Goal: Task Accomplishment & Management: Use online tool/utility

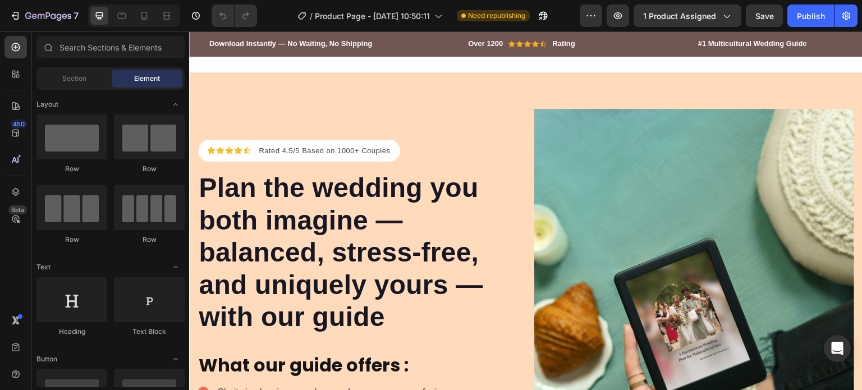
drag, startPoint x: 859, startPoint y: 258, endPoint x: 1051, endPoint y: 54, distance: 279.5
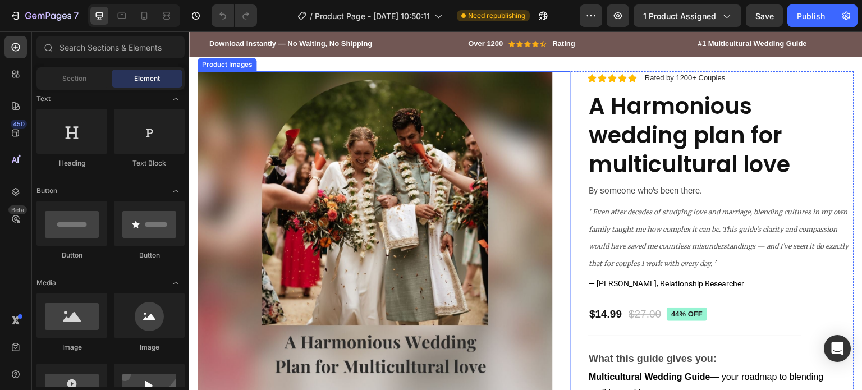
scroll to position [617, 0]
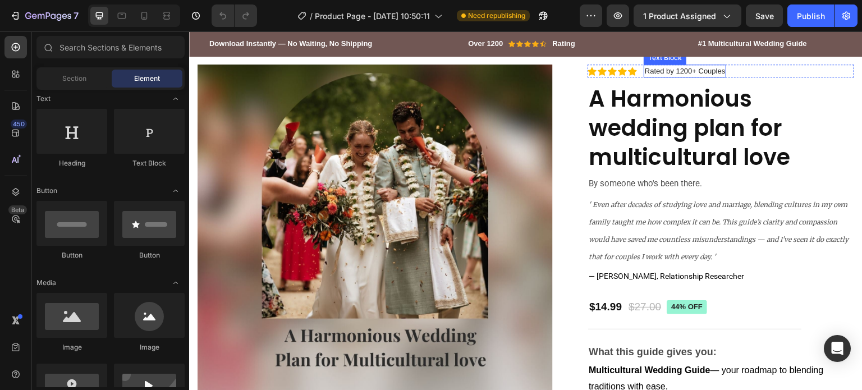
click at [645, 74] on p "Rated by 1200+ Couples" at bounding box center [685, 71] width 80 height 11
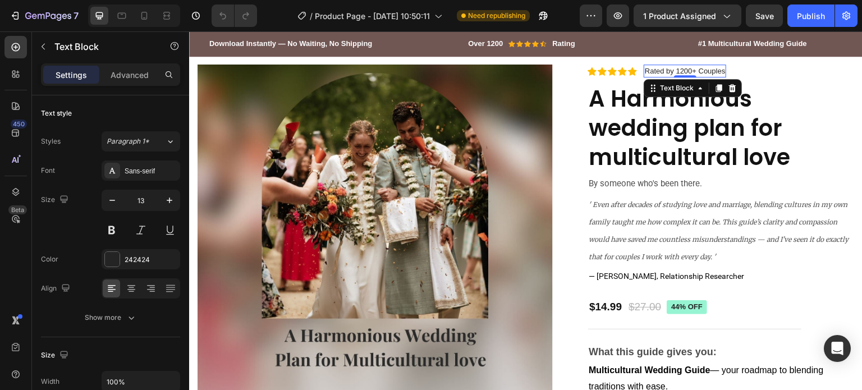
click at [645, 74] on p "Rated by 1200+ Couples" at bounding box center [685, 71] width 80 height 11
click at [678, 72] on p "Rated by 1200+ Couples" at bounding box center [685, 71] width 80 height 11
click at [659, 72] on p "Rated by 1200+ Couples" at bounding box center [685, 71] width 80 height 11
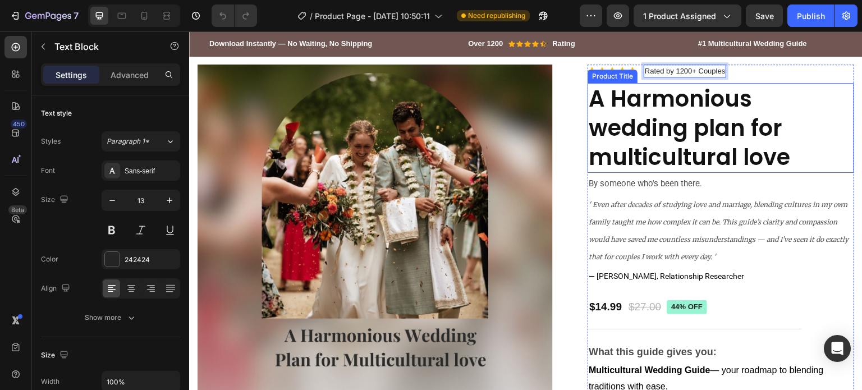
click at [603, 113] on h1 "A Harmonious wedding plan for multicultural love" at bounding box center [721, 128] width 267 height 90
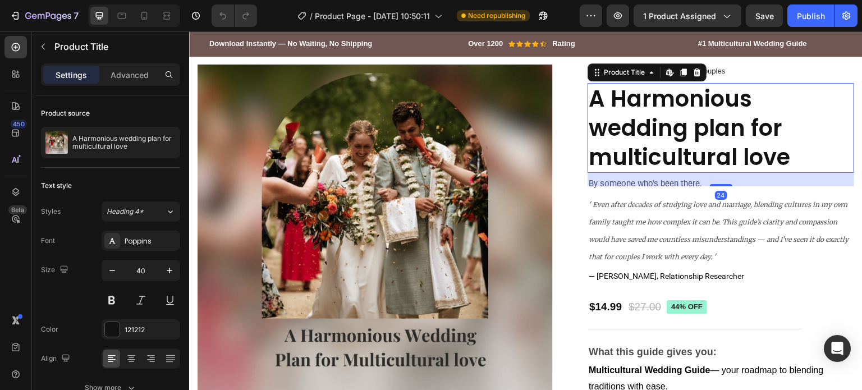
scroll to position [674, 0]
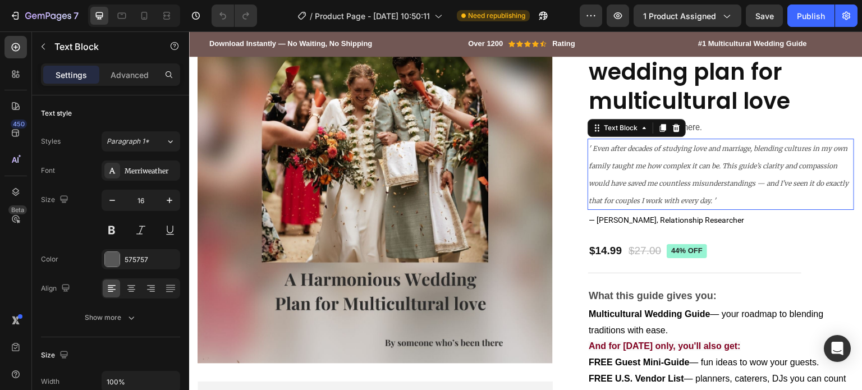
click at [630, 168] on icon "' Even after decades of studying love and marriage, blending cultures in my own…" at bounding box center [719, 174] width 260 height 60
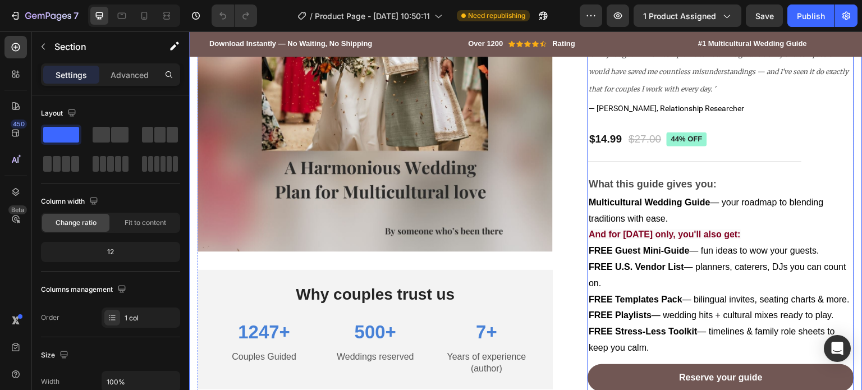
scroll to position [786, 0]
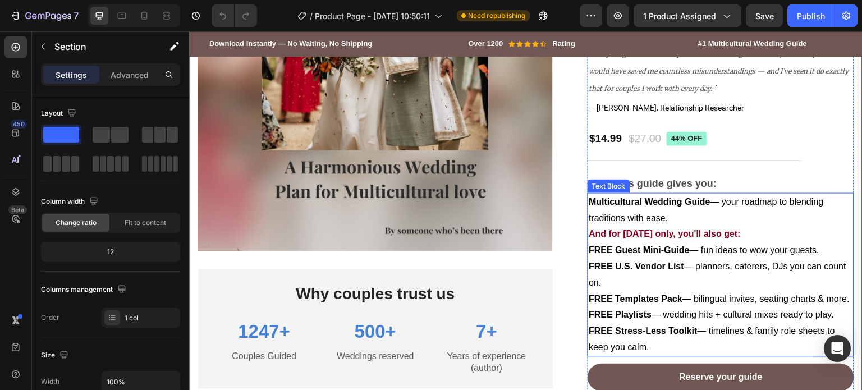
click at [639, 226] on p "And for [DATE] only, you'll also get:" at bounding box center [721, 234] width 264 height 16
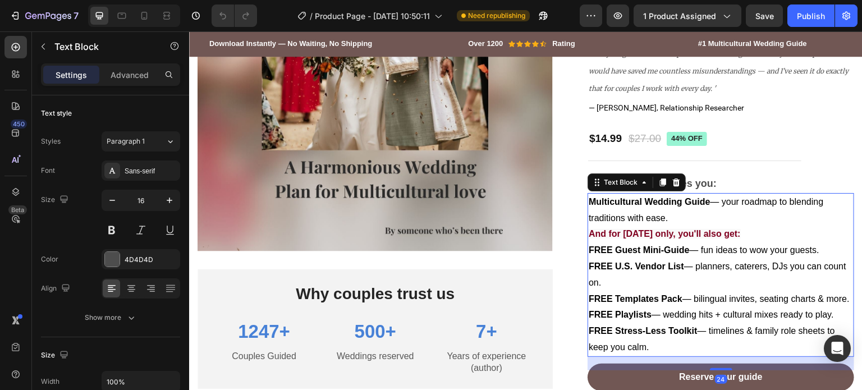
click at [612, 227] on p "And for [DATE] only, you'll also get:" at bounding box center [721, 234] width 264 height 16
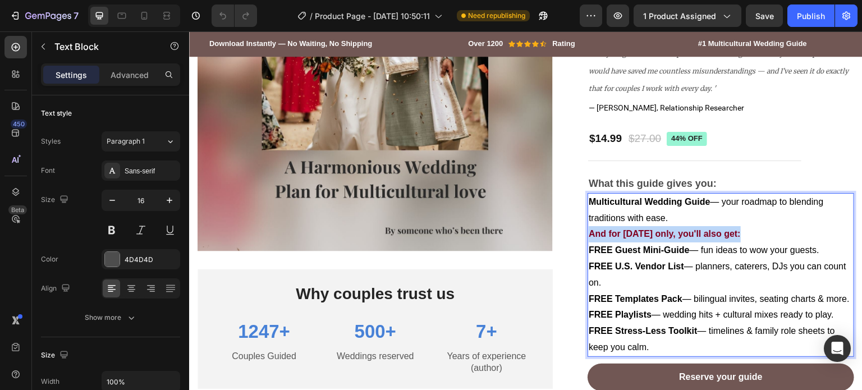
click at [612, 227] on p "And for [DATE] only, you'll also get:" at bounding box center [721, 234] width 264 height 16
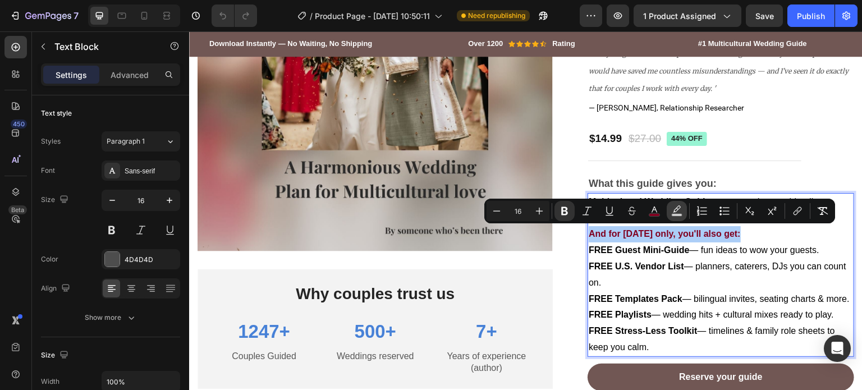
click at [673, 208] on icon "Editor contextual toolbar" at bounding box center [676, 210] width 11 height 11
type input "F7F7F7"
type input "77"
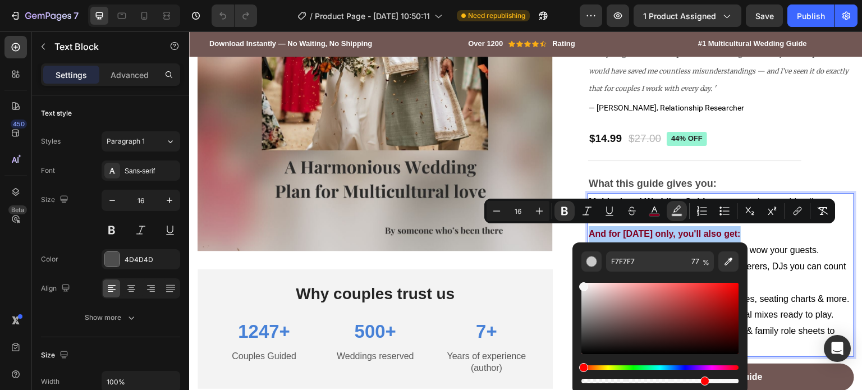
click at [735, 291] on div "Editor contextual toolbar" at bounding box center [659, 318] width 157 height 71
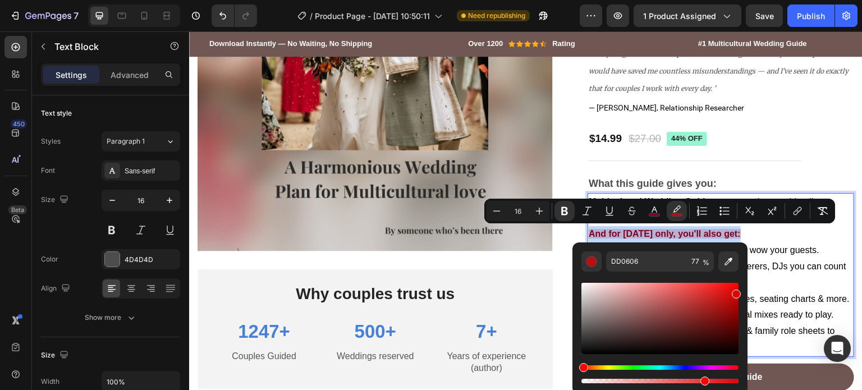
click at [680, 308] on div "Editor contextual toolbar" at bounding box center [659, 318] width 157 height 71
drag, startPoint x: 685, startPoint y: 309, endPoint x: 627, endPoint y: 324, distance: 59.2
click at [627, 324] on div "Editor contextual toolbar" at bounding box center [629, 326] width 9 height 9
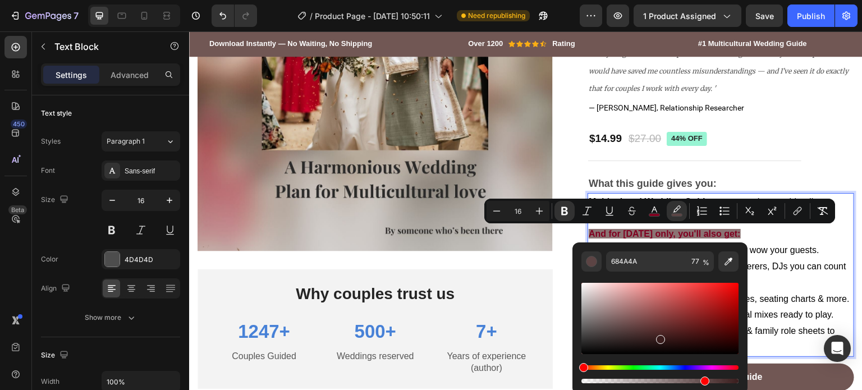
drag, startPoint x: 627, startPoint y: 324, endPoint x: 660, endPoint y: 339, distance: 35.7
click at [660, 339] on div "Editor contextual toolbar" at bounding box center [660, 339] width 9 height 9
drag, startPoint x: 662, startPoint y: 340, endPoint x: 663, endPoint y: 329, distance: 10.7
click at [663, 329] on div "Editor contextual toolbar" at bounding box center [665, 331] width 9 height 9
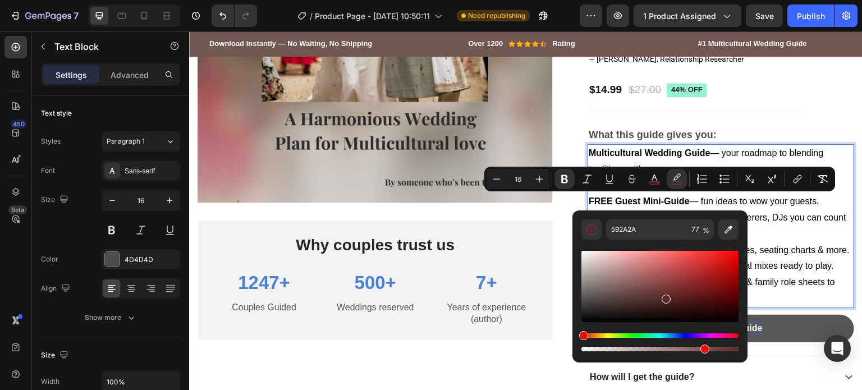
scroll to position [842, 0]
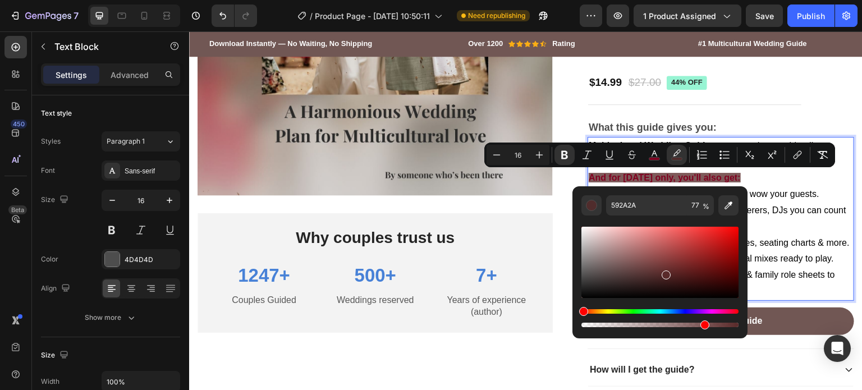
click at [642, 309] on div "Hue" at bounding box center [659, 311] width 157 height 4
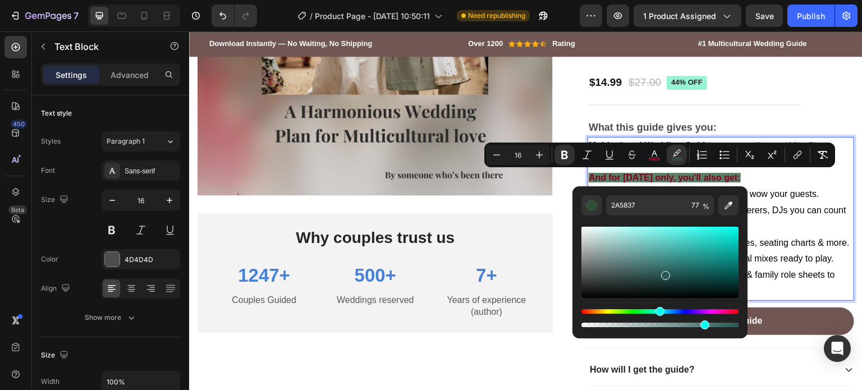
drag, startPoint x: 647, startPoint y: 309, endPoint x: 658, endPoint y: 309, distance: 11.8
click at [658, 309] on div "Hue" at bounding box center [660, 311] width 9 height 9
type input "295754"
click at [754, 175] on p "And for [DATE] only, you'll also get:" at bounding box center [721, 178] width 264 height 16
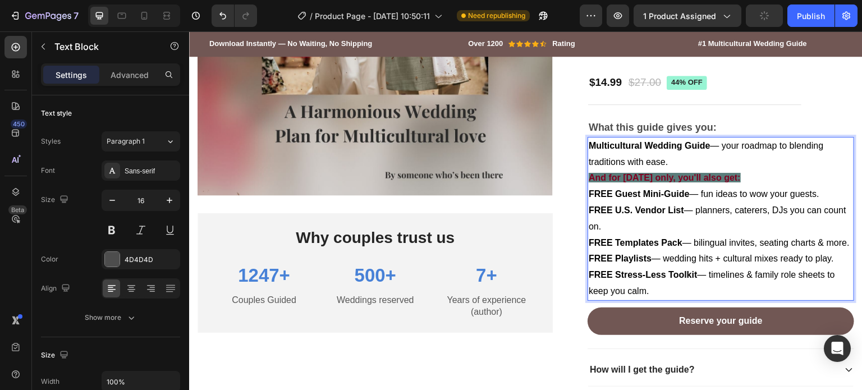
click at [759, 205] on span "FREE U.S. Vendor List — planners, caterers, DJs you can count on." at bounding box center [718, 218] width 258 height 26
click at [699, 175] on strong "And for [DATE] only, you'll also get:" at bounding box center [665, 178] width 152 height 10
click at [699, 216] on p "FREE U.S. Vendor List — planners, caterers, DJs you can count on." at bounding box center [721, 219] width 264 height 33
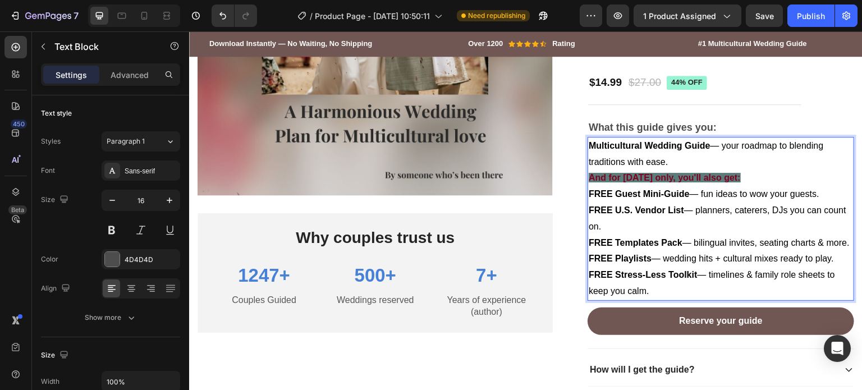
click at [687, 173] on strong "And for [DATE] only, you'll also get:" at bounding box center [665, 178] width 152 height 10
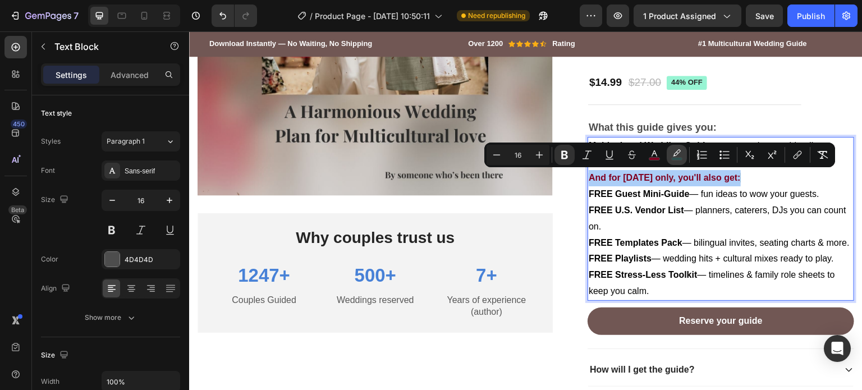
click at [676, 159] on rect "Editor contextual toolbar" at bounding box center [677, 159] width 11 height 3
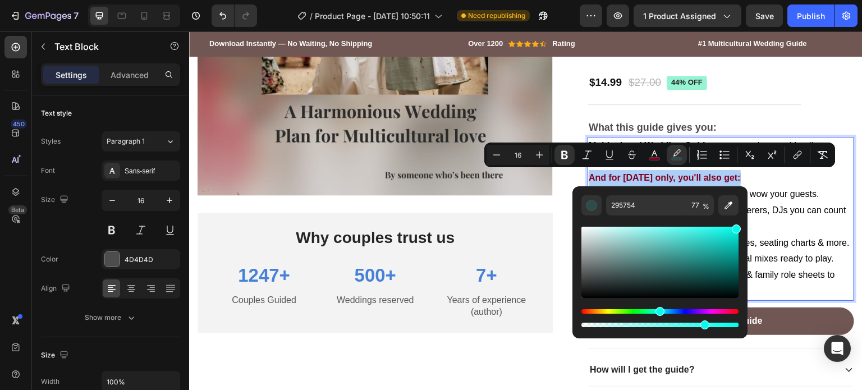
drag, startPoint x: 936, startPoint y: 253, endPoint x: 766, endPoint y: 181, distance: 185.4
type input "00FFED"
click at [779, 184] on p "And for [DATE] only, you'll also get:" at bounding box center [721, 178] width 264 height 16
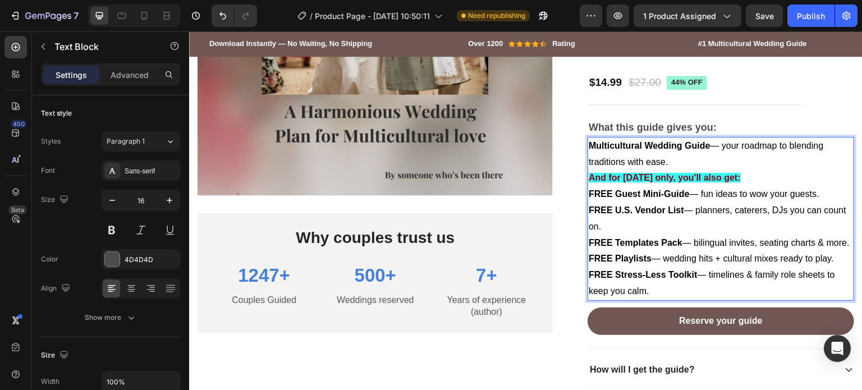
click at [727, 176] on strong "And for [DATE] only, you'll also get:" at bounding box center [665, 178] width 152 height 10
click at [727, 175] on strong "And for [DATE] only, you'll also get:" at bounding box center [665, 178] width 152 height 10
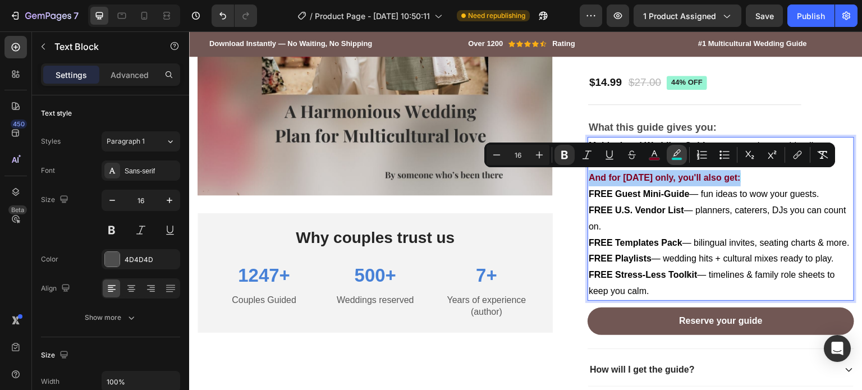
click at [680, 156] on icon "Editor contextual toolbar" at bounding box center [676, 154] width 11 height 11
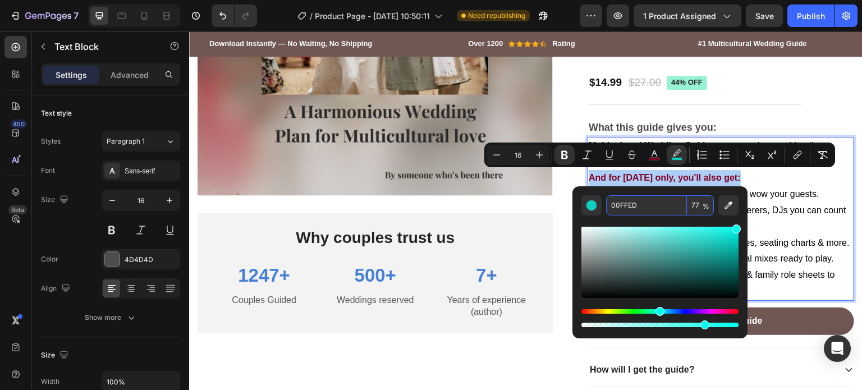
click at [661, 209] on input "00FFED" at bounding box center [646, 205] width 81 height 20
paste input "#FFF7F3"
type input "FFF7F3"
type input "100"
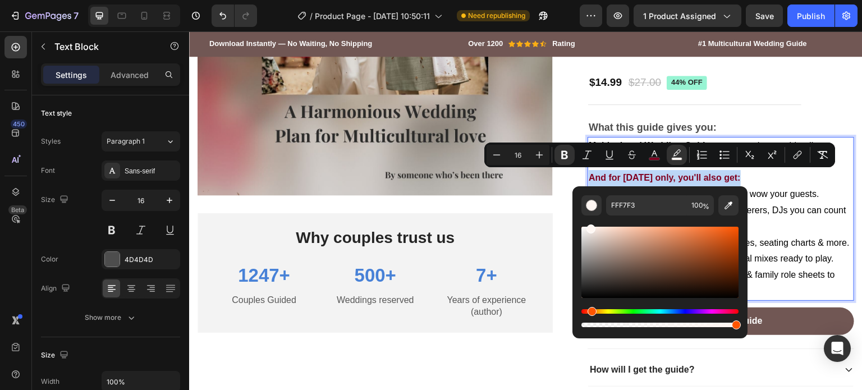
click at [755, 180] on p "And for [DATE] only, you'll also get:" at bounding box center [721, 178] width 264 height 16
click at [757, 180] on p "And for [DATE] only, you'll also get:" at bounding box center [721, 178] width 264 height 16
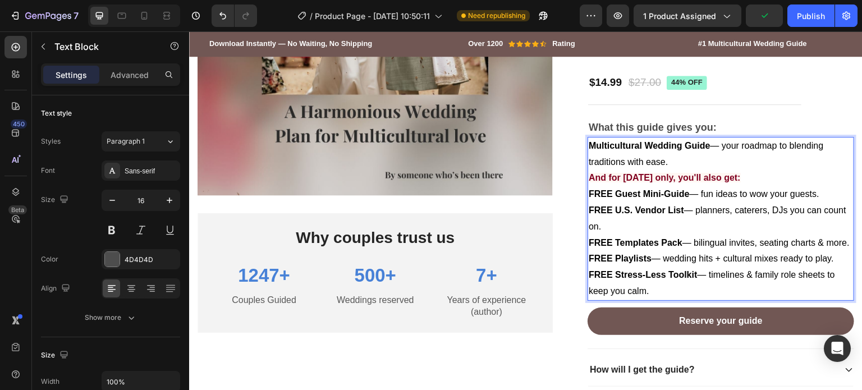
click at [675, 170] on p "And for [DATE] only, you'll also get:" at bounding box center [721, 178] width 264 height 16
click at [672, 179] on strong "And for [DATE] only, you'll also get:" at bounding box center [665, 178] width 152 height 10
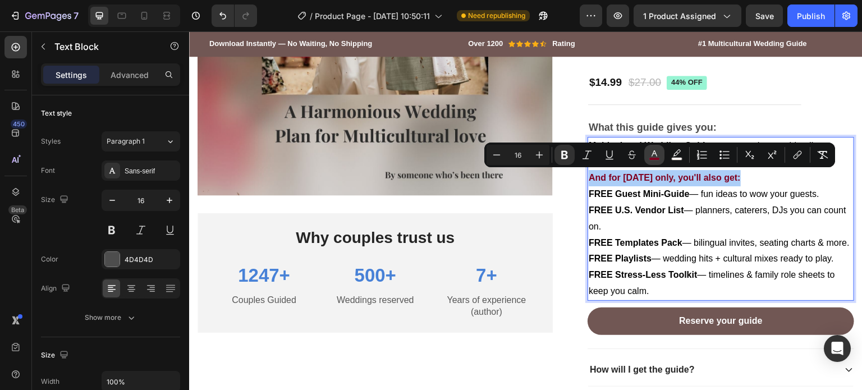
click at [658, 157] on icon "Editor contextual toolbar" at bounding box center [654, 154] width 11 height 11
type input "800020"
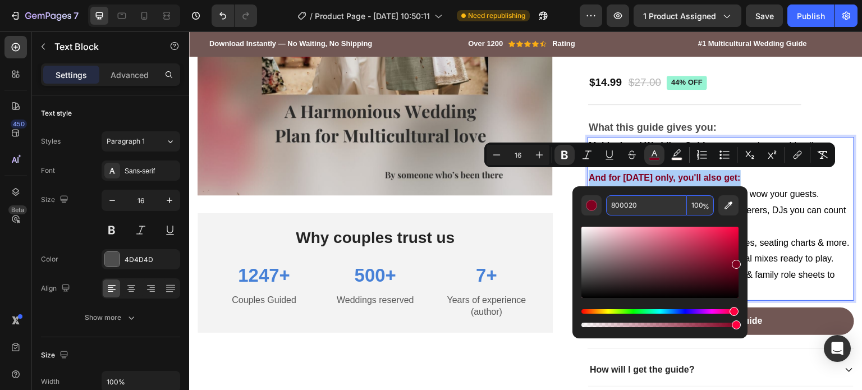
click at [651, 207] on input "800020" at bounding box center [646, 205] width 81 height 20
paste input "#2D2D2D"
type input "2D2D2D"
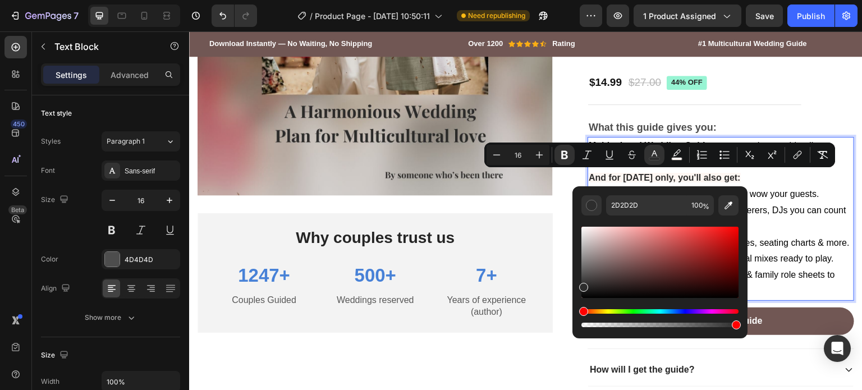
click at [777, 190] on span "FREE Guest Mini-Guide — fun ideas to wow your guests." at bounding box center [704, 194] width 231 height 10
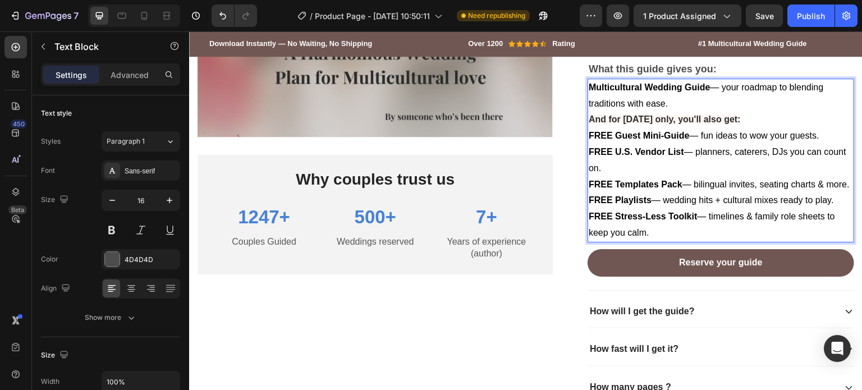
scroll to position [899, 0]
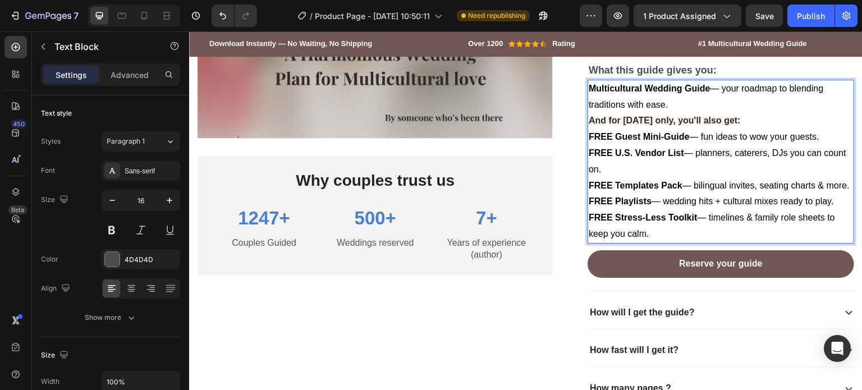
click at [637, 118] on strong "And for [DATE] only, you'll also get:" at bounding box center [665, 121] width 152 height 10
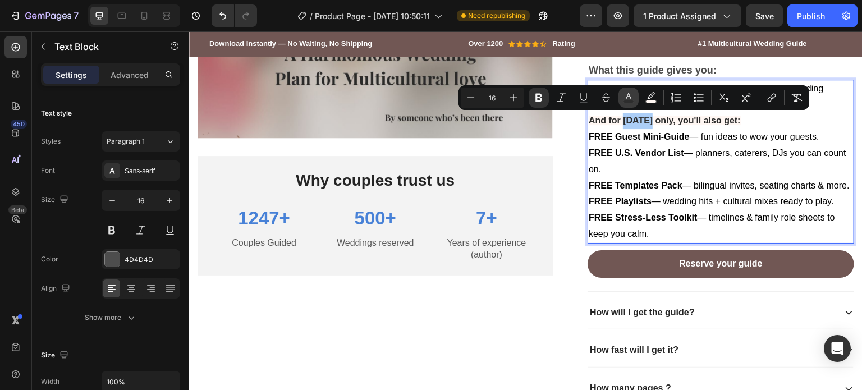
click at [637, 94] on button "color" at bounding box center [629, 98] width 20 height 20
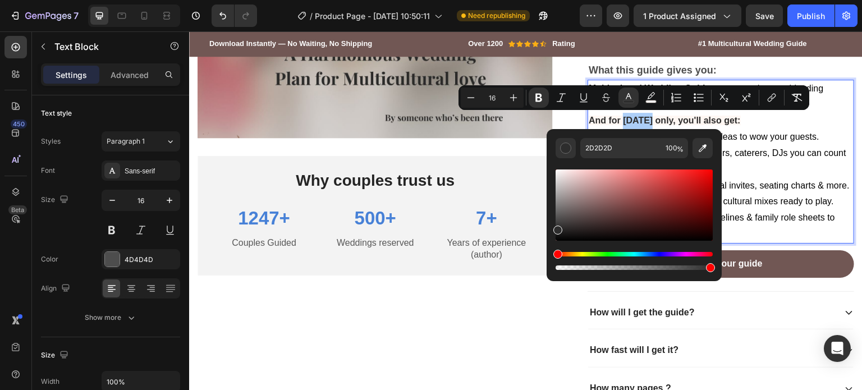
drag, startPoint x: 877, startPoint y: 206, endPoint x: 719, endPoint y: 172, distance: 161.4
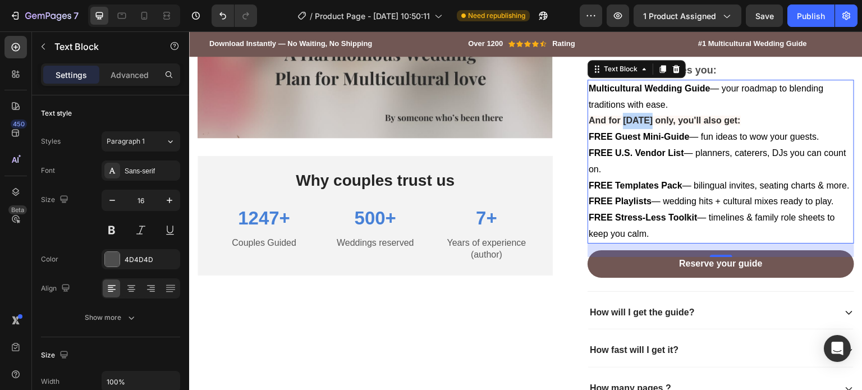
click at [631, 121] on strong "And for [DATE] only, you'll also get:" at bounding box center [665, 121] width 152 height 10
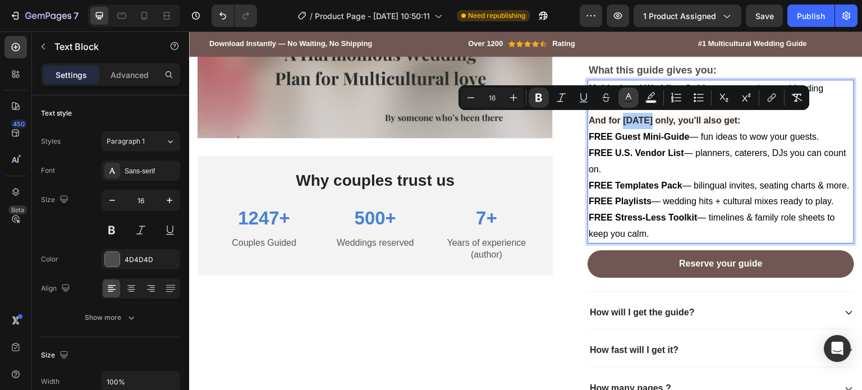
click at [627, 98] on icon "Editor contextual toolbar" at bounding box center [628, 97] width 11 height 11
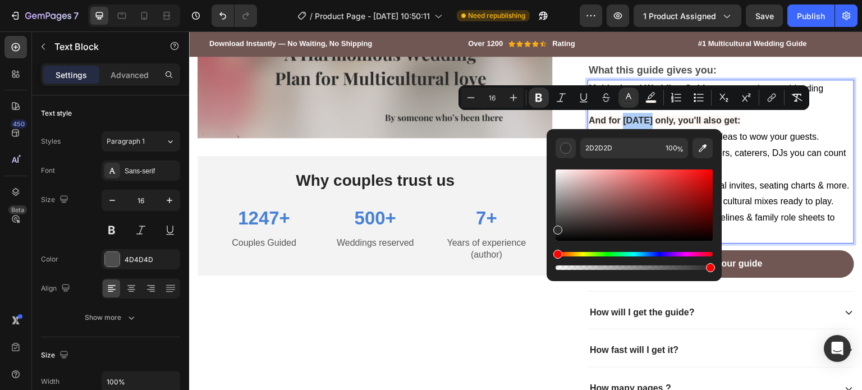
click at [685, 173] on div "Editor contextual toolbar" at bounding box center [634, 205] width 157 height 71
type input "EF2B2B"
click at [777, 130] on p "FREE Guest Mini-Guide — fun ideas to wow your guests." at bounding box center [721, 137] width 264 height 16
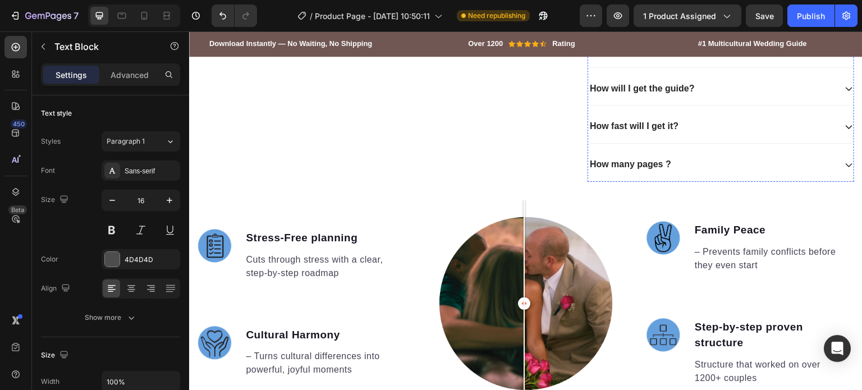
scroll to position [1124, 0]
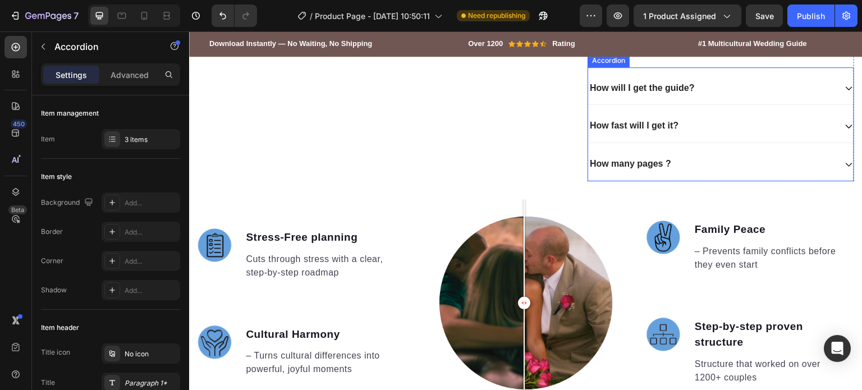
click at [692, 172] on div "How many pages ?" at bounding box center [712, 164] width 248 height 15
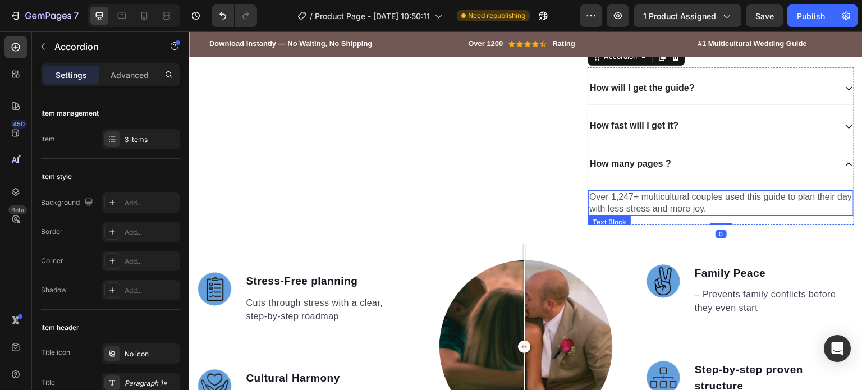
click at [652, 215] on p "Over 1,247+ multicultural couples used this guide to plan their day with less s…" at bounding box center [720, 203] width 263 height 24
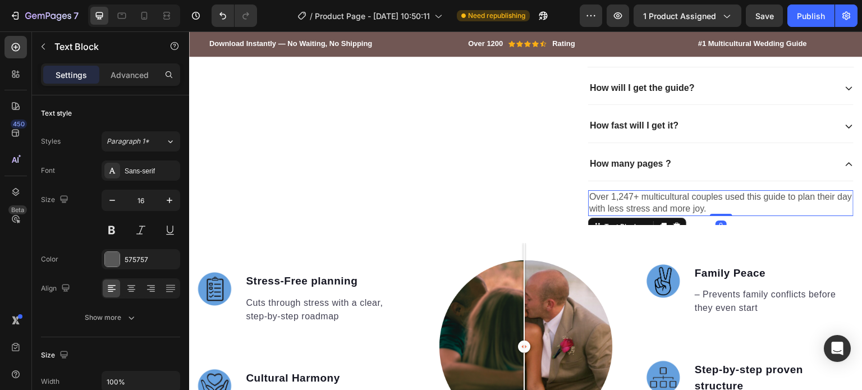
click at [652, 215] on p "Over 1,247+ multicultural couples used this guide to plan their day with less s…" at bounding box center [720, 203] width 263 height 24
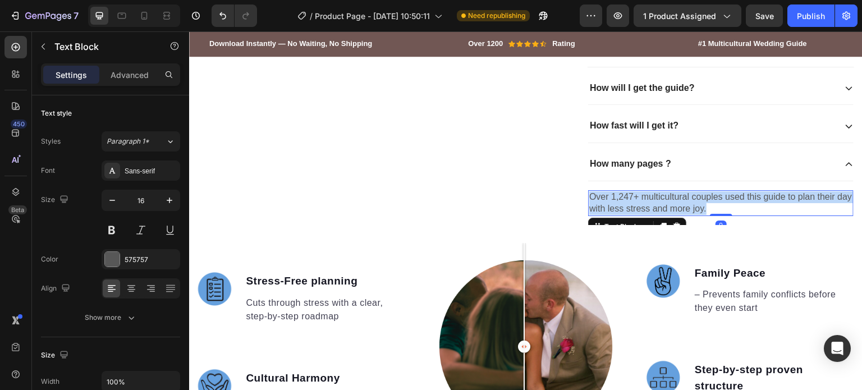
click at [652, 215] on p "Over 1,247+ multicultural couples used this guide to plan their day with less s…" at bounding box center [720, 203] width 263 height 24
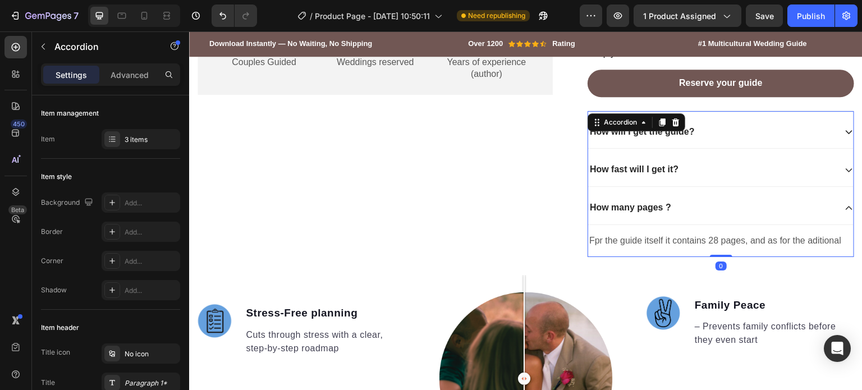
scroll to position [1082, 0]
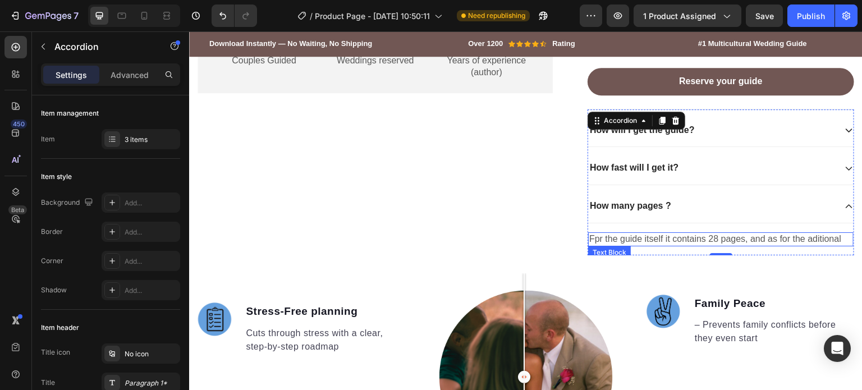
click at [835, 245] on p "Fpr the guide itself it contains 28 pages, and as for the aditional" at bounding box center [720, 239] width 263 height 12
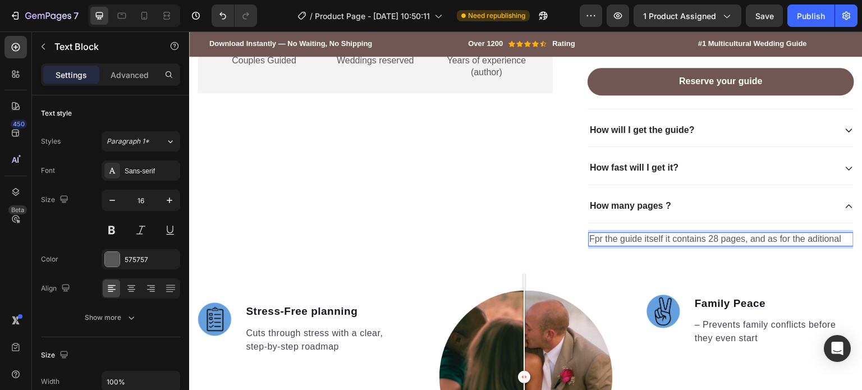
click at [835, 245] on p "Fpr the guide itself it contains 28 pages, and as for the aditional" at bounding box center [720, 239] width 263 height 12
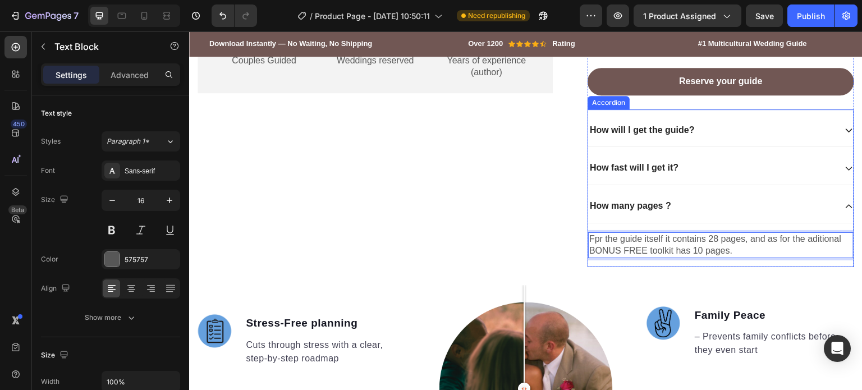
click at [742, 214] on div "How many pages ?" at bounding box center [712, 206] width 248 height 15
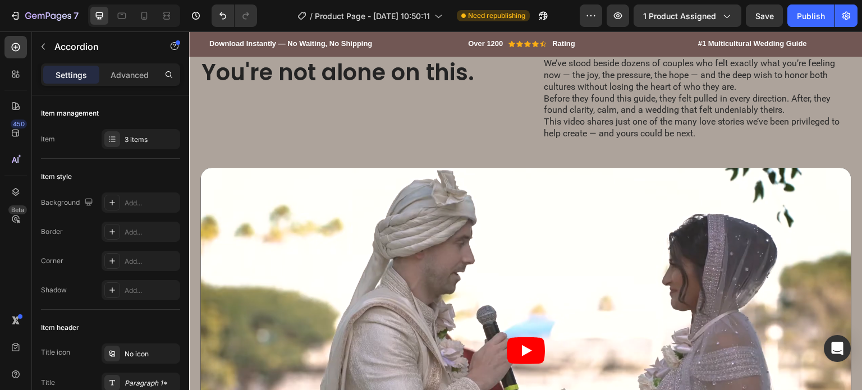
scroll to position [1481, 0]
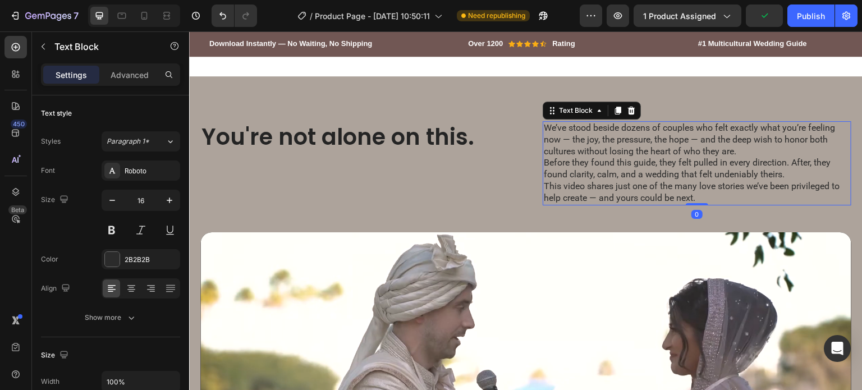
click at [567, 154] on p "We’ve stood beside dozens of couples who felt exactly what you’re feeling now —…" at bounding box center [697, 139] width 306 height 35
click at [569, 155] on p "We’ve stood beside dozens of couples who felt exactly what you’re feeling now —…" at bounding box center [697, 139] width 306 height 35
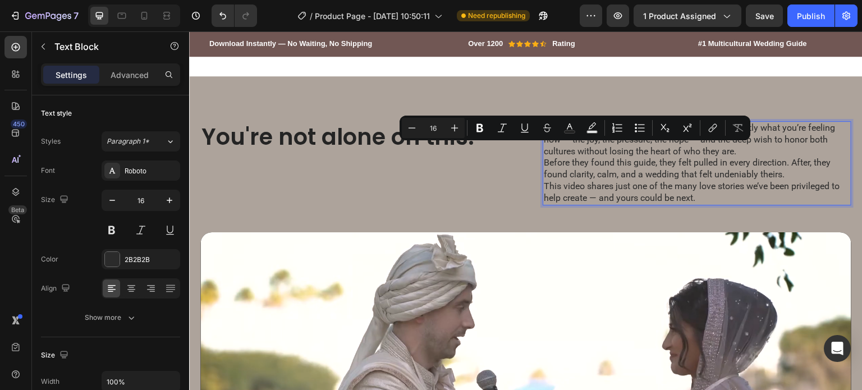
click at [592, 176] on p "Before they found this guide, they felt pulled in every direction. After, they …" at bounding box center [697, 169] width 306 height 24
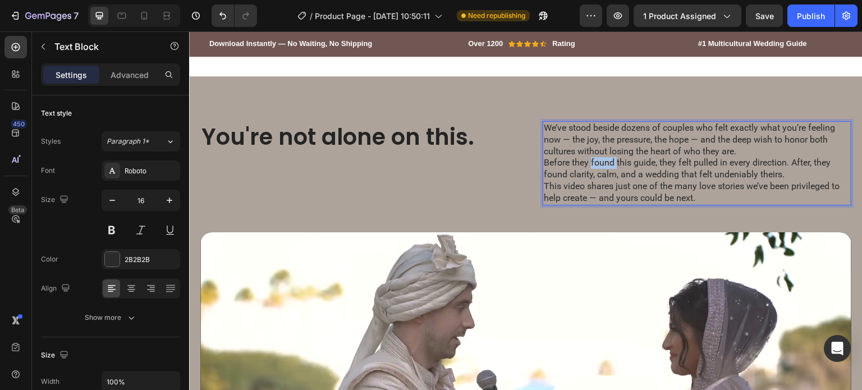
click at [592, 176] on p "Before they found this guide, they felt pulled in every direction. After, they …" at bounding box center [697, 169] width 306 height 24
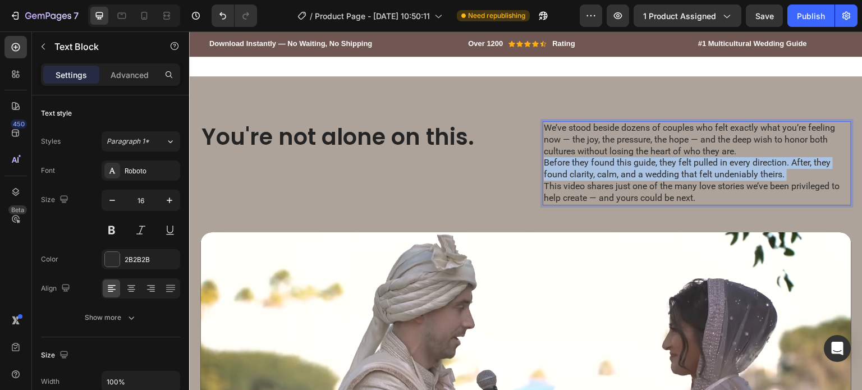
click at [592, 176] on p "Before they found this guide, they felt pulled in every direction. After, they …" at bounding box center [697, 169] width 306 height 24
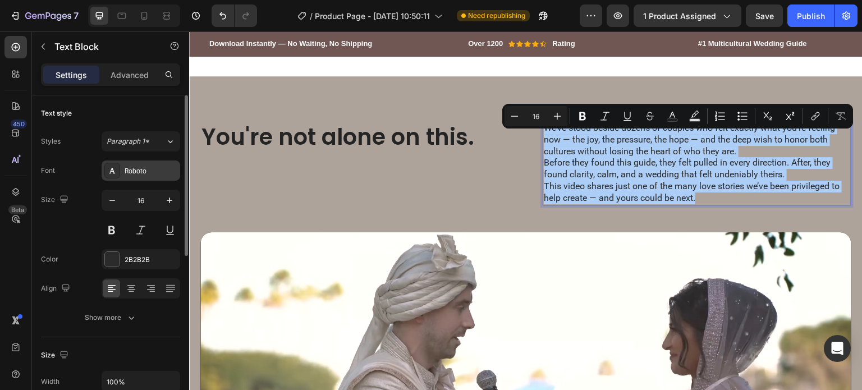
click at [119, 176] on div at bounding box center [112, 171] width 16 height 16
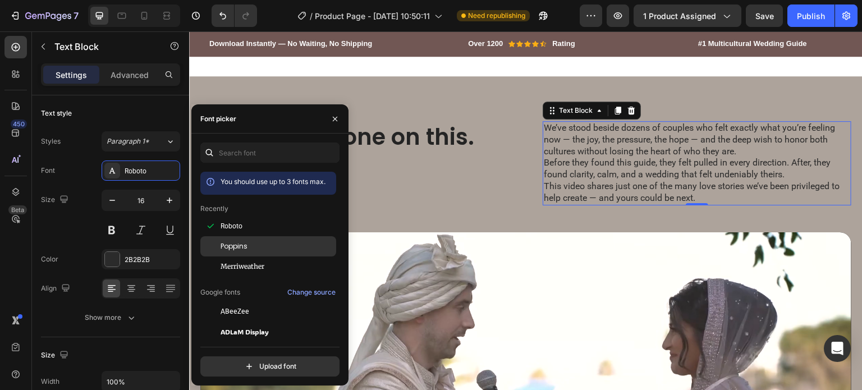
click at [256, 244] on div "Poppins" at bounding box center [277, 246] width 113 height 10
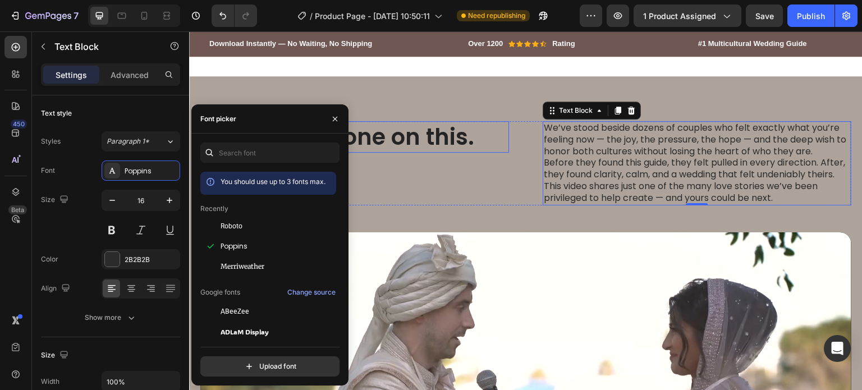
click at [465, 153] on h2 "You're not alone on this." at bounding box center [339, 136] width 278 height 31
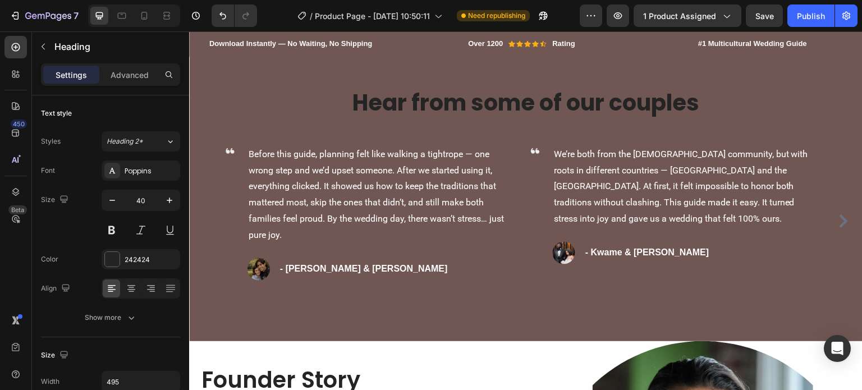
scroll to position [2096, 0]
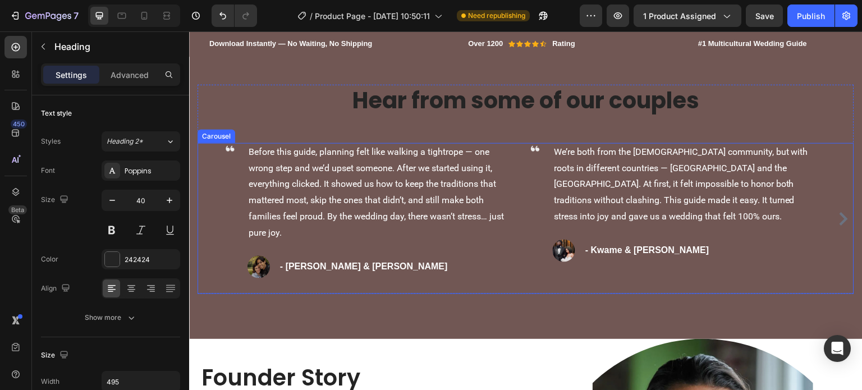
click at [840, 225] on icon "Carousel Next Arrow" at bounding box center [844, 218] width 8 height 13
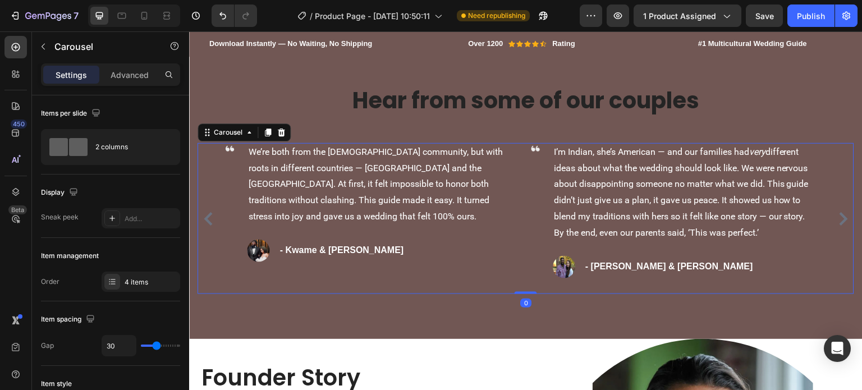
click at [840, 225] on icon "Carousel Next Arrow" at bounding box center [844, 218] width 8 height 13
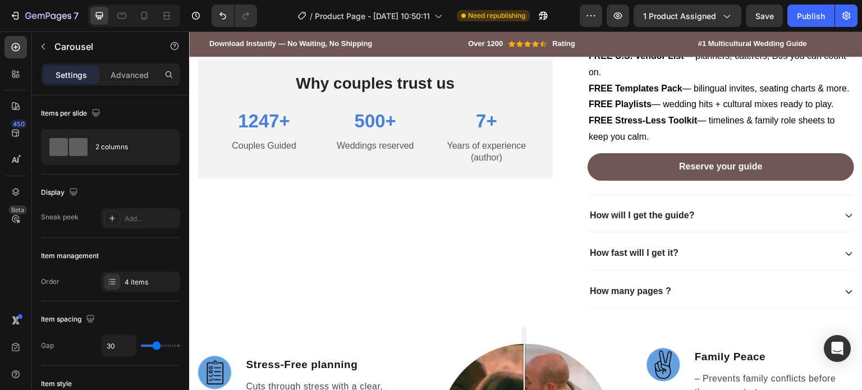
scroll to position [1001, 0]
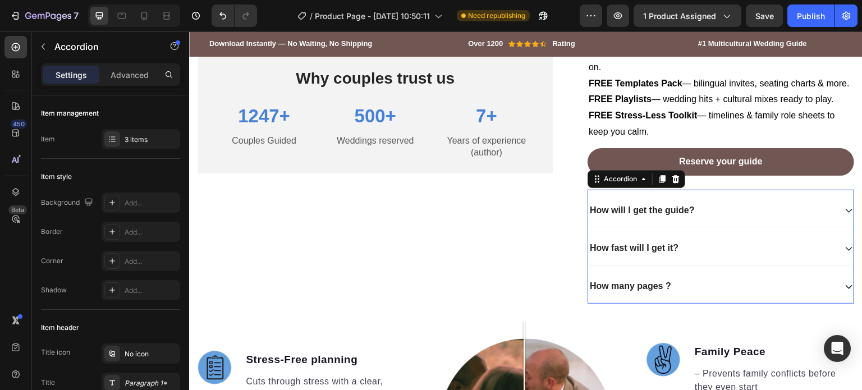
click at [682, 256] on div "How fast will I get it?" at bounding box center [712, 248] width 248 height 15
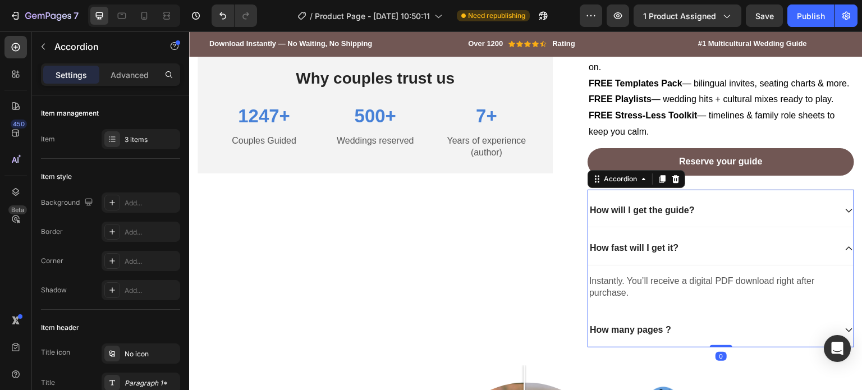
click at [698, 256] on div "How fast will I get it?" at bounding box center [712, 248] width 248 height 15
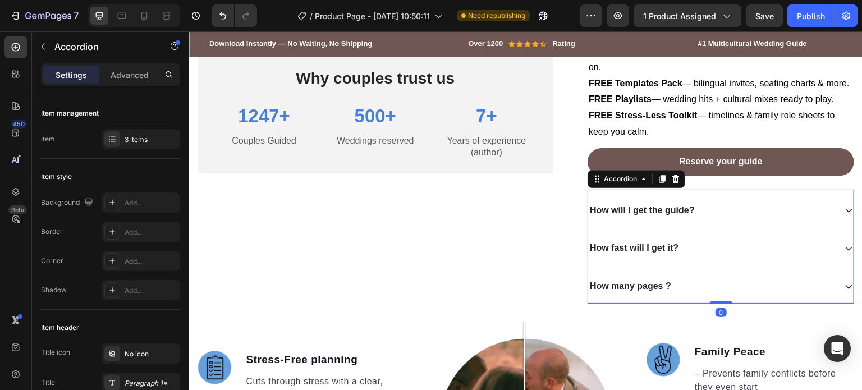
click at [702, 228] on div "How will I get the guide?" at bounding box center [720, 211] width 265 height 34
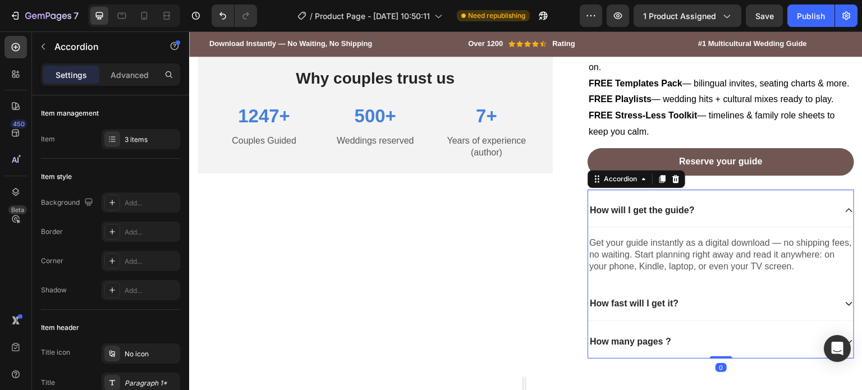
click at [702, 228] on div "How will I get the guide?" at bounding box center [720, 211] width 265 height 34
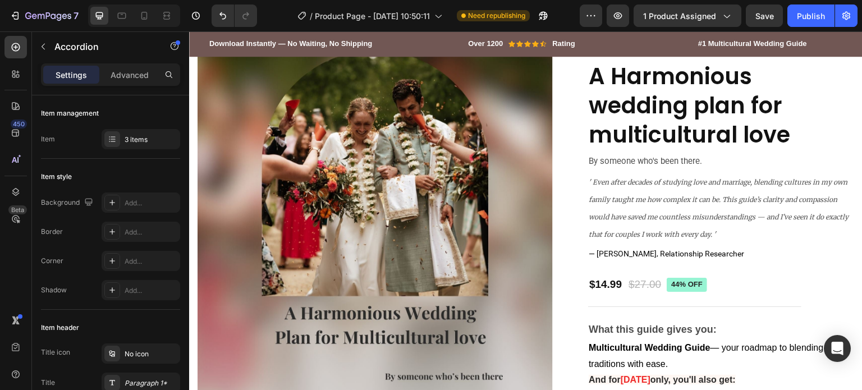
scroll to position [658, 0]
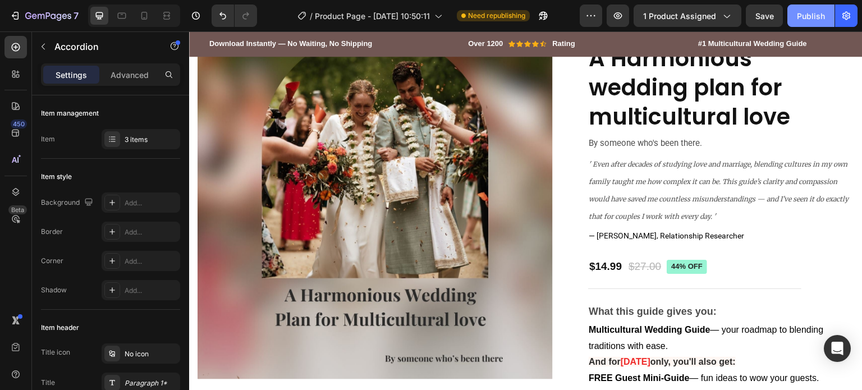
click at [807, 22] on button "Publish" at bounding box center [810, 15] width 47 height 22
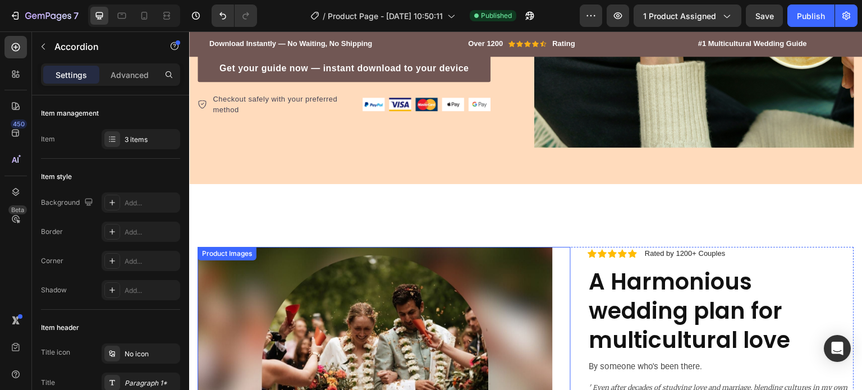
scroll to position [440, 0]
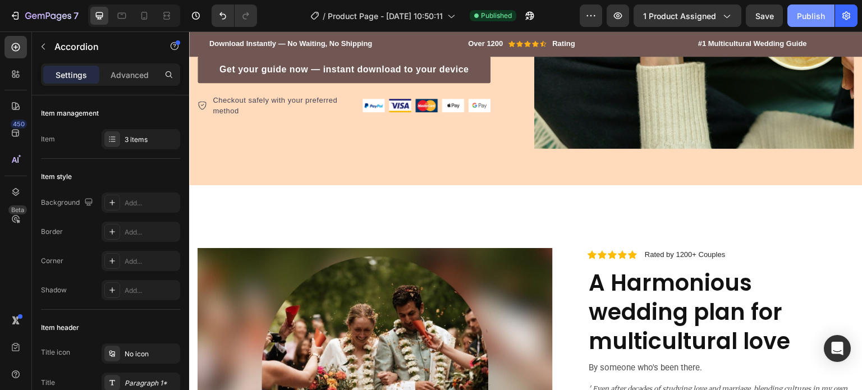
click at [815, 18] on div "Publish" at bounding box center [811, 16] width 28 height 12
click at [139, 13] on icon at bounding box center [144, 15] width 11 height 11
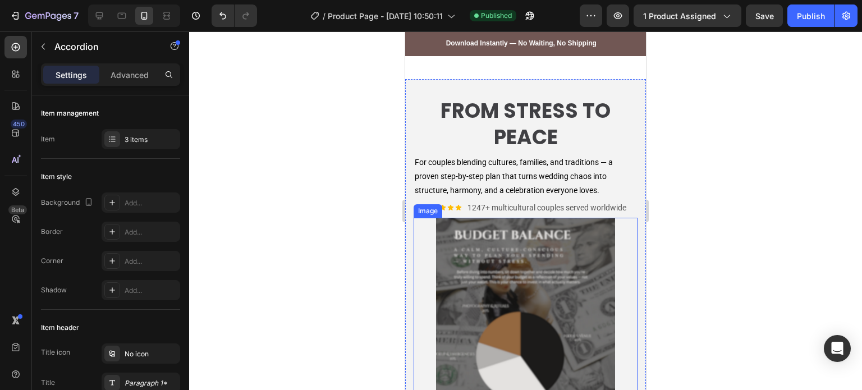
scroll to position [617, 0]
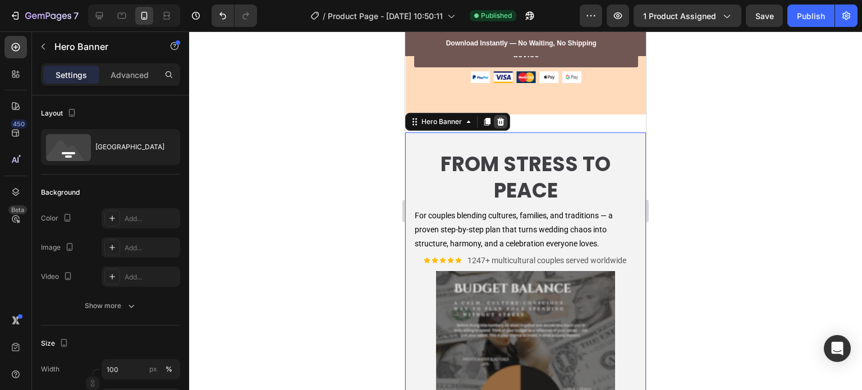
click at [503, 118] on icon at bounding box center [500, 122] width 7 height 8
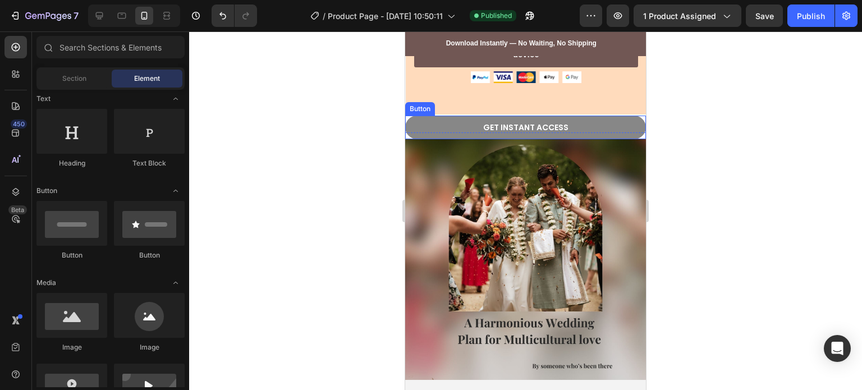
click at [597, 116] on link "gET INSTANT ACCESS" at bounding box center [525, 128] width 241 height 24
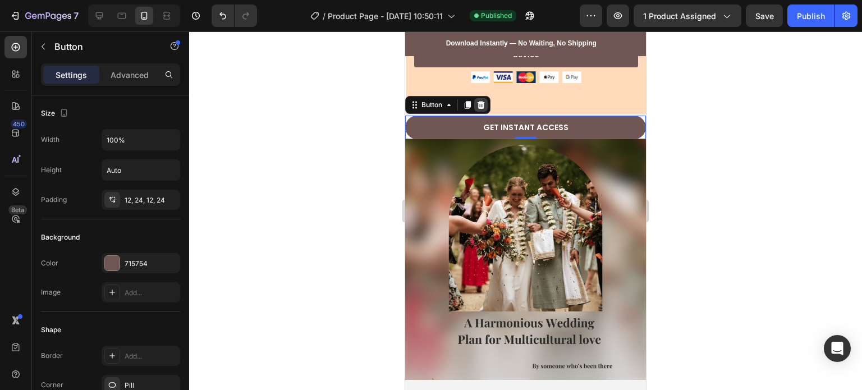
click at [478, 101] on icon at bounding box center [481, 105] width 7 height 8
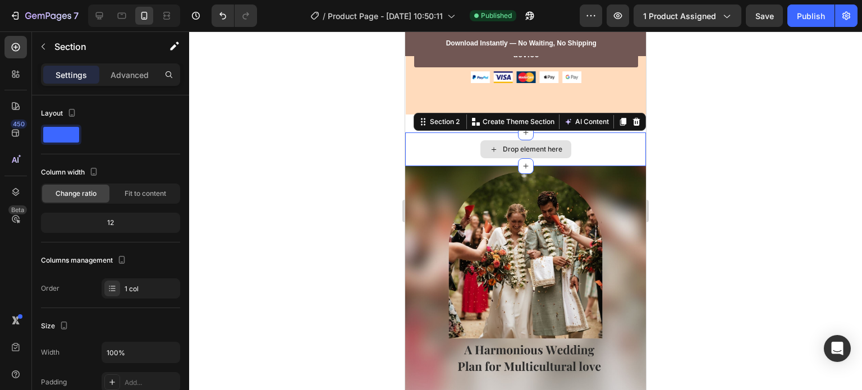
click at [577, 132] on div "Drop element here" at bounding box center [525, 149] width 241 height 34
click at [630, 115] on div at bounding box center [636, 121] width 13 height 13
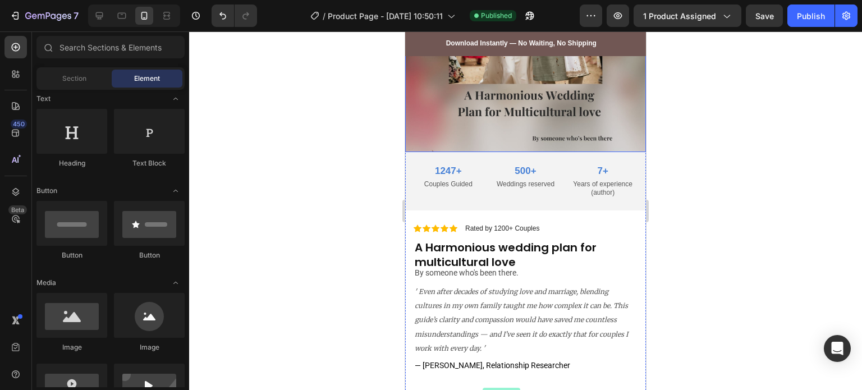
scroll to position [842, 0]
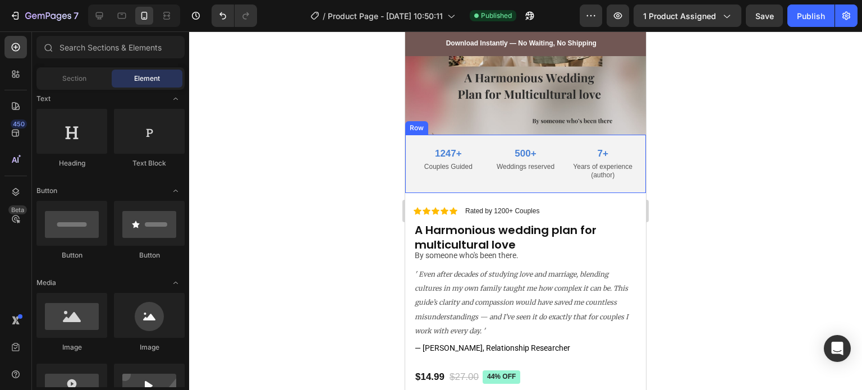
click at [619, 135] on div "Why couples trust us Text Block 1247+ Text Block Couples Guided Text Block 500+…" at bounding box center [525, 164] width 241 height 58
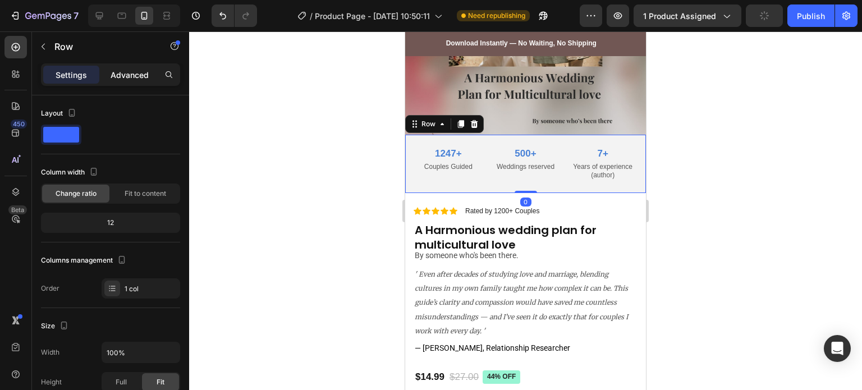
click at [126, 80] on div "Advanced" at bounding box center [130, 75] width 56 height 18
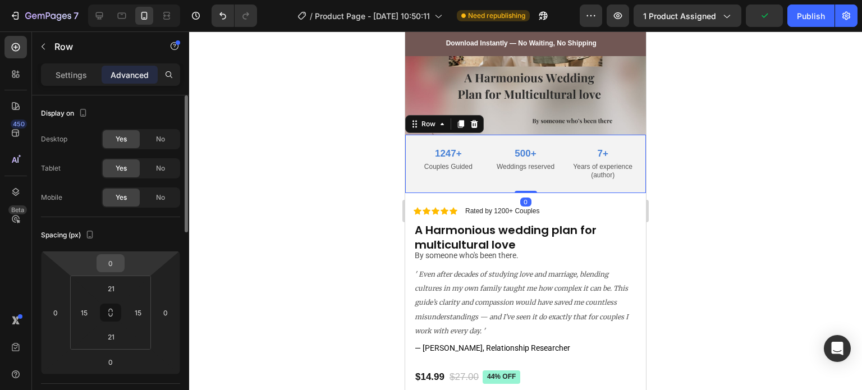
click at [108, 264] on input "0" at bounding box center [110, 263] width 22 height 17
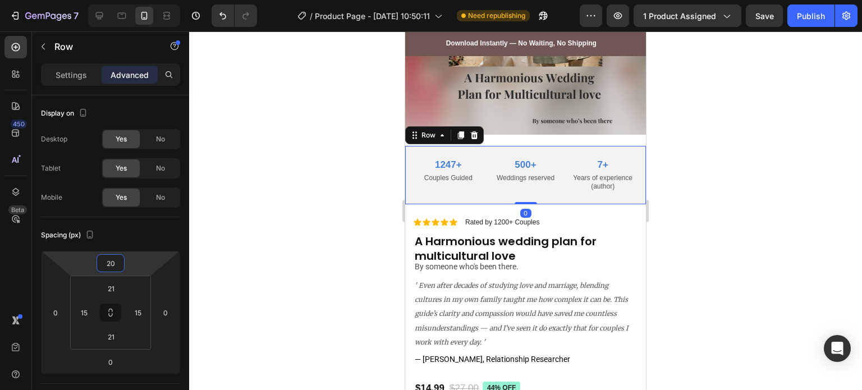
type input "2"
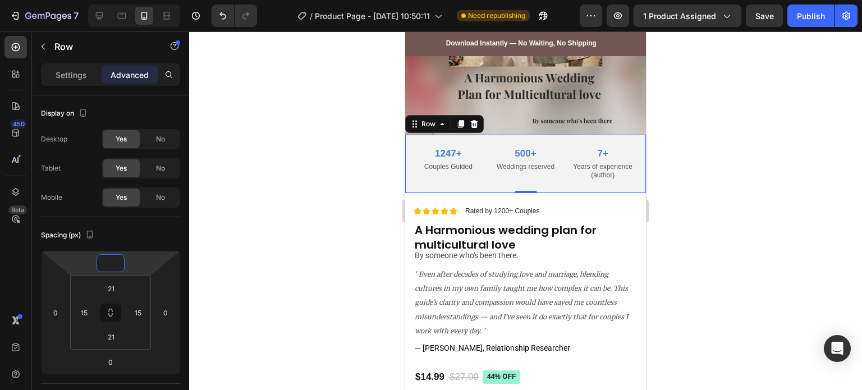
click at [263, 123] on div at bounding box center [525, 210] width 673 height 359
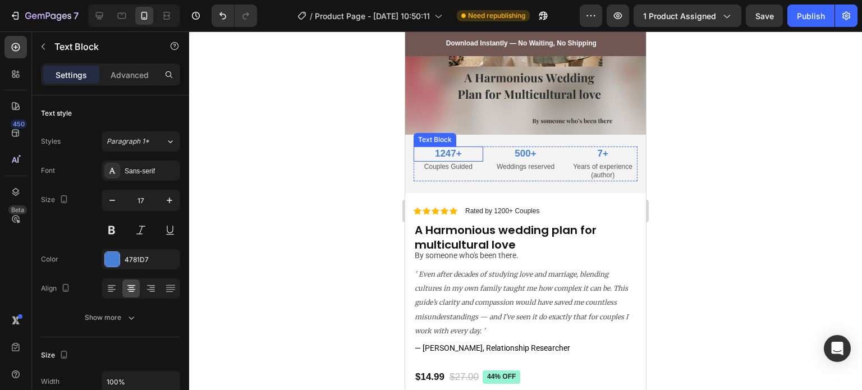
click at [450, 148] on p "1247+" at bounding box center [448, 154] width 67 height 12
click at [332, 271] on div at bounding box center [525, 210] width 673 height 359
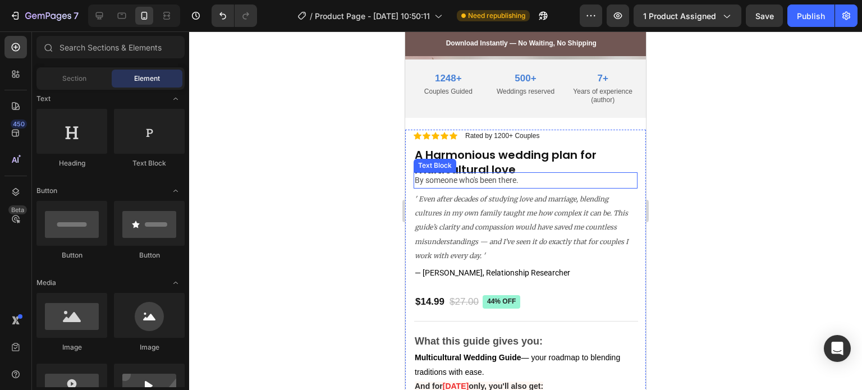
scroll to position [920, 0]
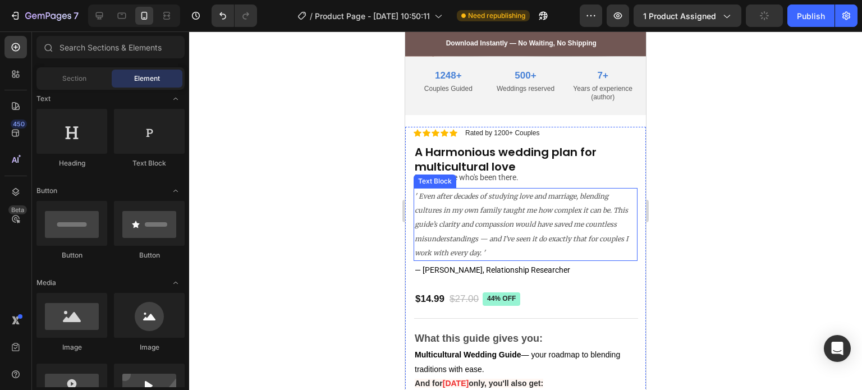
click at [542, 215] on icon "' Even after decades of studying love and marriage, blending cultures in my own…" at bounding box center [521, 224] width 213 height 65
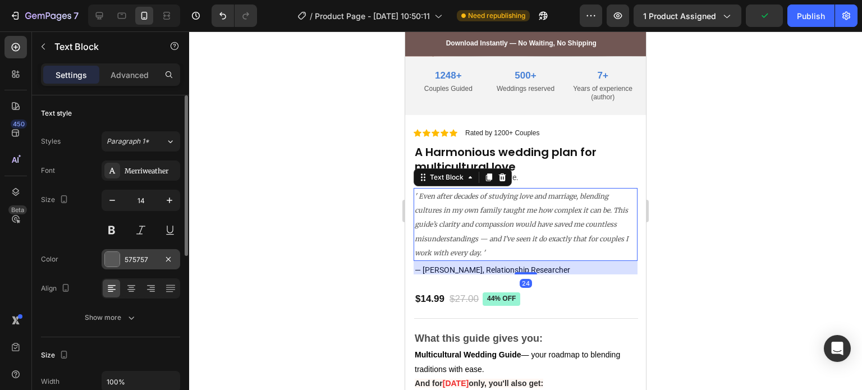
click at [125, 258] on div "575757" at bounding box center [141, 260] width 33 height 10
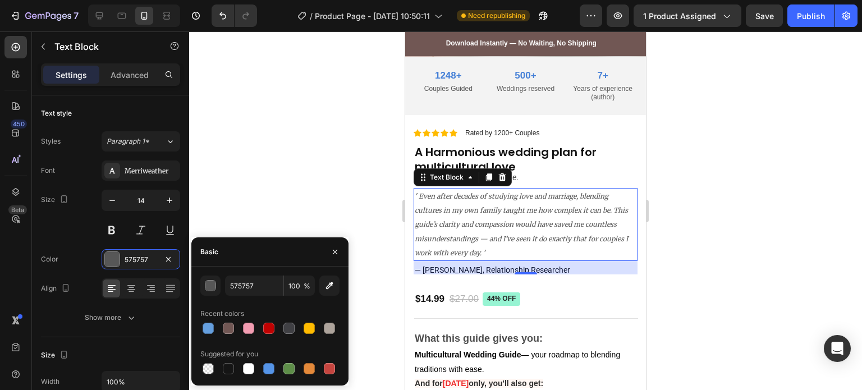
click at [213, 296] on div "575757 100 % Recent colors Suggested for you" at bounding box center [269, 326] width 139 height 101
click at [213, 292] on button "button" at bounding box center [210, 286] width 20 height 20
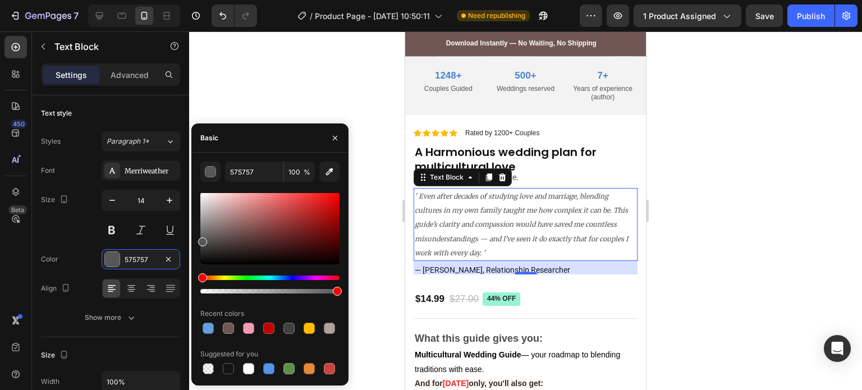
click at [201, 251] on div at bounding box center [269, 228] width 139 height 71
type input "2D2D2D"
click at [370, 193] on div at bounding box center [525, 210] width 673 height 359
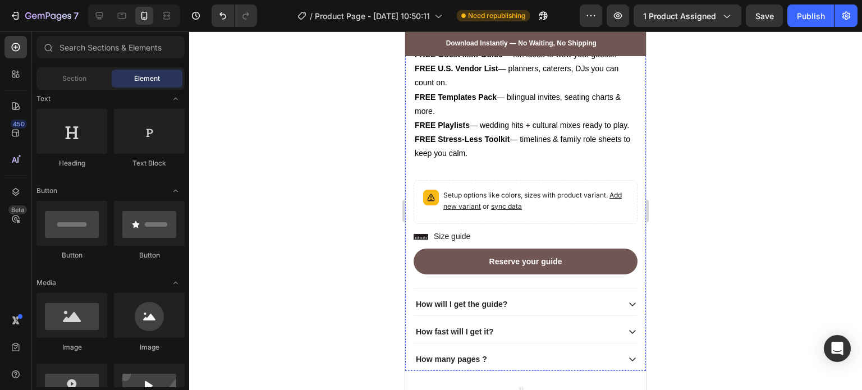
scroll to position [1259, 0]
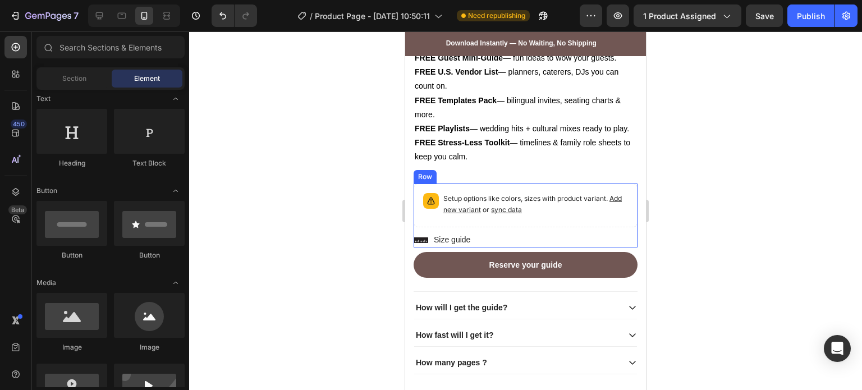
click at [494, 240] on div "Icon Size guide Text Block Row" at bounding box center [526, 240] width 224 height 15
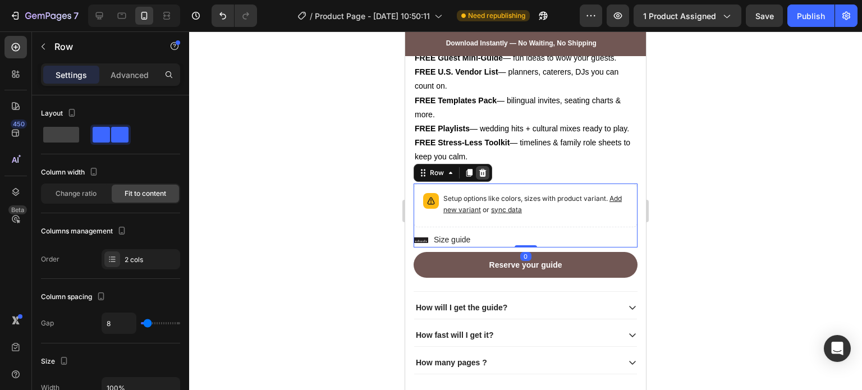
click at [487, 173] on icon at bounding box center [482, 172] width 9 height 9
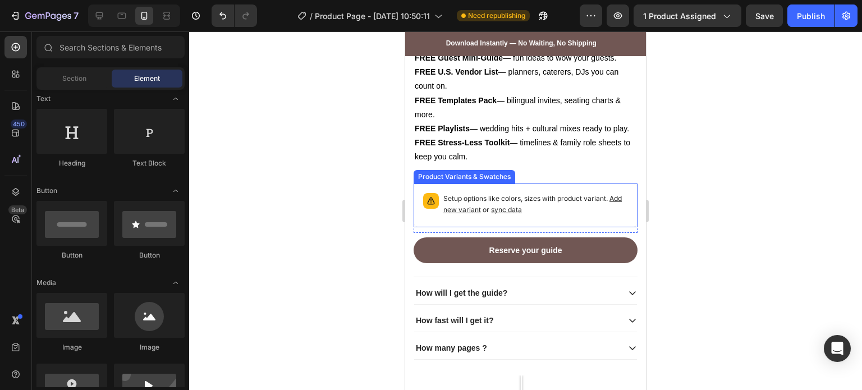
click at [485, 195] on div "Setup options like colors, sizes with product variant. Add new variant or sync …" at bounding box center [526, 206] width 214 height 34
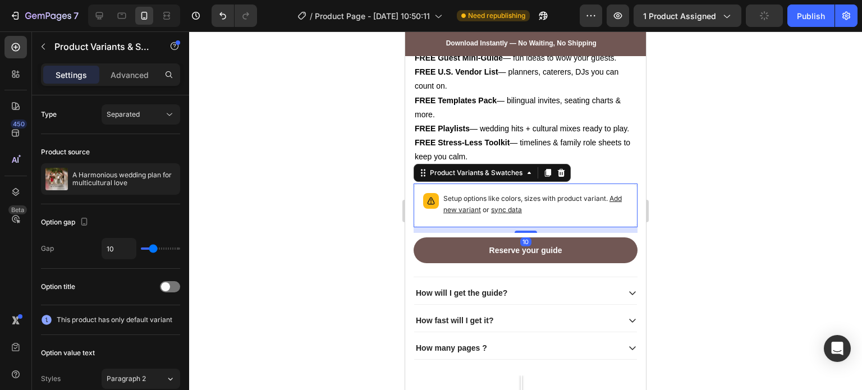
click at [560, 182] on div "Product Variants & Swatches" at bounding box center [492, 173] width 157 height 18
click at [560, 177] on icon at bounding box center [561, 172] width 9 height 9
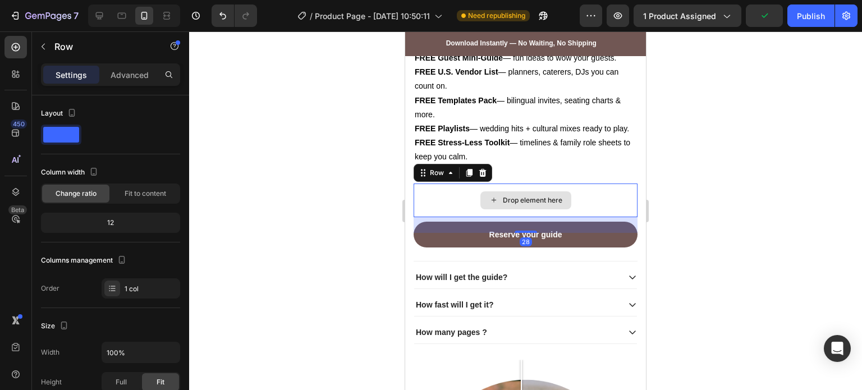
click at [558, 195] on div "Drop element here" at bounding box center [526, 201] width 224 height 34
click at [484, 177] on icon at bounding box center [482, 173] width 7 height 8
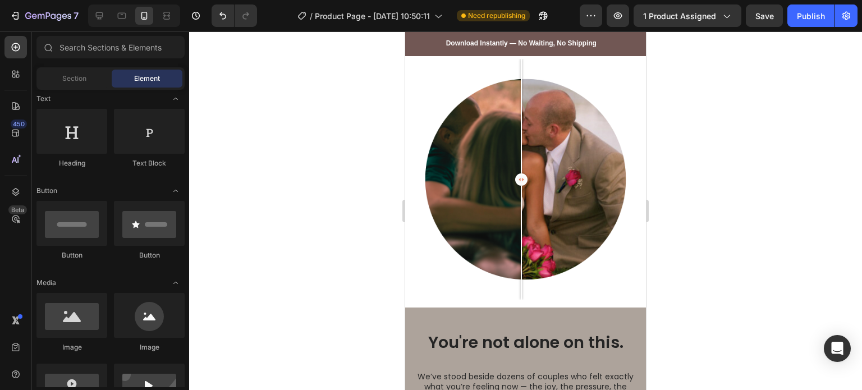
scroll to position [1513, 0]
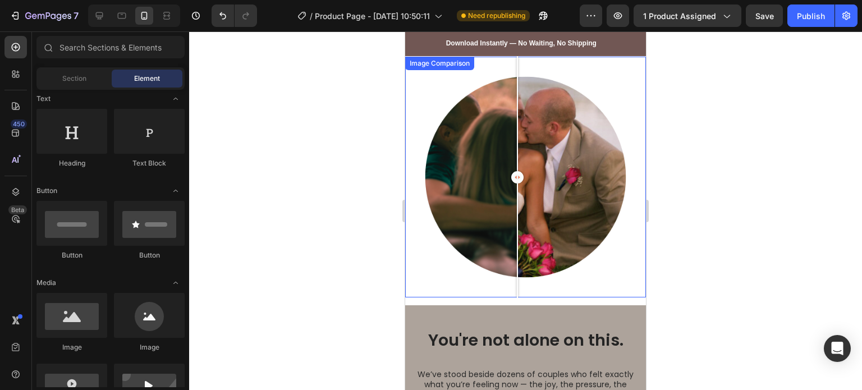
drag, startPoint x: 524, startPoint y: 175, endPoint x: 517, endPoint y: 175, distance: 6.8
click at [517, 175] on div at bounding box center [517, 177] width 12 height 12
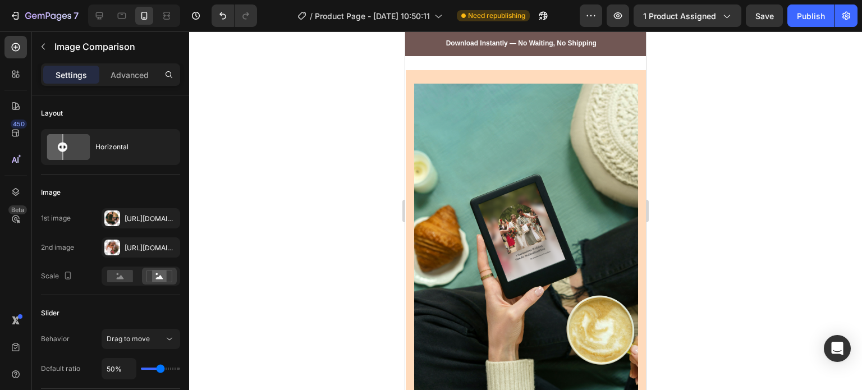
scroll to position [0, 0]
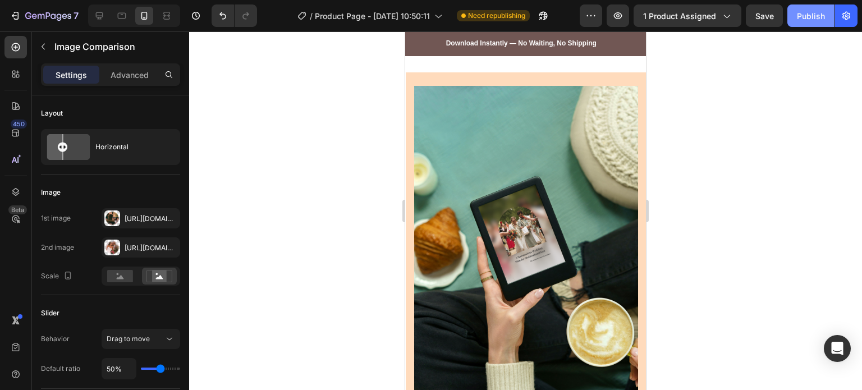
click at [808, 21] on div "Publish" at bounding box center [811, 16] width 28 height 12
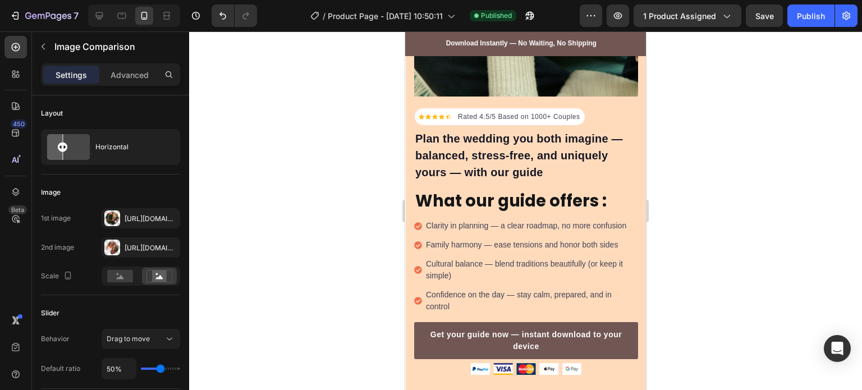
scroll to position [330, 0]
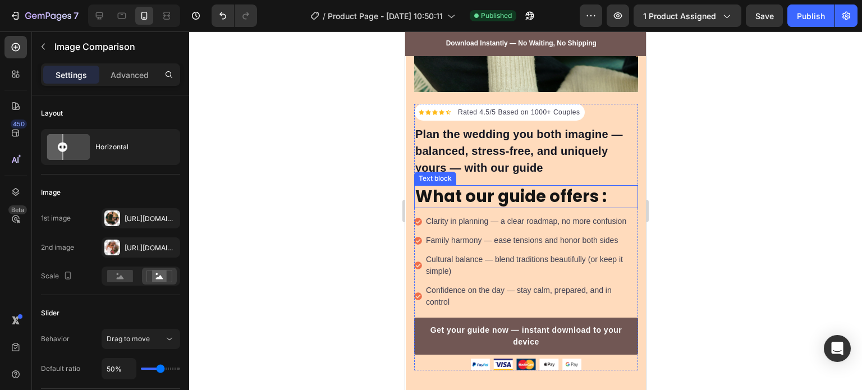
click at [565, 186] on p "What our guide offers :" at bounding box center [526, 196] width 222 height 21
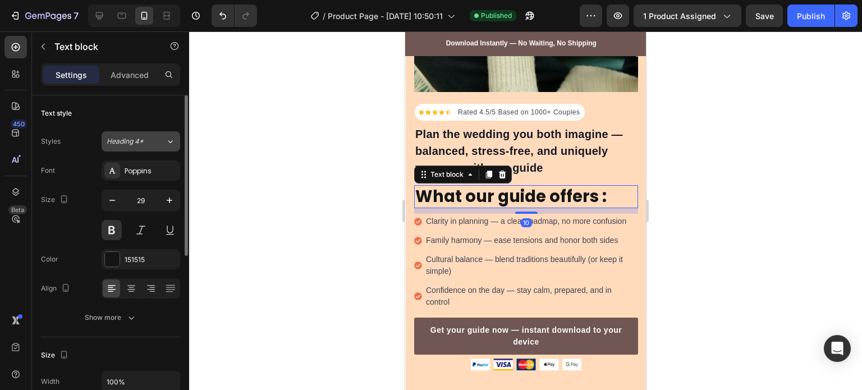
click at [125, 134] on button "Heading 4*" at bounding box center [141, 141] width 79 height 20
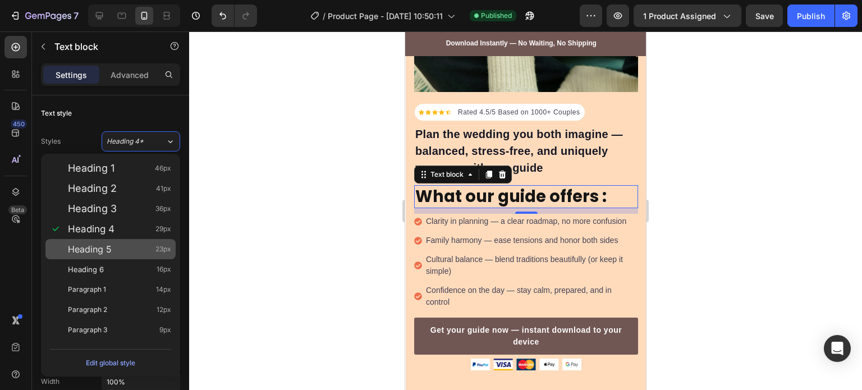
click at [149, 248] on div "Heading 5 23px" at bounding box center [119, 249] width 103 height 11
type input "23"
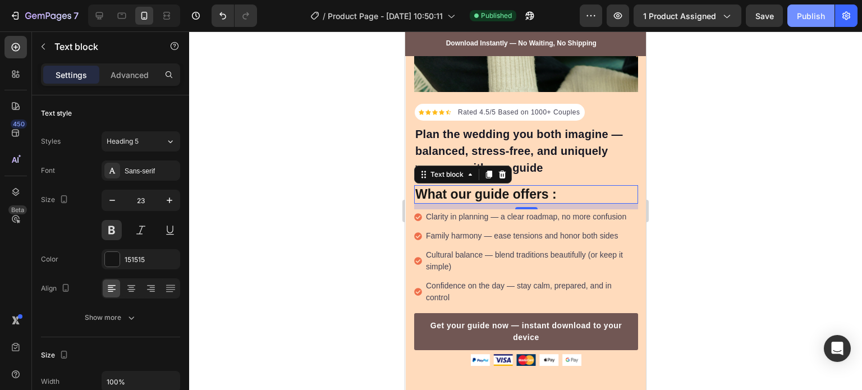
click at [814, 12] on div "Publish" at bounding box center [811, 16] width 28 height 12
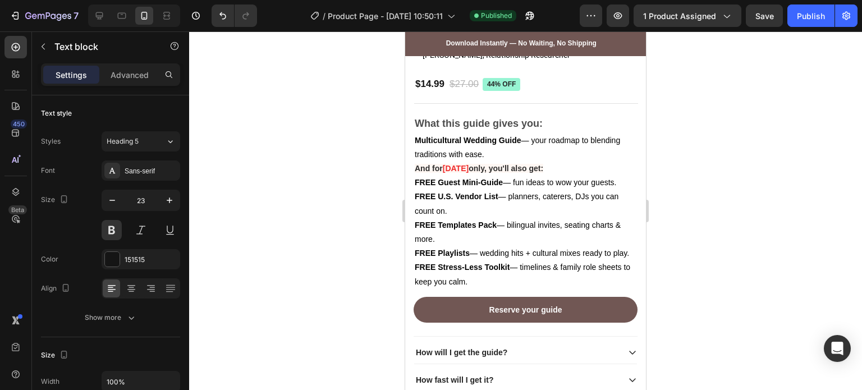
scroll to position [1131, 0]
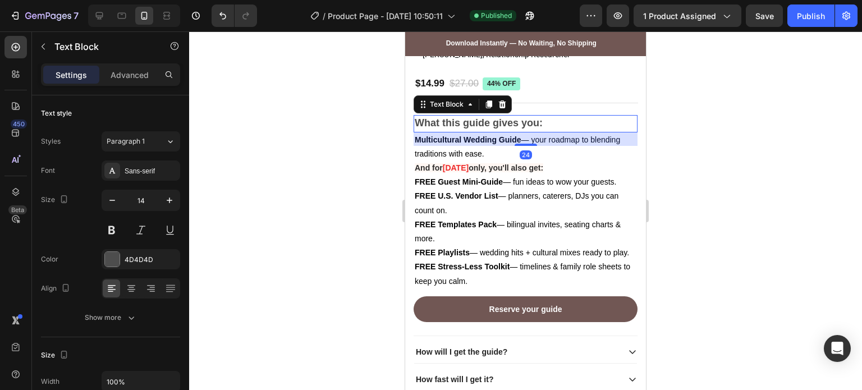
click at [501, 118] on strong "What this guide gives you:" at bounding box center [479, 122] width 128 height 11
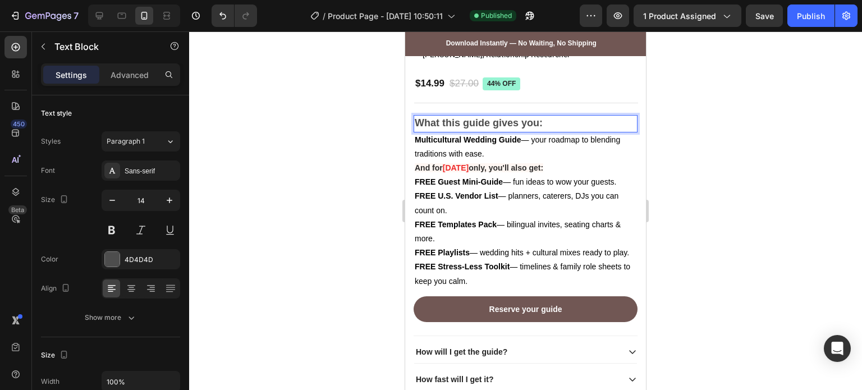
click at [525, 117] on strong "What this guide gives you:" at bounding box center [479, 122] width 128 height 11
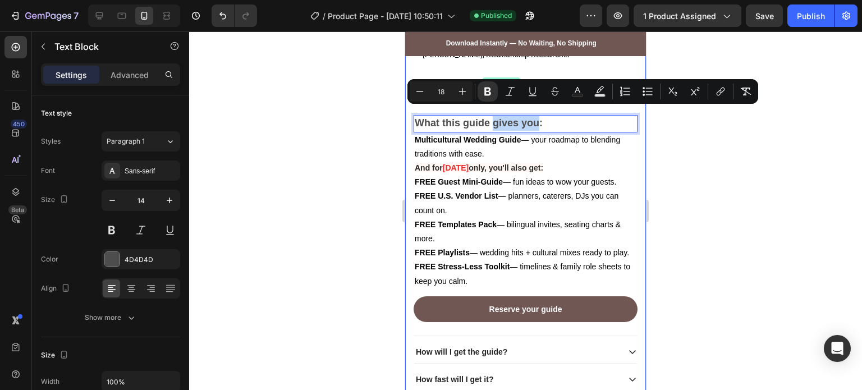
drag, startPoint x: 493, startPoint y: 114, endPoint x: 539, endPoint y: 106, distance: 46.2
click at [539, 106] on div "Icon Icon Icon Icon Icon Icon List Rated by 1200+ Couples Text Block Row A Harm…" at bounding box center [526, 165] width 224 height 508
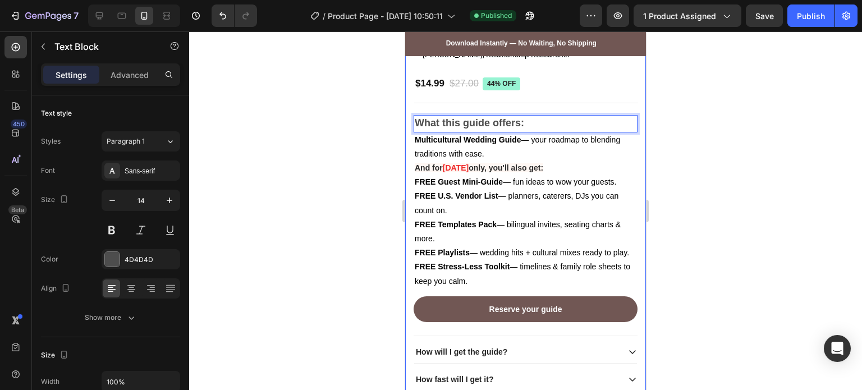
click at [539, 106] on div "Icon Icon Icon Icon Icon Icon List Rated by 1200+ Couples Text Block Row A Harm…" at bounding box center [526, 165] width 224 height 508
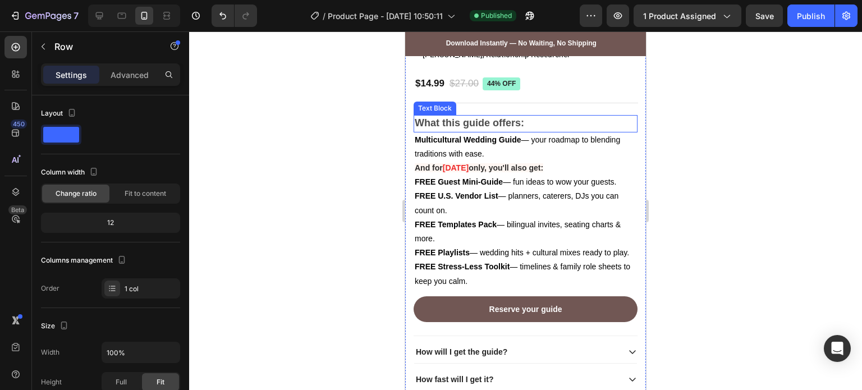
click at [516, 117] on strong "What this guide offers:" at bounding box center [469, 122] width 109 height 11
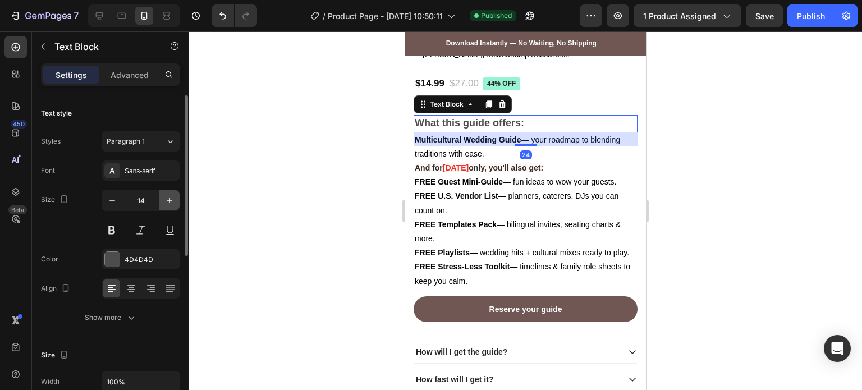
click at [172, 199] on icon "button" at bounding box center [169, 200] width 11 height 11
type input "15"
click at [159, 166] on div "Sans-serif" at bounding box center [151, 171] width 53 height 10
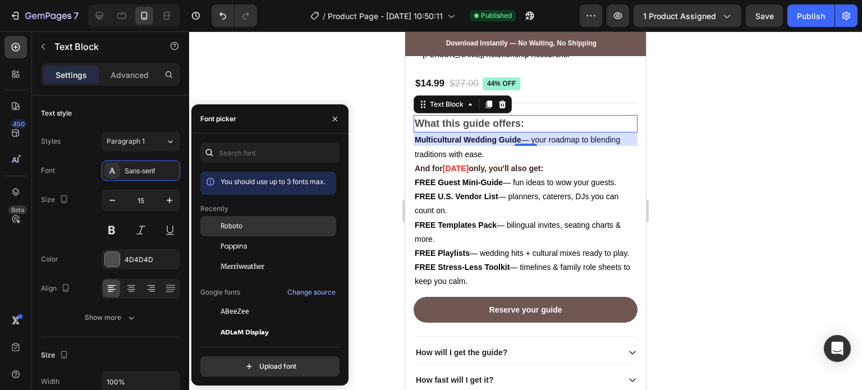
click at [251, 225] on div "Roboto" at bounding box center [277, 226] width 113 height 10
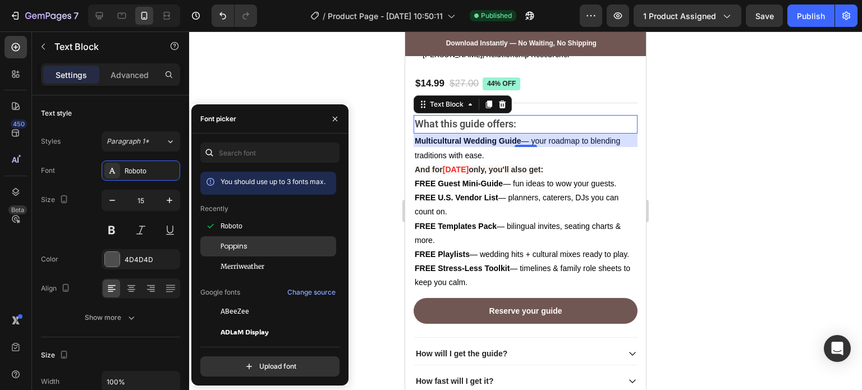
click at [294, 248] on div "Poppins" at bounding box center [277, 246] width 113 height 10
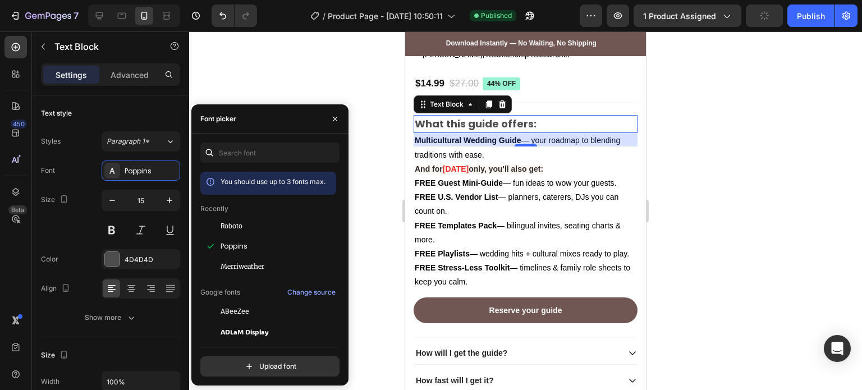
click at [373, 199] on div at bounding box center [525, 210] width 673 height 359
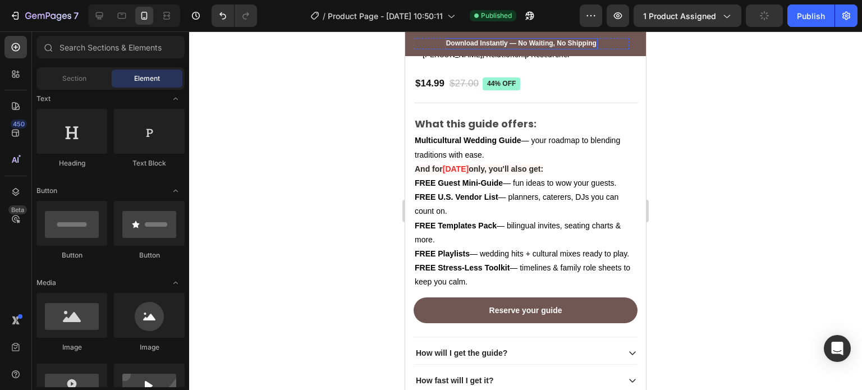
click at [481, 43] on h2 "Download Instantly — No Waiting, No Shipping" at bounding box center [521, 43] width 153 height 11
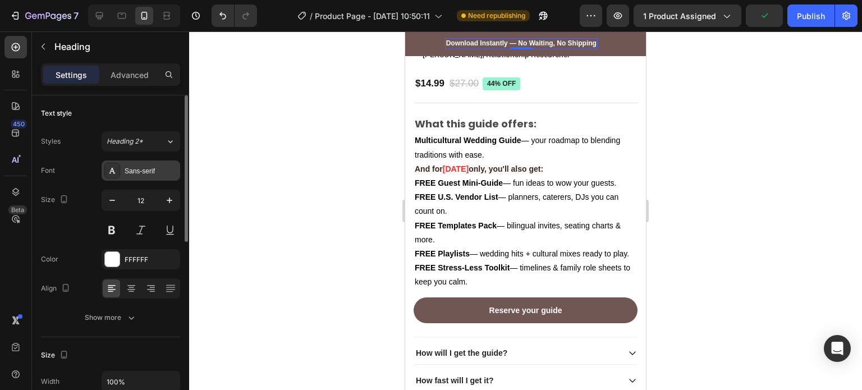
click at [146, 172] on div "Sans-serif" at bounding box center [151, 171] width 53 height 10
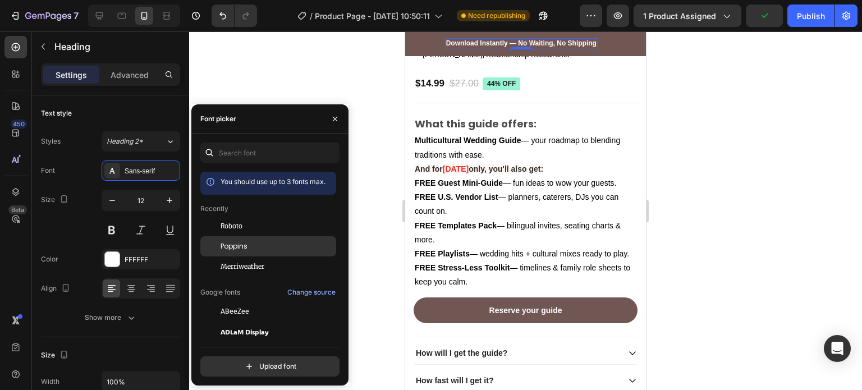
click at [274, 249] on div "Poppins" at bounding box center [277, 246] width 113 height 10
click at [371, 232] on div at bounding box center [525, 210] width 673 height 359
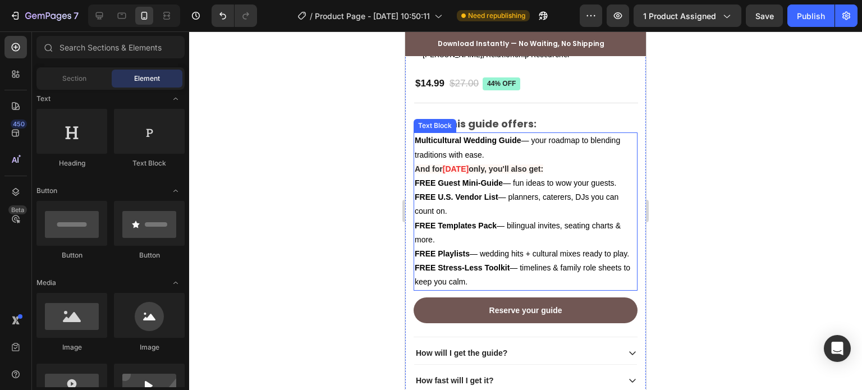
click at [457, 144] on span "Multicultural Wedding Guide — your roadmap to blending traditions with ease." at bounding box center [517, 147] width 205 height 23
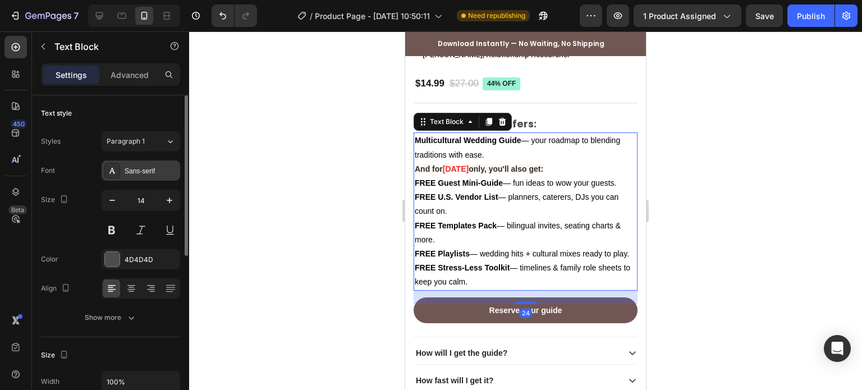
click at [148, 172] on div "Sans-serif" at bounding box center [151, 171] width 53 height 10
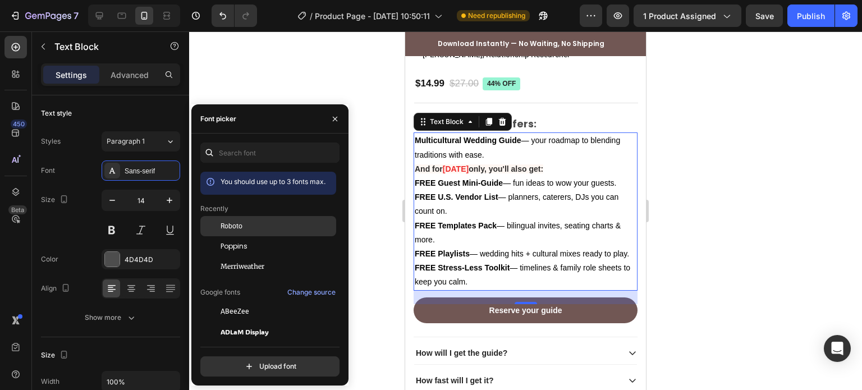
click at [235, 226] on span "Roboto" at bounding box center [232, 226] width 22 height 10
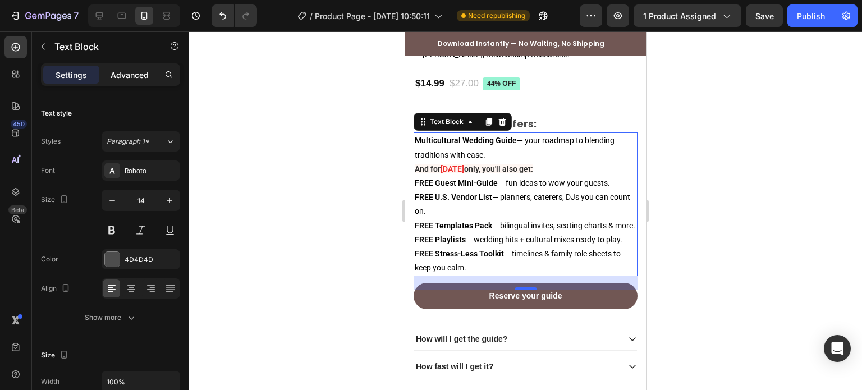
click at [114, 78] on p "Advanced" at bounding box center [130, 75] width 38 height 12
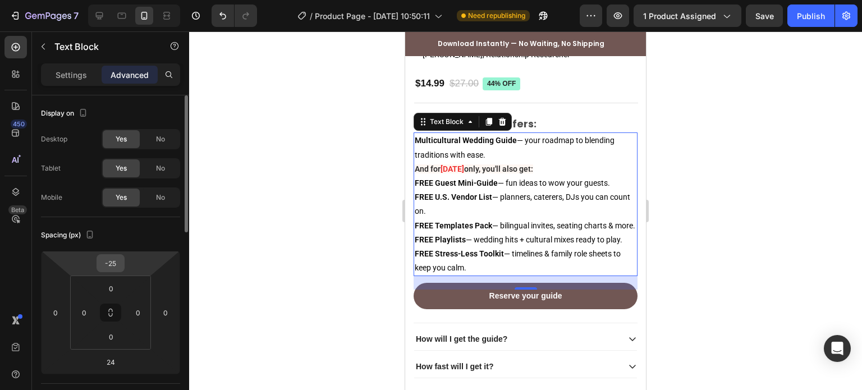
click at [111, 270] on input "-25" at bounding box center [110, 263] width 22 height 17
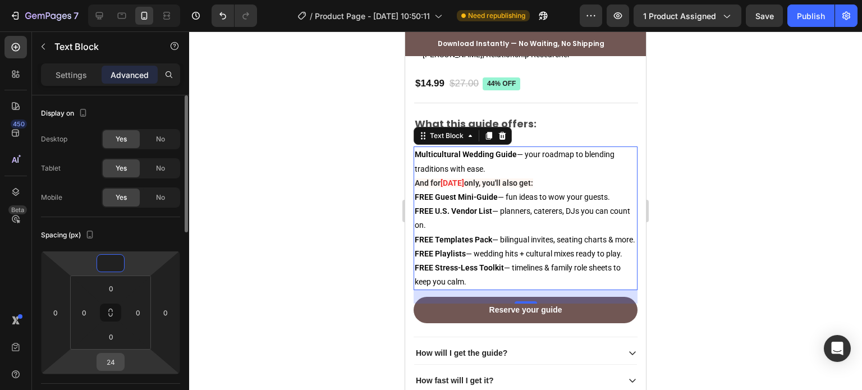
type input "0"
click at [104, 365] on input "24" at bounding box center [110, 362] width 22 height 17
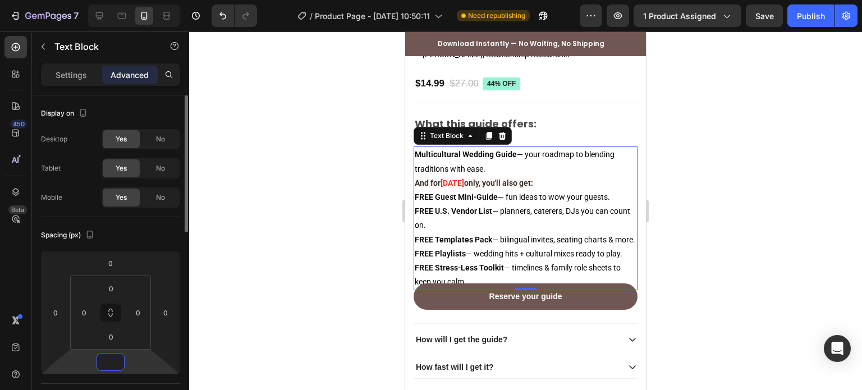
type input "4"
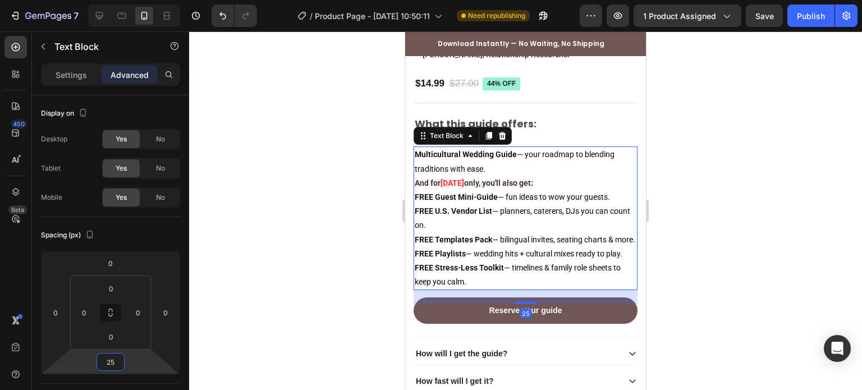
type input "25"
click at [352, 322] on div at bounding box center [525, 210] width 673 height 359
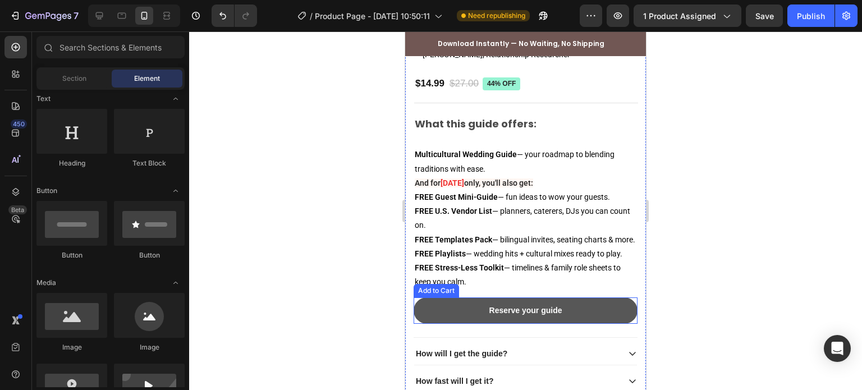
click at [454, 318] on button "Reserve your guide" at bounding box center [526, 310] width 224 height 26
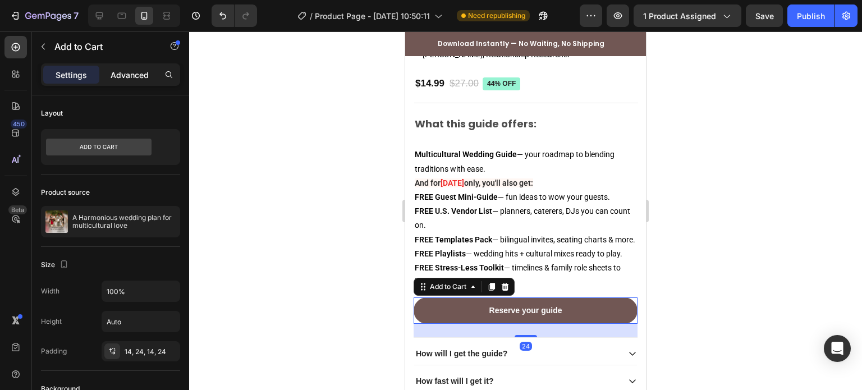
click at [130, 80] on p "Advanced" at bounding box center [130, 75] width 38 height 12
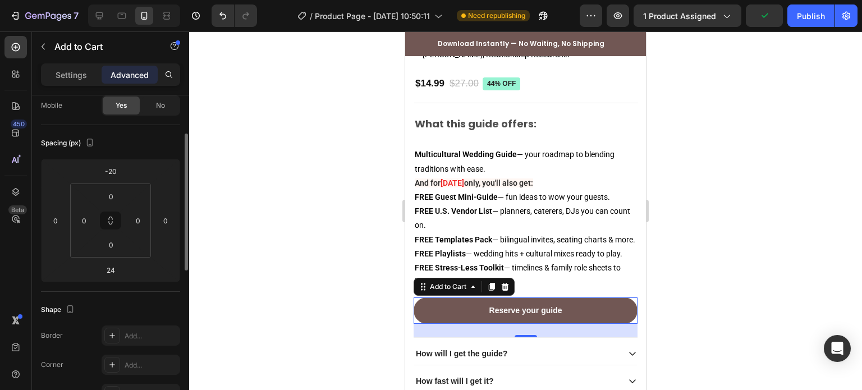
scroll to position [92, 0]
click at [111, 172] on input "-20" at bounding box center [110, 171] width 22 height 17
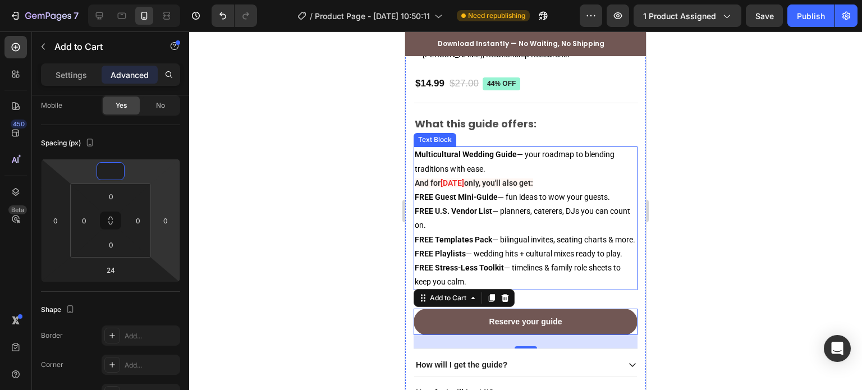
click at [448, 272] on strong "FREE Stress-Less Toolkit" at bounding box center [459, 267] width 89 height 9
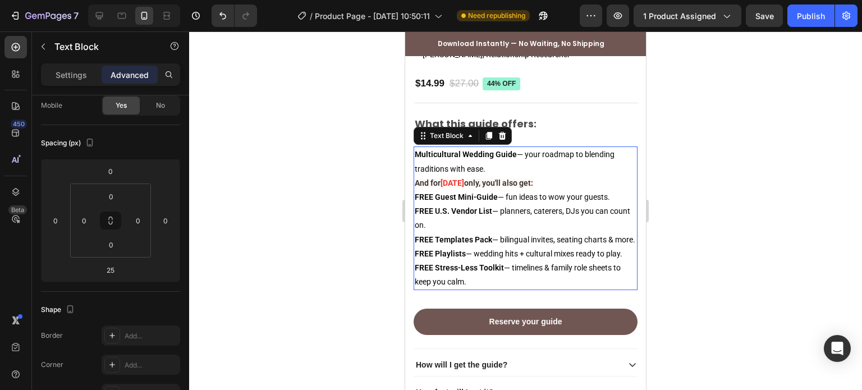
scroll to position [0, 0]
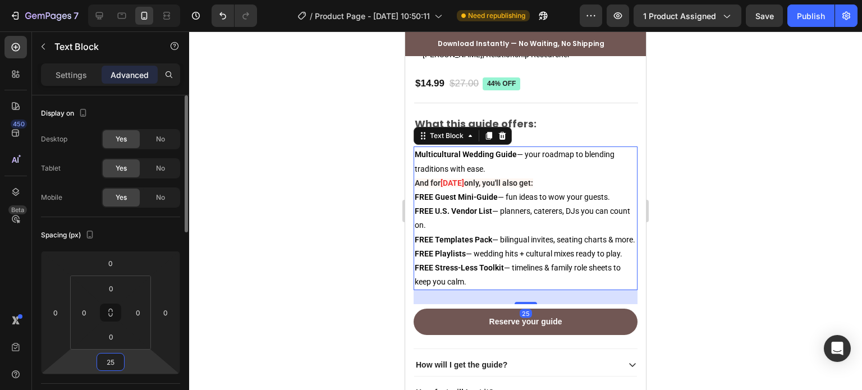
click at [108, 368] on input "25" at bounding box center [110, 362] width 22 height 17
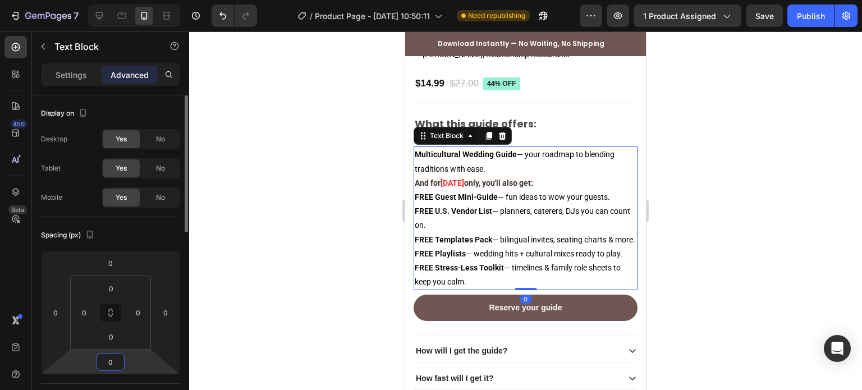
type input "0"
click at [313, 297] on div at bounding box center [525, 210] width 673 height 359
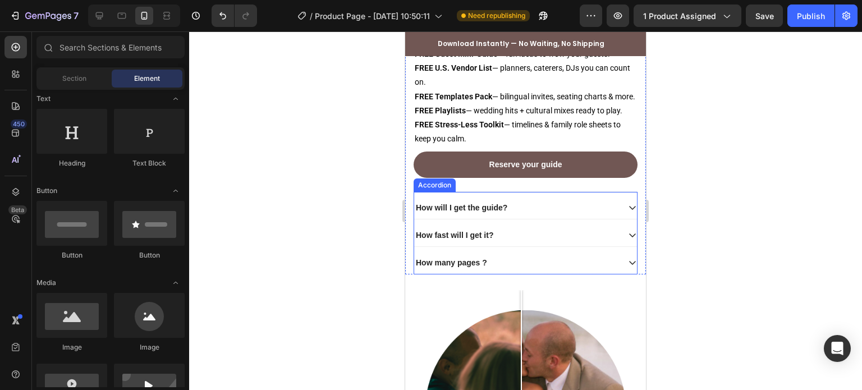
scroll to position [1277, 0]
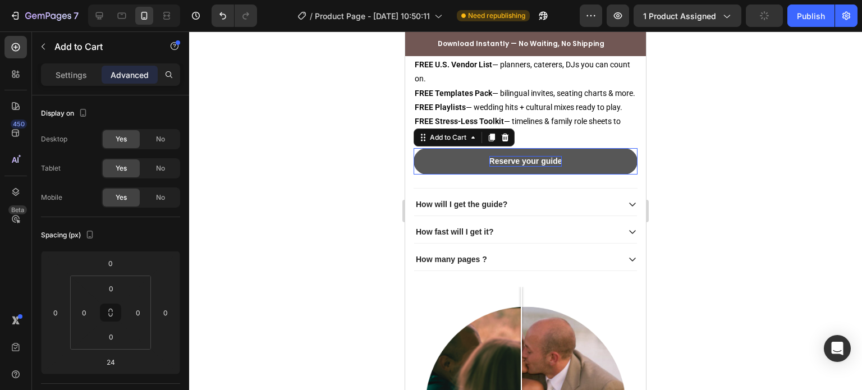
click at [509, 166] on div "Reserve your guide" at bounding box center [525, 161] width 73 height 10
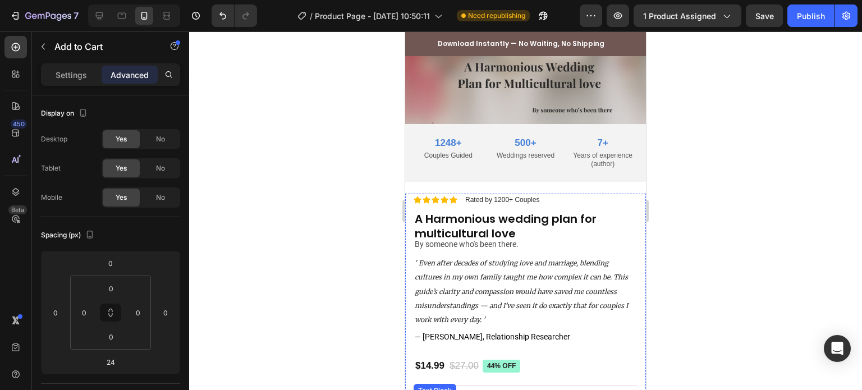
scroll to position [848, 0]
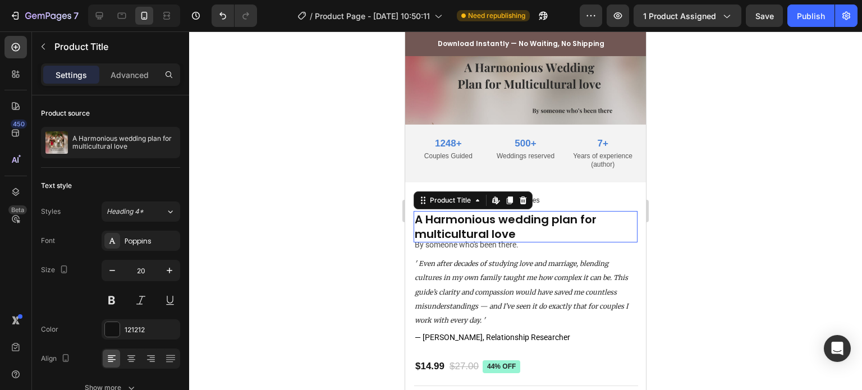
click at [494, 211] on h1 "A Harmonious wedding plan for multicultural love" at bounding box center [526, 226] width 224 height 31
click at [480, 242] on div "10" at bounding box center [526, 245] width 224 height 6
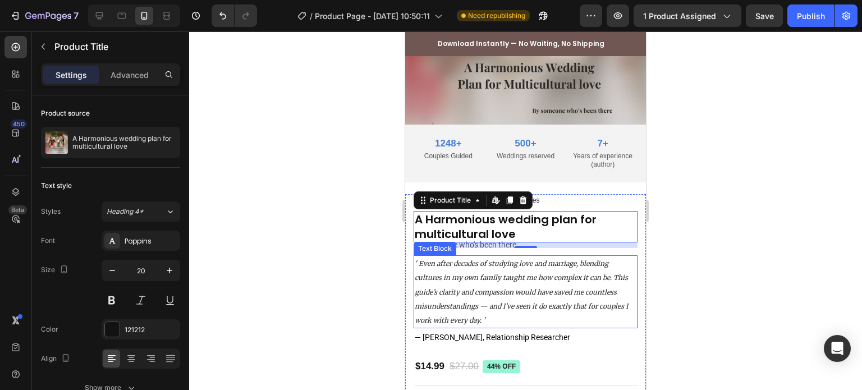
click at [478, 259] on icon "' Even after decades of studying love and marriage, blending cultures in my own…" at bounding box center [521, 291] width 213 height 65
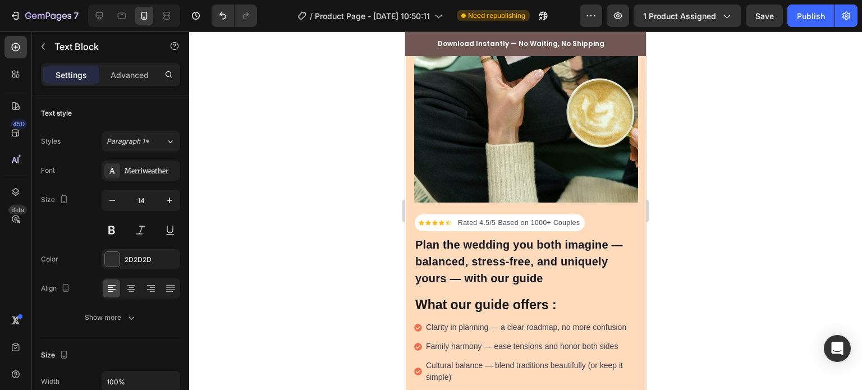
scroll to position [260, 0]
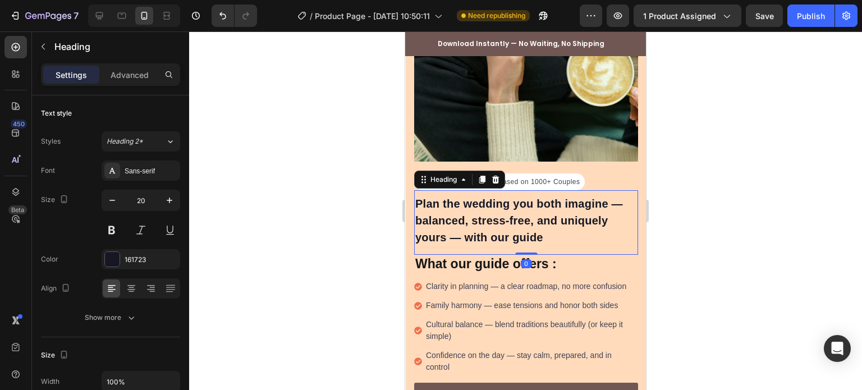
drag, startPoint x: 483, startPoint y: 212, endPoint x: 759, endPoint y: 201, distance: 276.3
click at [483, 212] on h2 "Plan the wedding you both imagine — balanced, stress-free, and uniquely yours —…" at bounding box center [526, 220] width 224 height 53
click at [128, 175] on div "Sans-serif" at bounding box center [151, 171] width 53 height 10
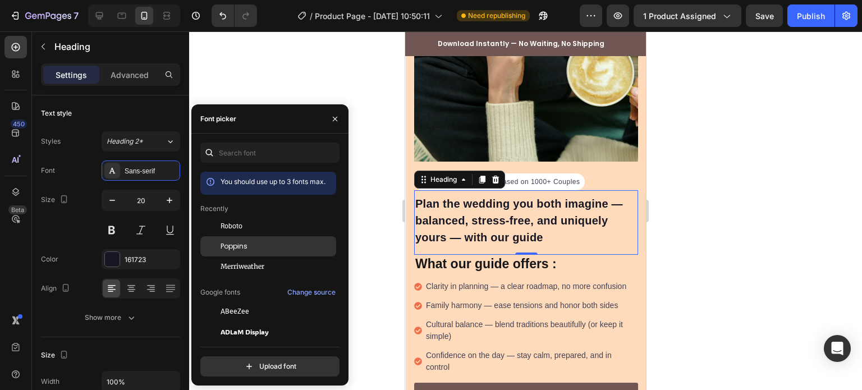
click at [245, 244] on span "Poppins" at bounding box center [234, 246] width 27 height 10
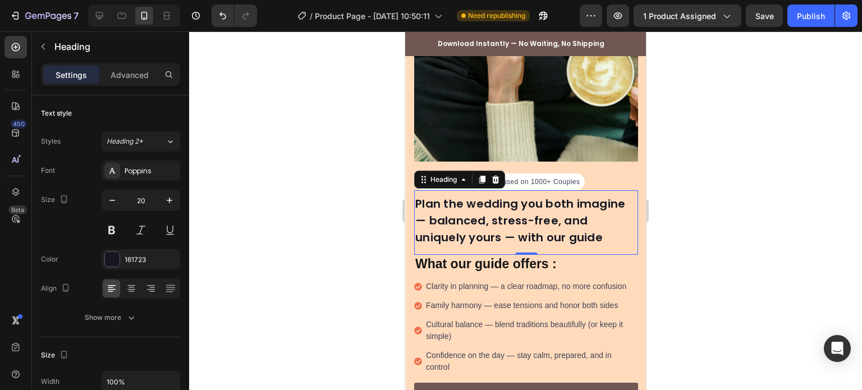
click at [369, 226] on div at bounding box center [525, 210] width 673 height 359
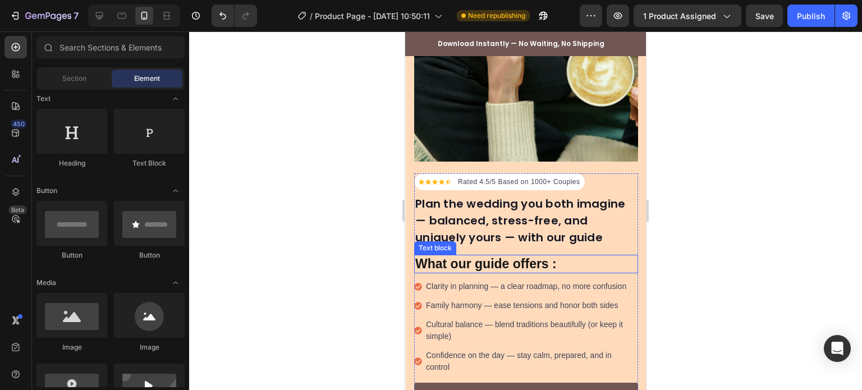
click at [423, 256] on p "What our guide offers :" at bounding box center [526, 264] width 222 height 17
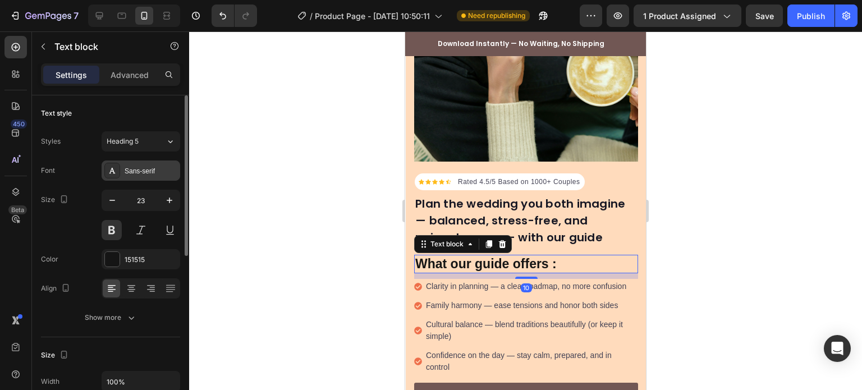
click at [143, 168] on div "Sans-serif" at bounding box center [151, 171] width 53 height 10
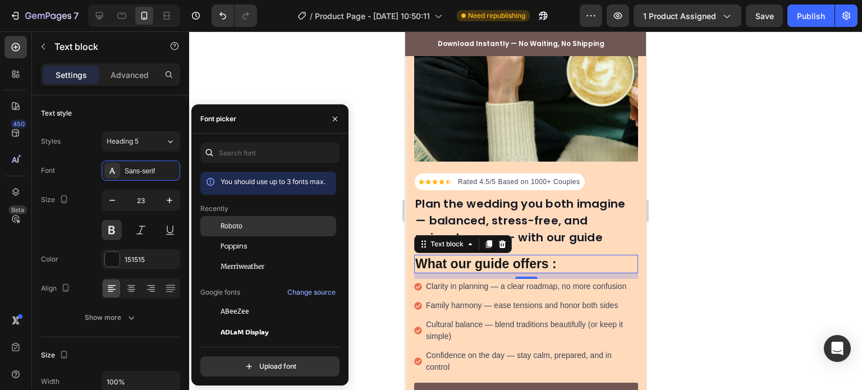
click at [257, 301] on div "Roboto" at bounding box center [268, 311] width 136 height 20
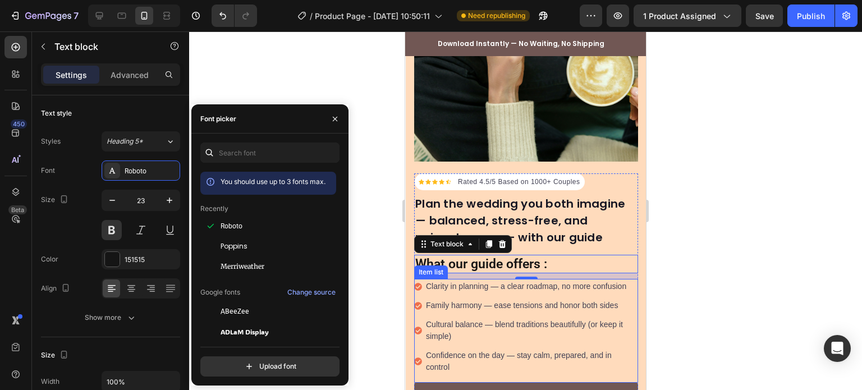
click at [450, 281] on p "Clarity in planning — a clear roadmap, no more confusion" at bounding box center [531, 287] width 210 height 12
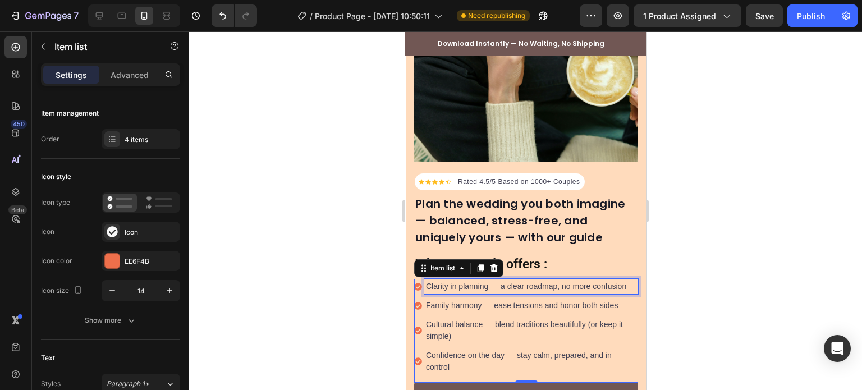
click at [481, 281] on p "Clarity in planning — a clear roadmap, no more confusion" at bounding box center [531, 287] width 210 height 12
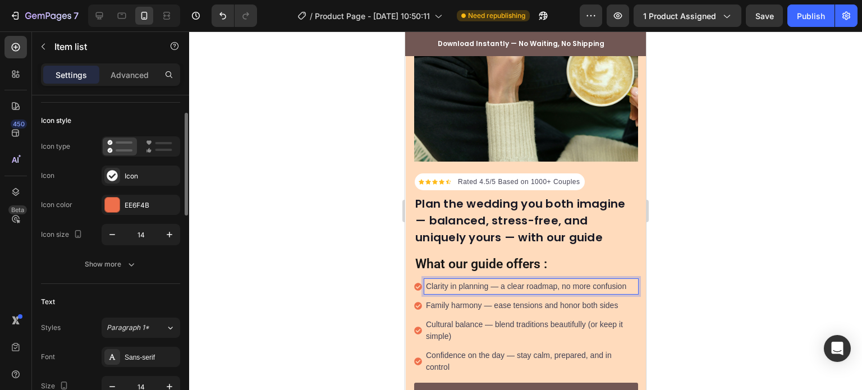
scroll to position [112, 0]
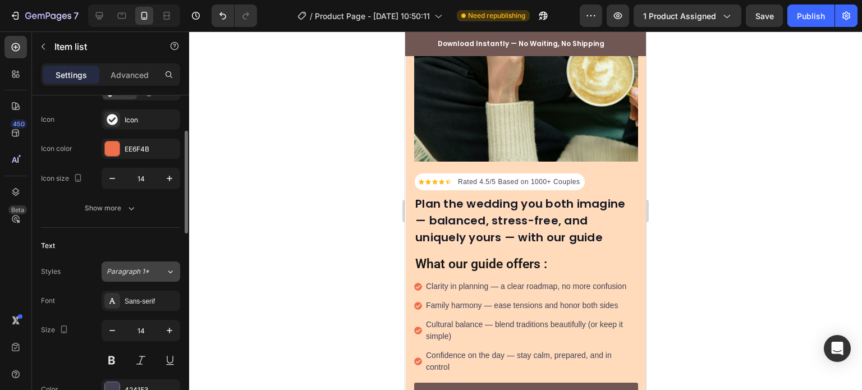
click at [132, 273] on span "Paragraph 1*" at bounding box center [128, 272] width 43 height 10
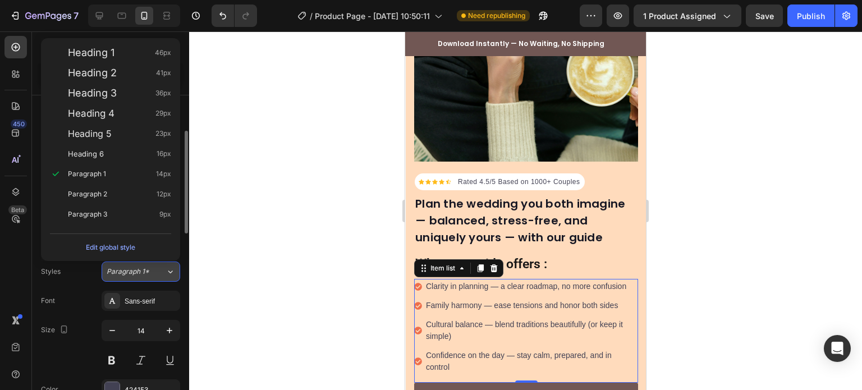
click at [132, 268] on span "Paragraph 1*" at bounding box center [128, 272] width 43 height 10
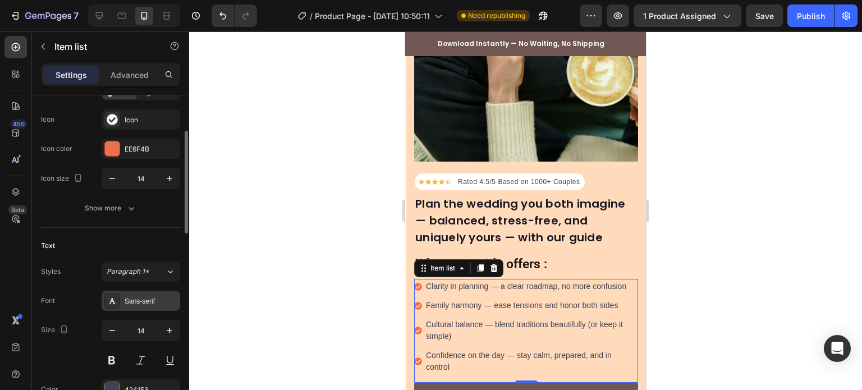
click at [140, 294] on div "Sans-serif" at bounding box center [141, 301] width 79 height 20
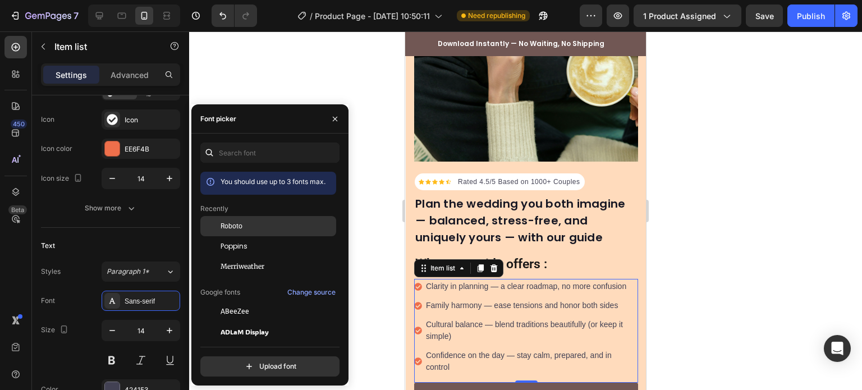
click at [243, 222] on div "Roboto" at bounding box center [277, 226] width 113 height 10
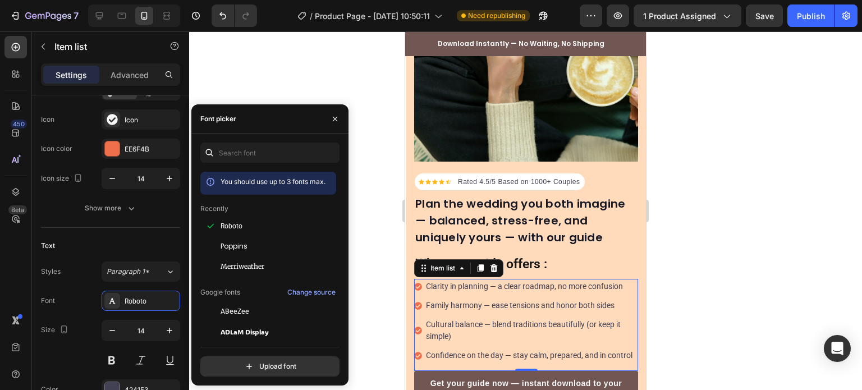
click at [364, 255] on div at bounding box center [525, 210] width 673 height 359
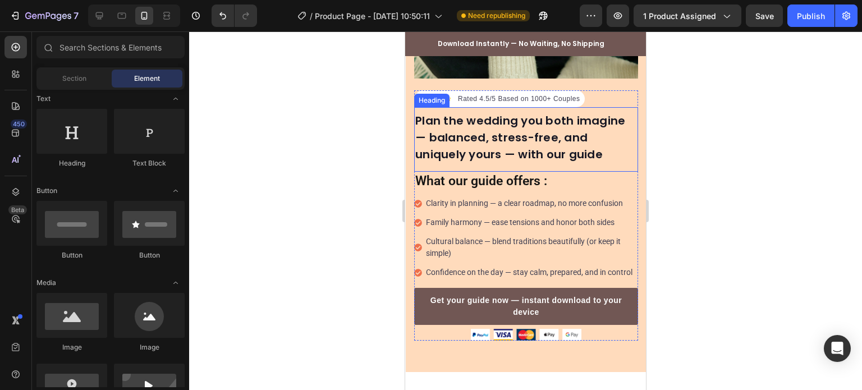
scroll to position [485, 0]
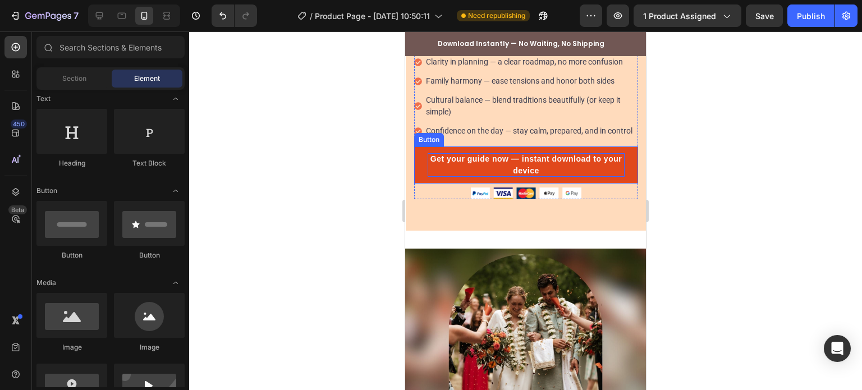
click at [503, 153] on p "Get your guide now — instant download to your device" at bounding box center [526, 165] width 197 height 24
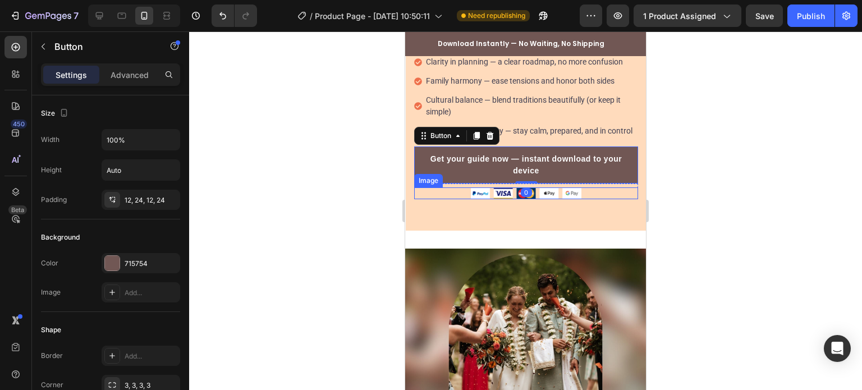
click at [474, 187] on img at bounding box center [526, 193] width 111 height 12
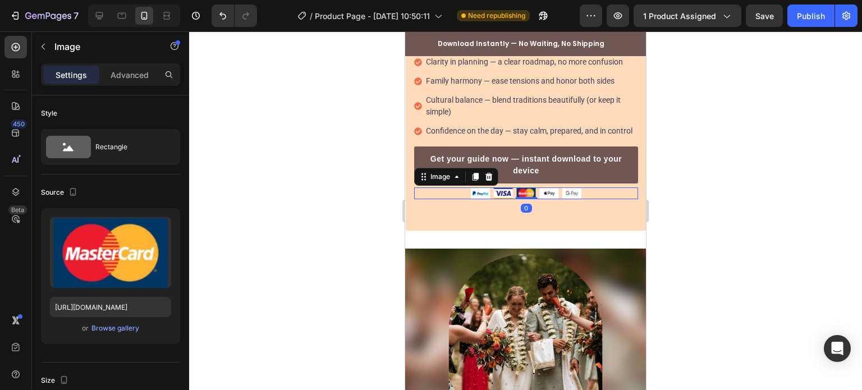
click at [130, 63] on div "Settings Advanced" at bounding box center [110, 74] width 139 height 22
click at [130, 74] on p "Advanced" at bounding box center [130, 75] width 38 height 12
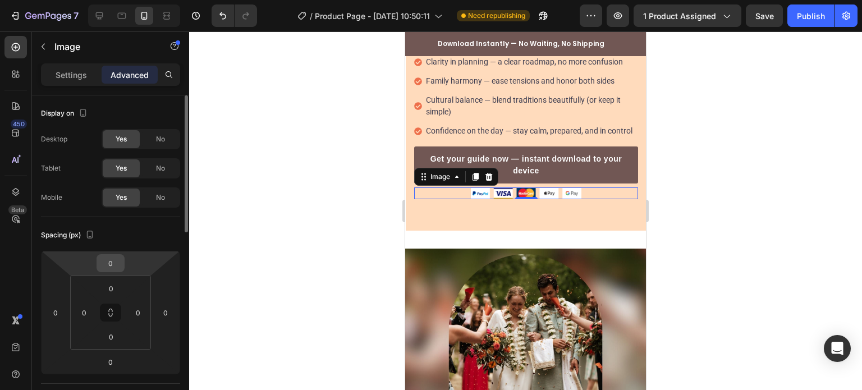
click at [123, 264] on div "0" at bounding box center [111, 263] width 28 height 18
click at [112, 0] on html "7 / Product Page - [DATE] 10:50:11 Need republishing Preview 1 product assigned…" at bounding box center [431, 0] width 862 height 0
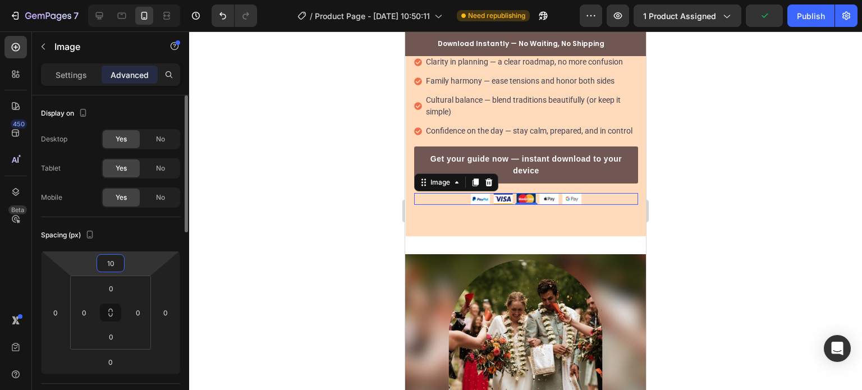
type input "1"
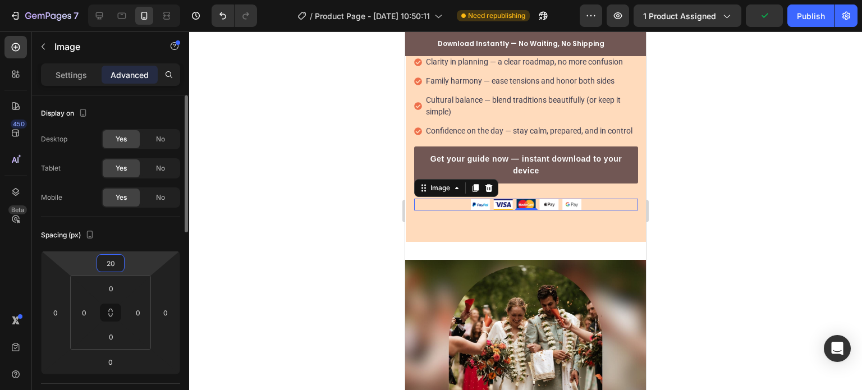
type input "2"
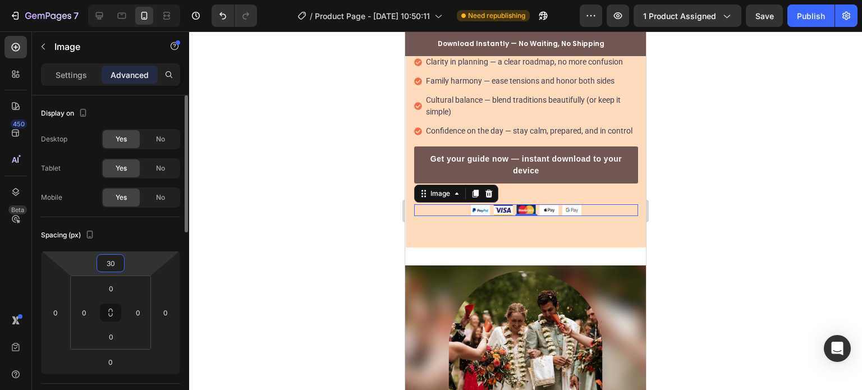
type input "3"
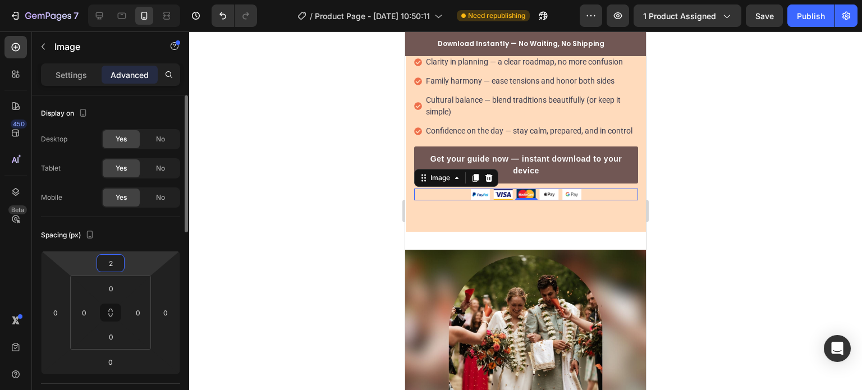
type input "20"
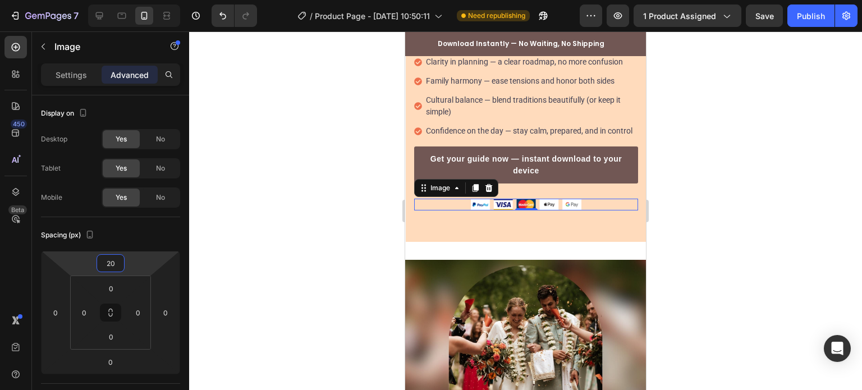
click at [285, 152] on div at bounding box center [525, 210] width 673 height 359
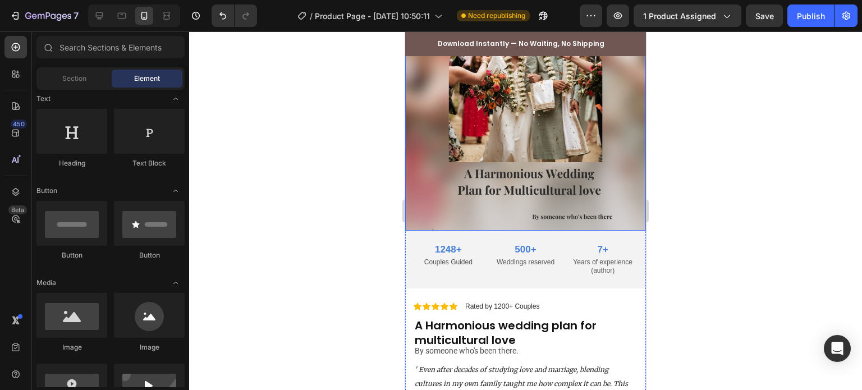
scroll to position [766, 0]
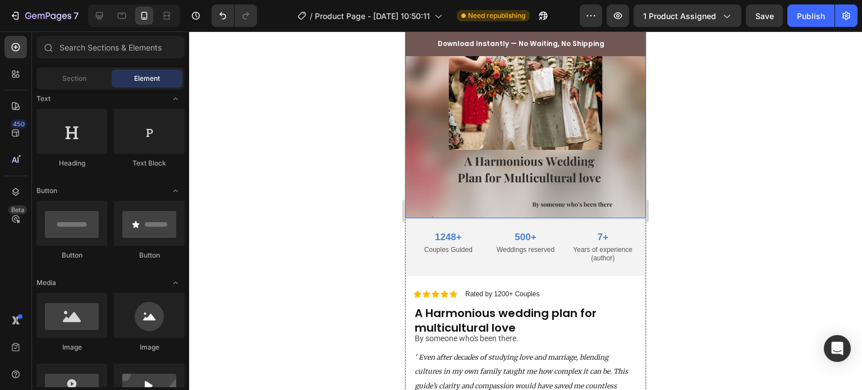
click at [576, 177] on img at bounding box center [525, 98] width 241 height 241
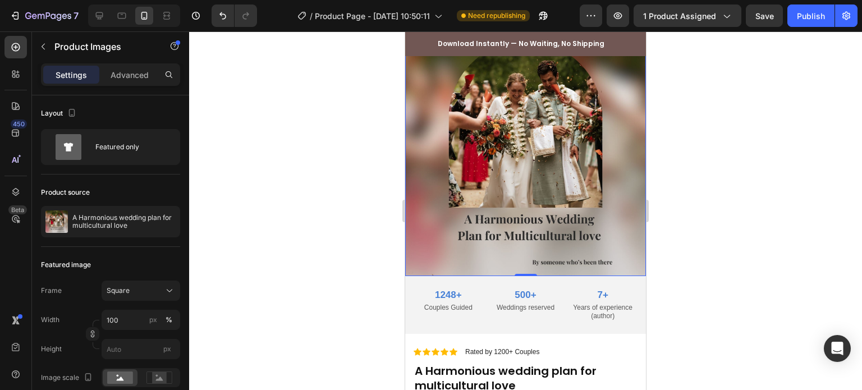
scroll to position [822, 0]
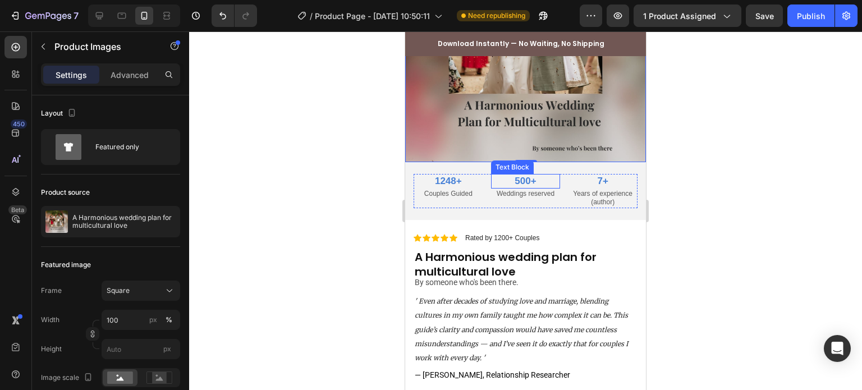
click at [523, 175] on p "500+" at bounding box center [525, 181] width 67 height 12
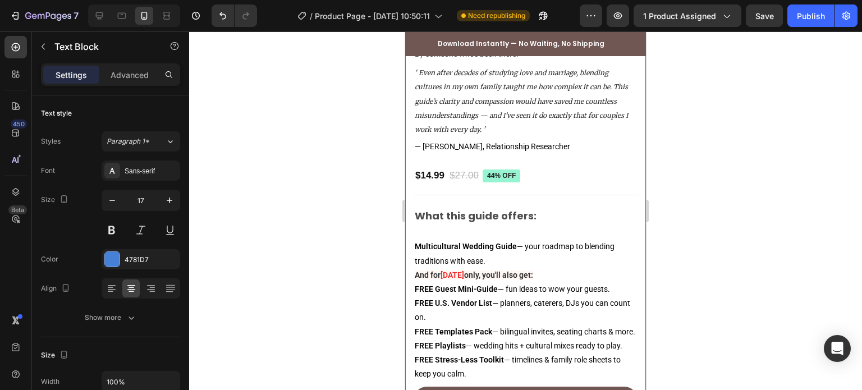
scroll to position [990, 0]
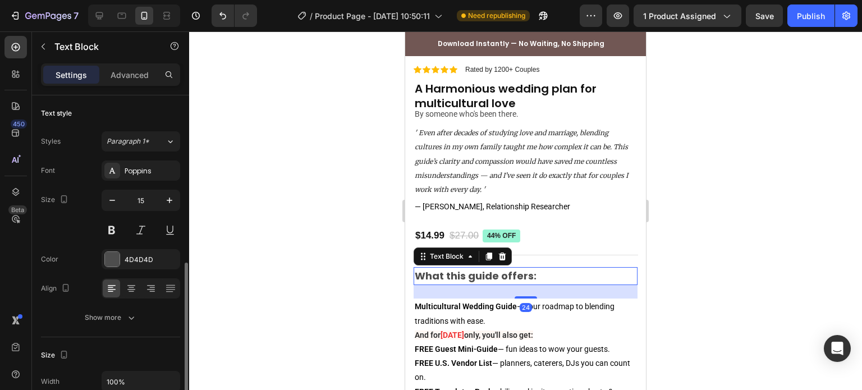
click at [463, 269] on strong "What this guide offers:" at bounding box center [476, 276] width 122 height 14
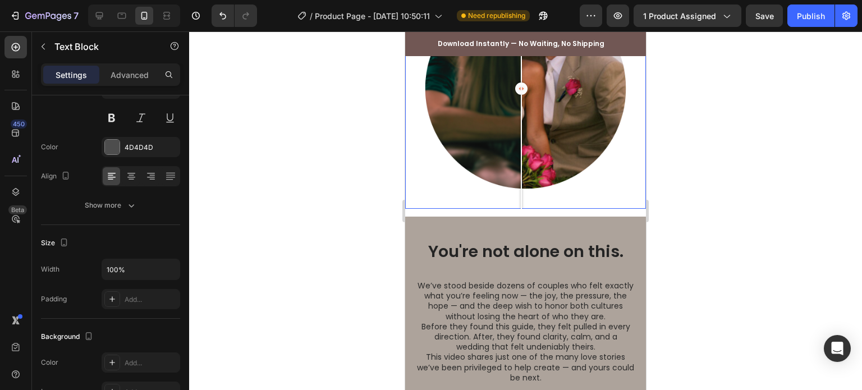
scroll to position [1439, 0]
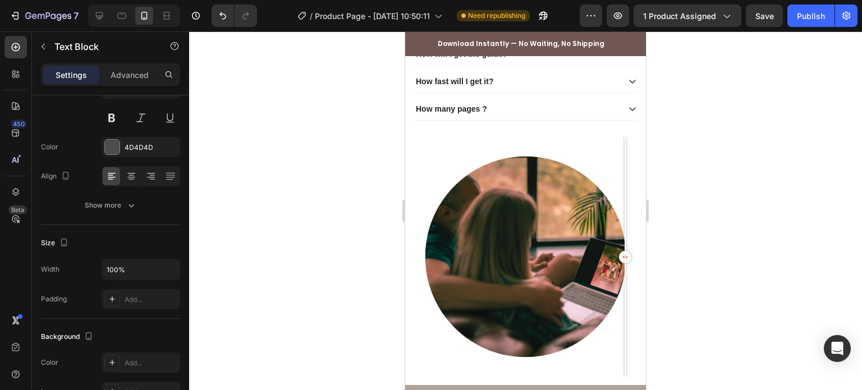
drag, startPoint x: 524, startPoint y: 253, endPoint x: 665, endPoint y: 193, distance: 153.4
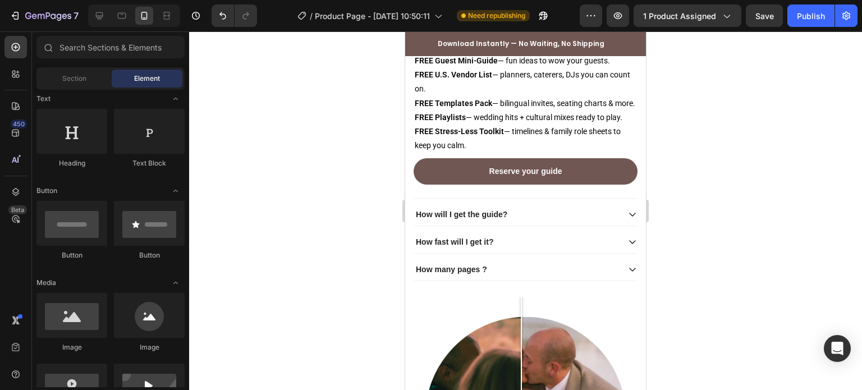
scroll to position [1383, 0]
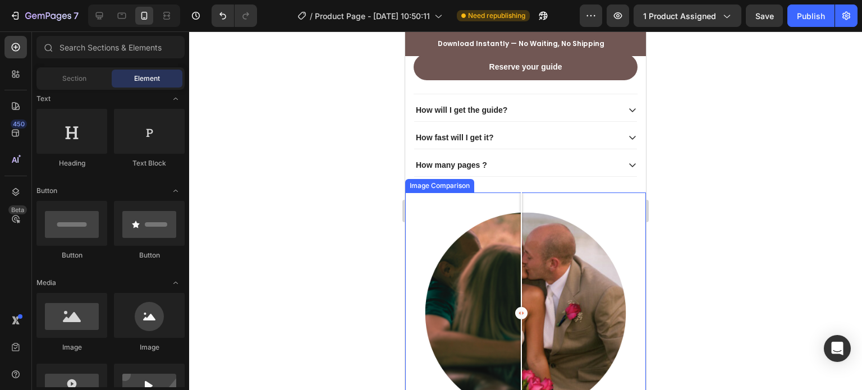
click at [621, 242] on div at bounding box center [525, 313] width 241 height 241
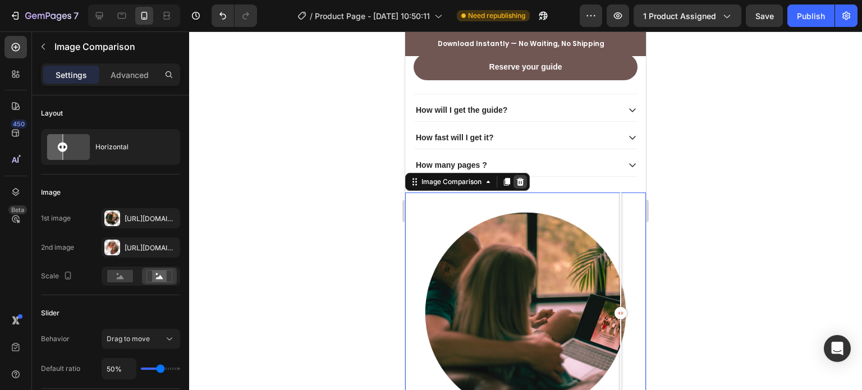
click at [525, 186] on icon at bounding box center [520, 181] width 9 height 9
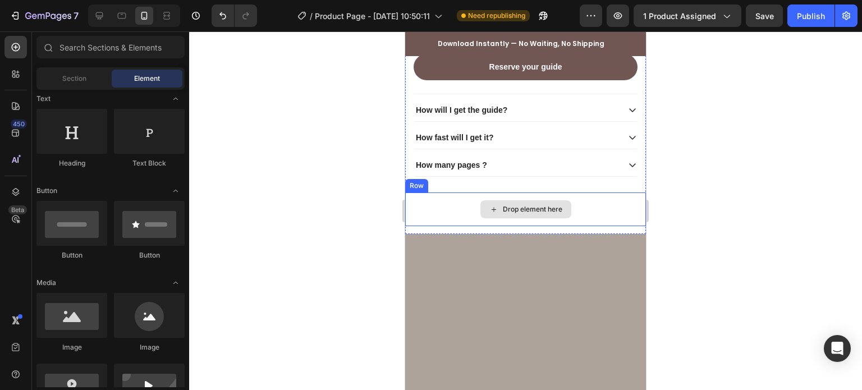
click at [589, 207] on div "Drop element here" at bounding box center [525, 210] width 241 height 34
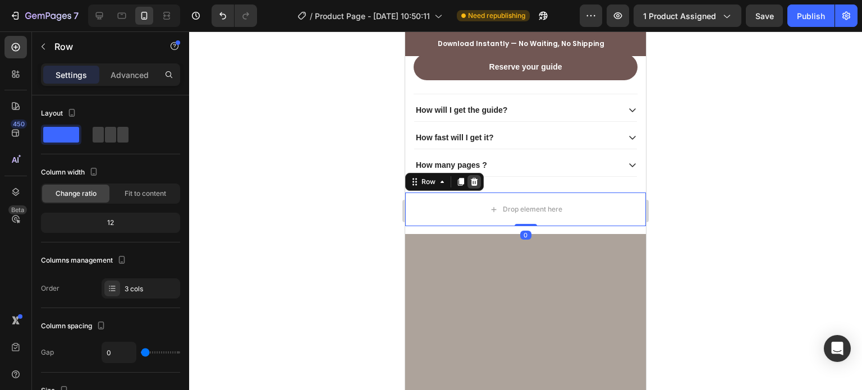
click at [474, 186] on icon at bounding box center [474, 182] width 7 height 8
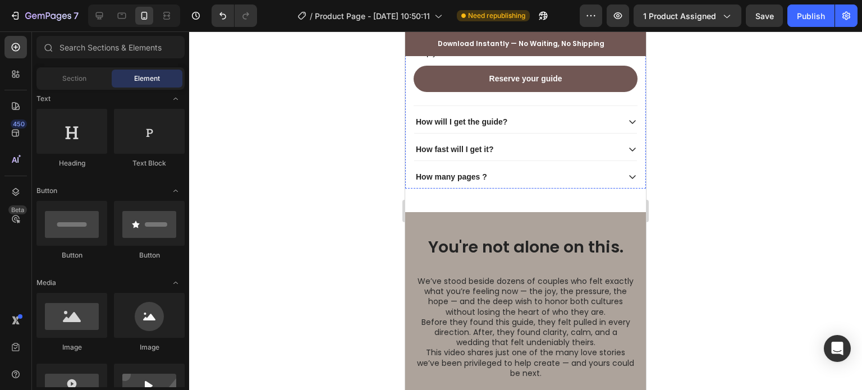
scroll to position [1495, 0]
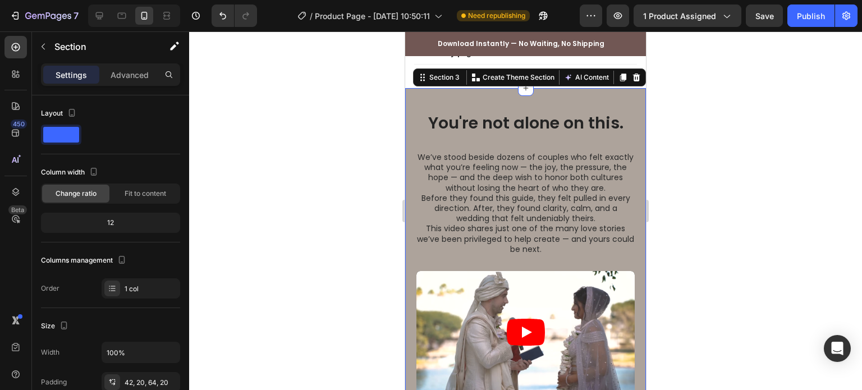
click at [545, 109] on div "You're not alone on this. Heading We’ve stood beside dozens of couples who felt…" at bounding box center [525, 259] width 241 height 342
click at [125, 79] on p "Advanced" at bounding box center [130, 75] width 38 height 12
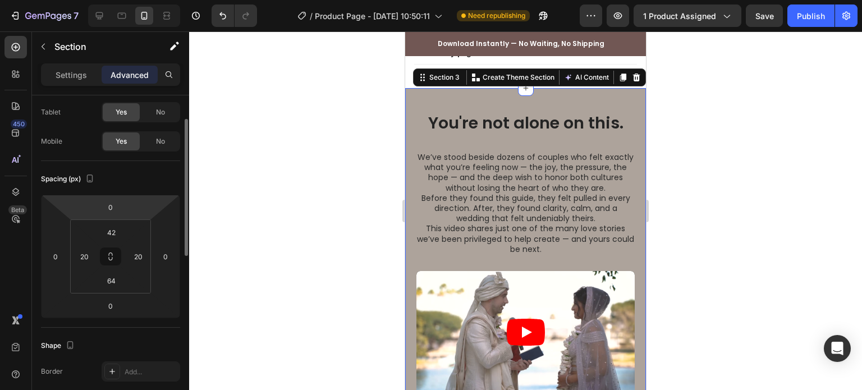
scroll to position [112, 0]
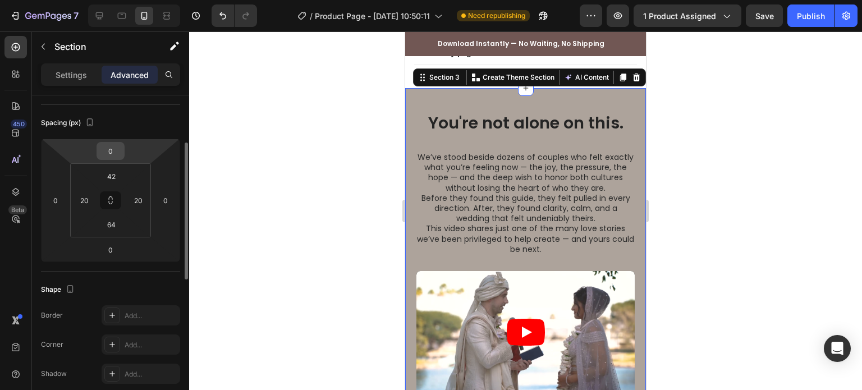
click at [106, 143] on input "0" at bounding box center [110, 151] width 22 height 17
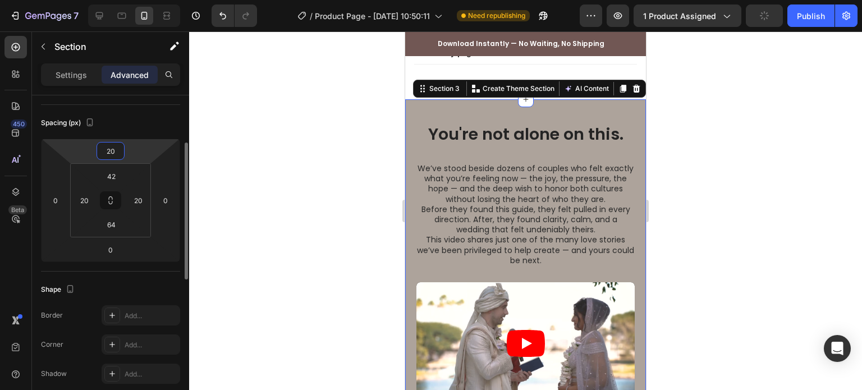
type input "2"
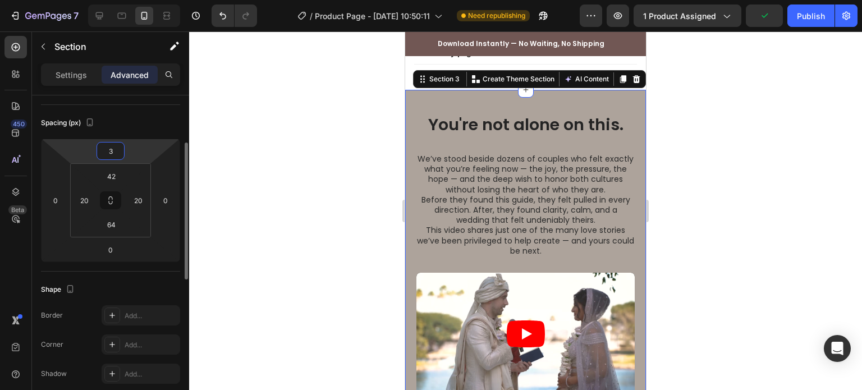
type input "30"
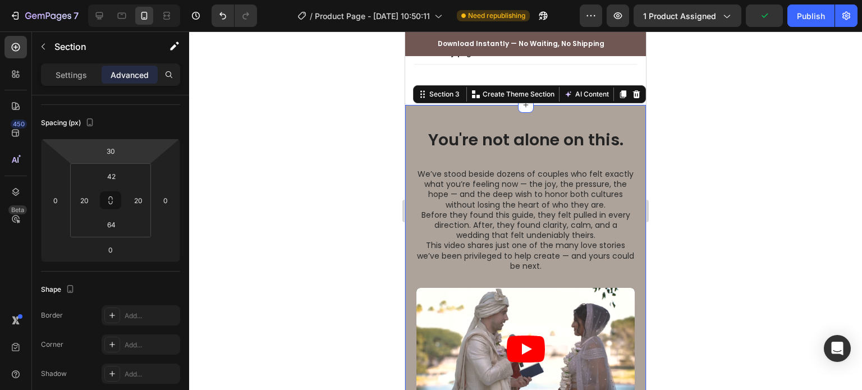
click at [396, 143] on div at bounding box center [525, 210] width 673 height 359
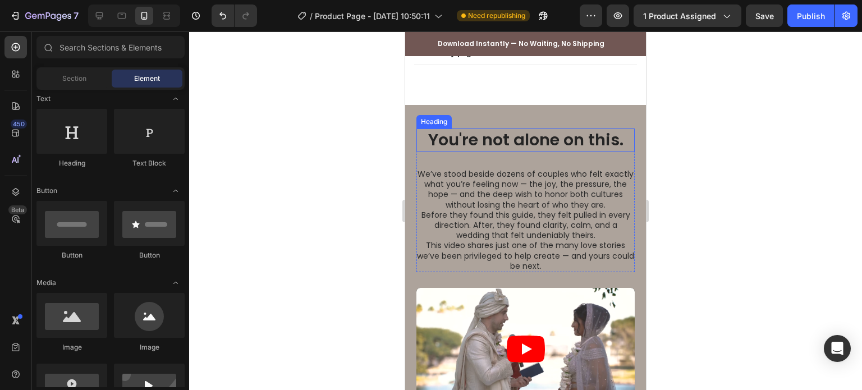
click at [454, 146] on h2 "You're not alone on this." at bounding box center [525, 141] width 218 height 24
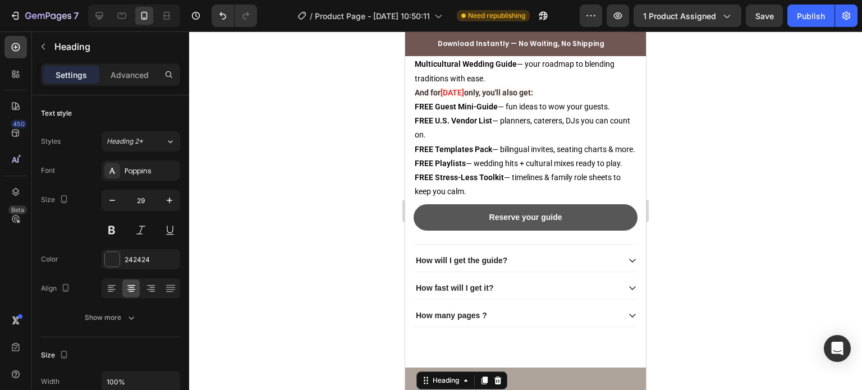
scroll to position [1215, 0]
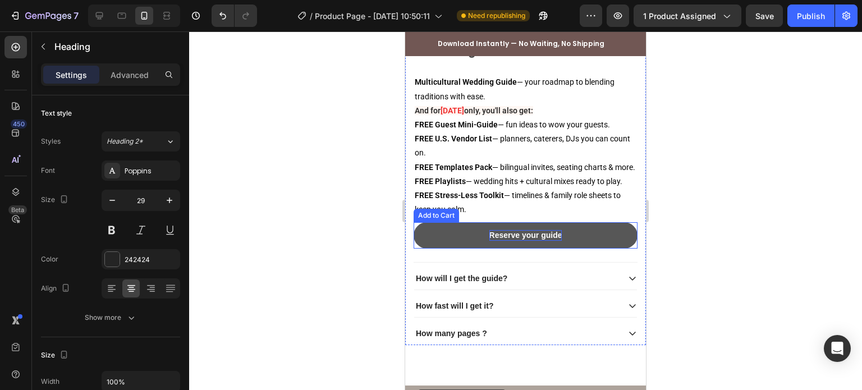
click at [506, 236] on div "Reserve your guide" at bounding box center [525, 235] width 73 height 10
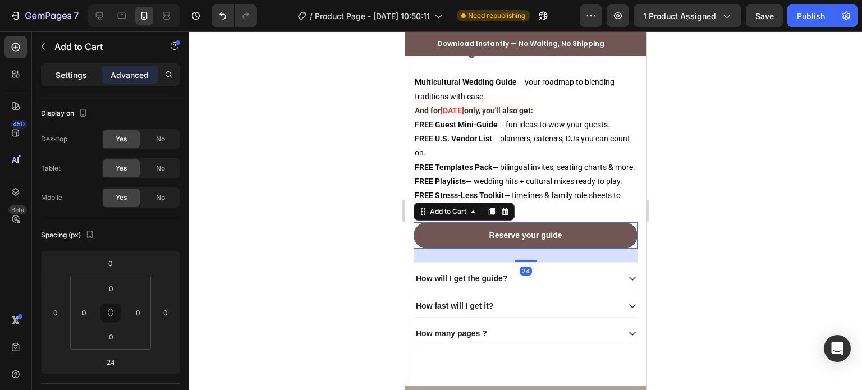
click at [65, 81] on div "Settings" at bounding box center [71, 75] width 56 height 18
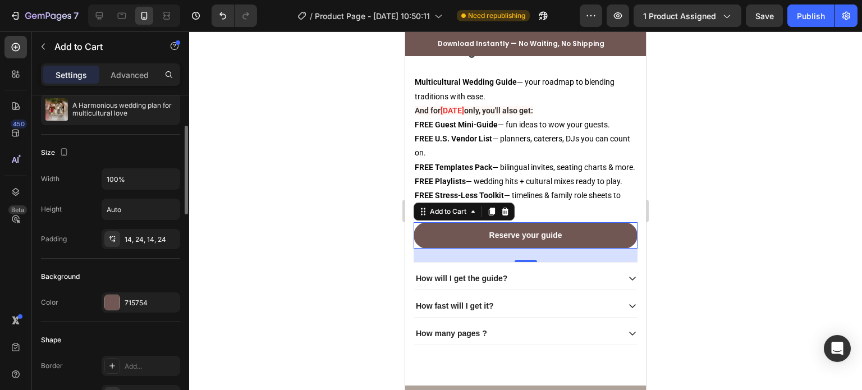
scroll to position [168, 0]
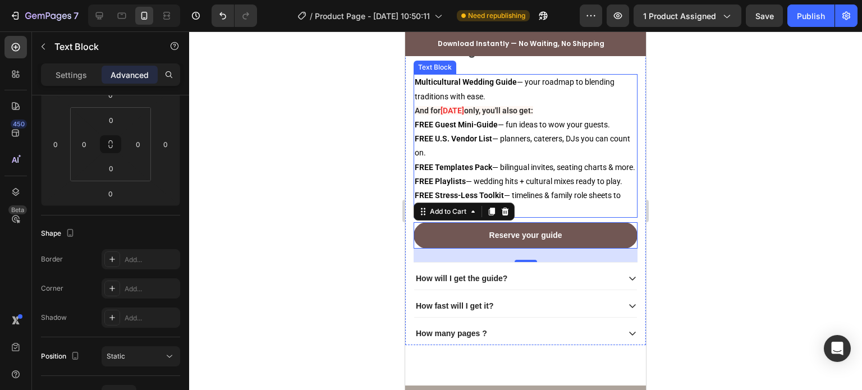
click at [502, 170] on p "FREE Templates Pack — bilingual invites, seating charts & more." at bounding box center [526, 168] width 222 height 14
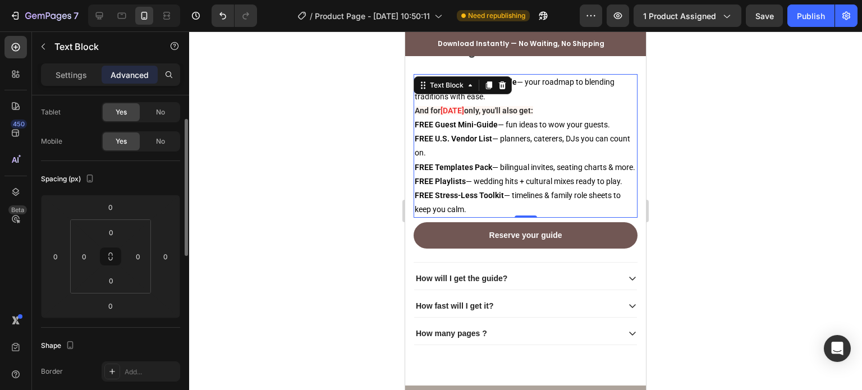
scroll to position [0, 0]
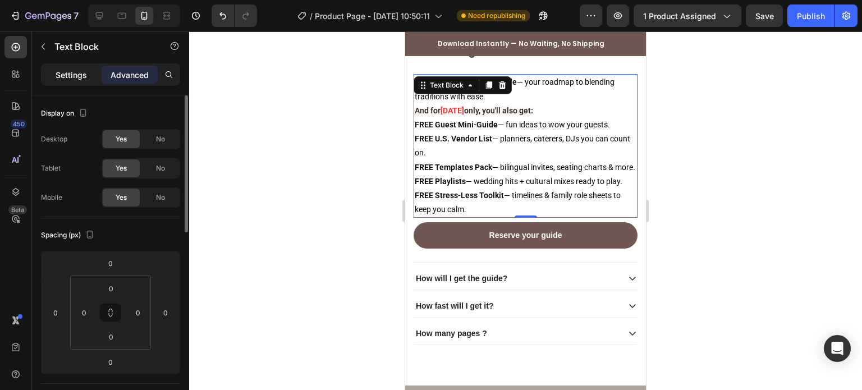
click at [83, 79] on p "Settings" at bounding box center [71, 75] width 31 height 12
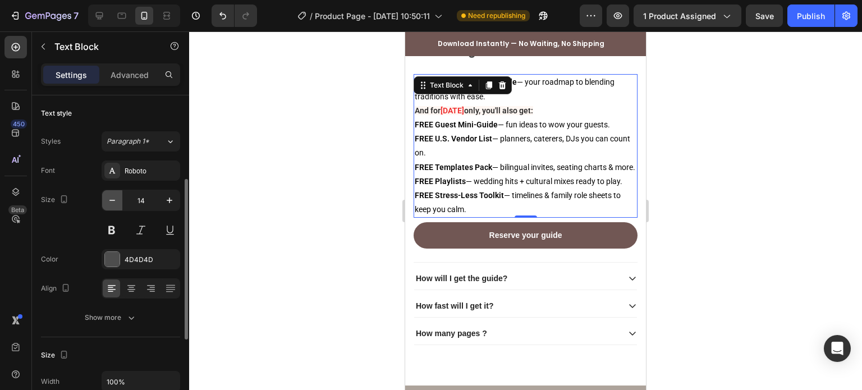
scroll to position [56, 0]
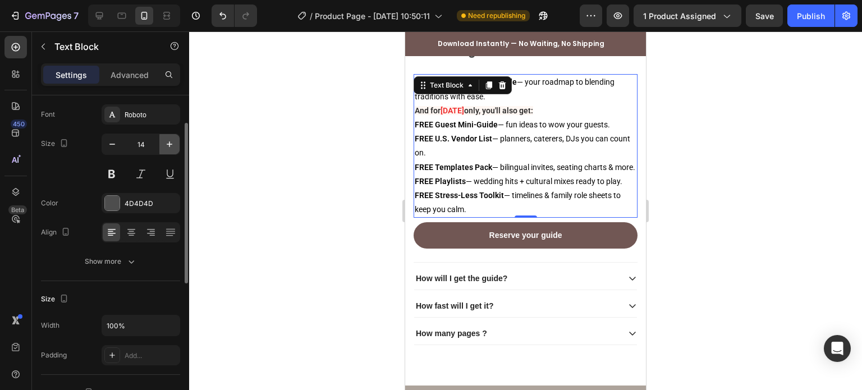
click at [167, 146] on icon "button" at bounding box center [169, 144] width 11 height 11
type input "15"
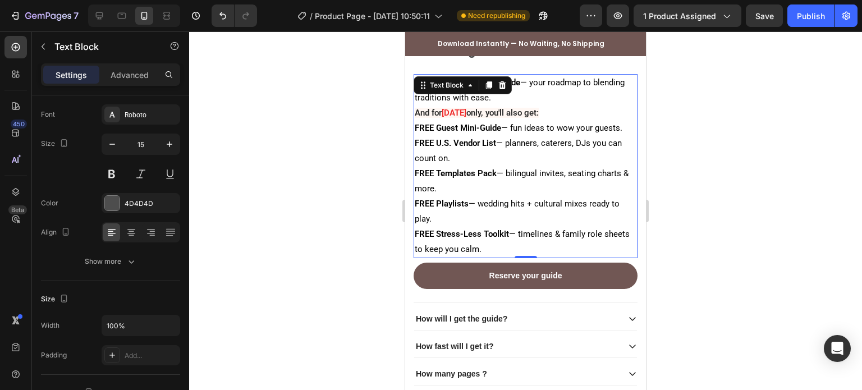
click at [352, 126] on div at bounding box center [525, 210] width 673 height 359
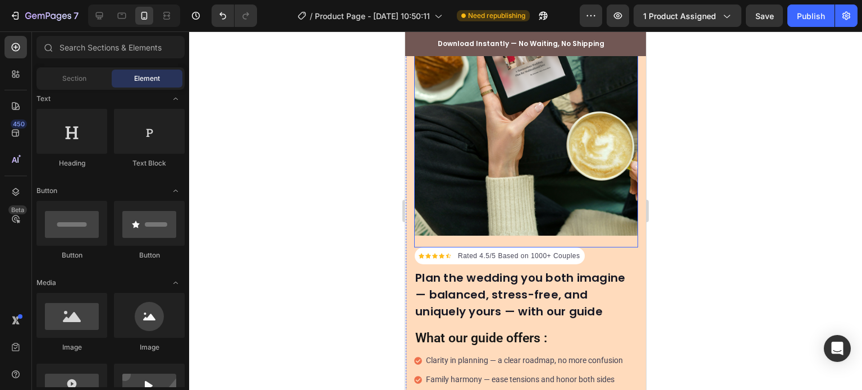
scroll to position [225, 0]
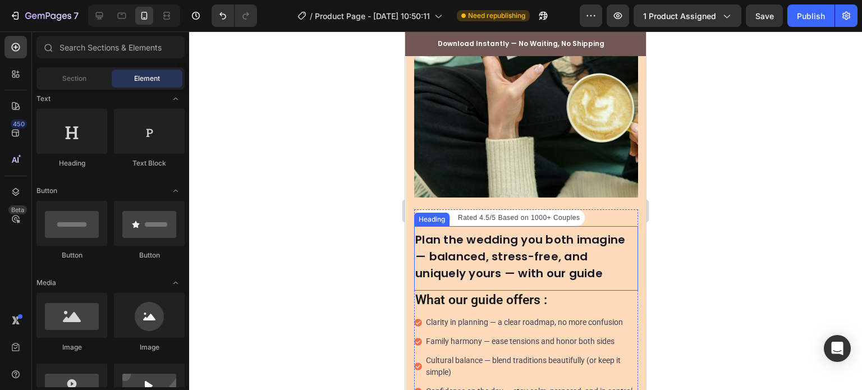
click at [463, 230] on h2 "Plan the wedding you both imagine — balanced, stress-free, and uniquely yours —…" at bounding box center [526, 256] width 224 height 53
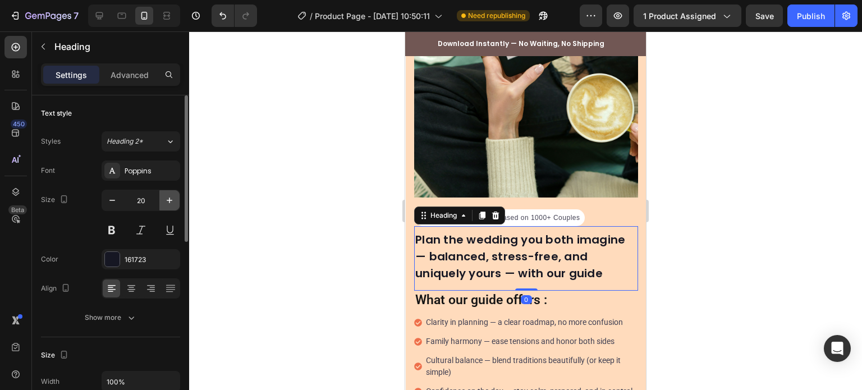
click at [178, 199] on button "button" at bounding box center [169, 200] width 20 height 20
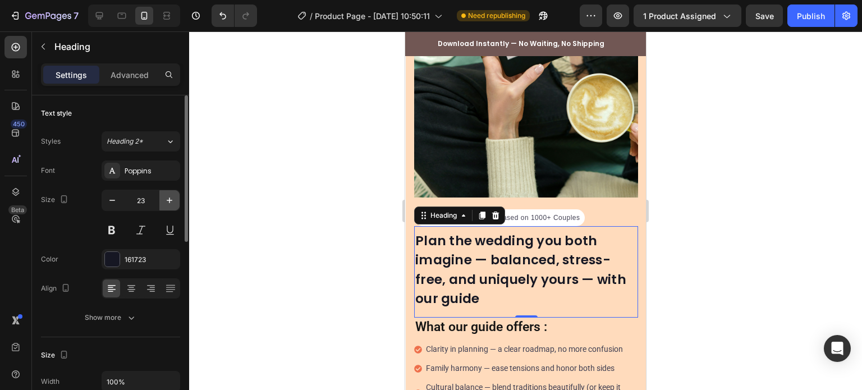
click at [178, 199] on button "button" at bounding box center [169, 200] width 20 height 20
type input "24"
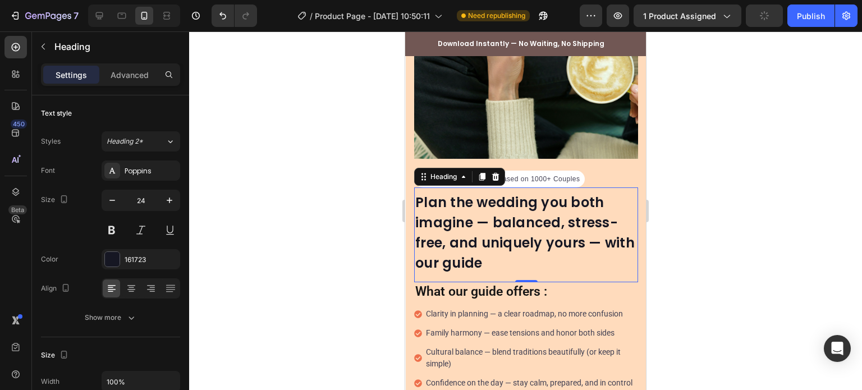
scroll to position [281, 0]
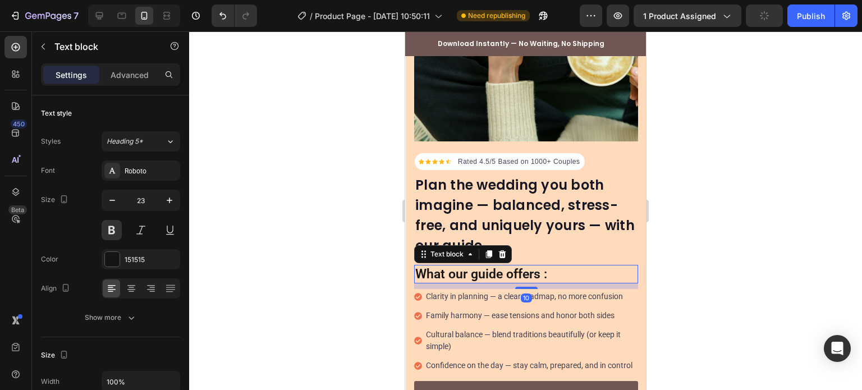
drag, startPoint x: 499, startPoint y: 257, endPoint x: 788, endPoint y: 273, distance: 289.5
click at [499, 266] on p "What our guide offers :" at bounding box center [526, 274] width 222 height 17
click at [111, 198] on icon "button" at bounding box center [112, 200] width 11 height 11
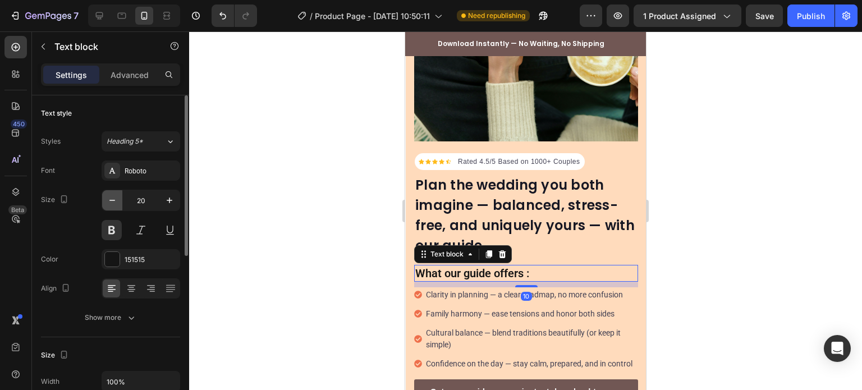
click at [111, 198] on icon "button" at bounding box center [112, 200] width 11 height 11
type input "18"
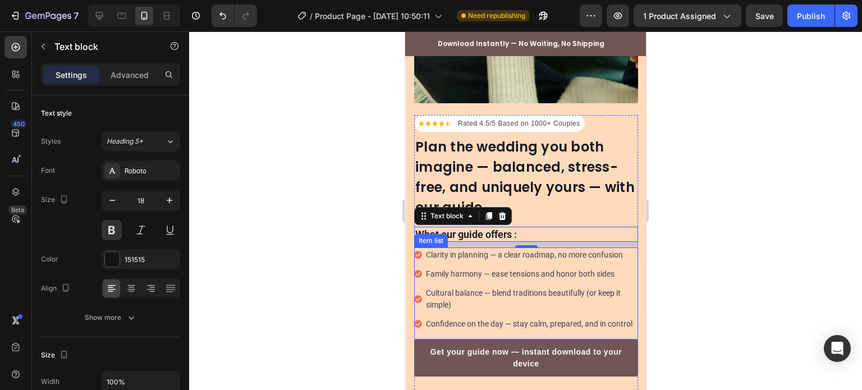
scroll to position [337, 0]
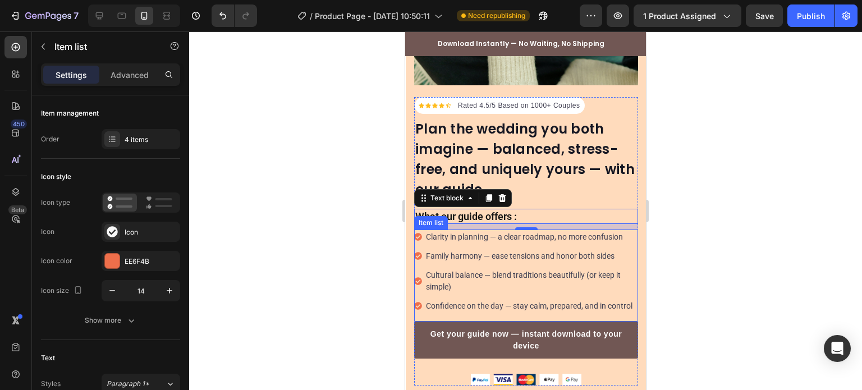
click at [535, 231] on p "Clarity in planning — a clear roadmap, no more confusion" at bounding box center [531, 237] width 210 height 12
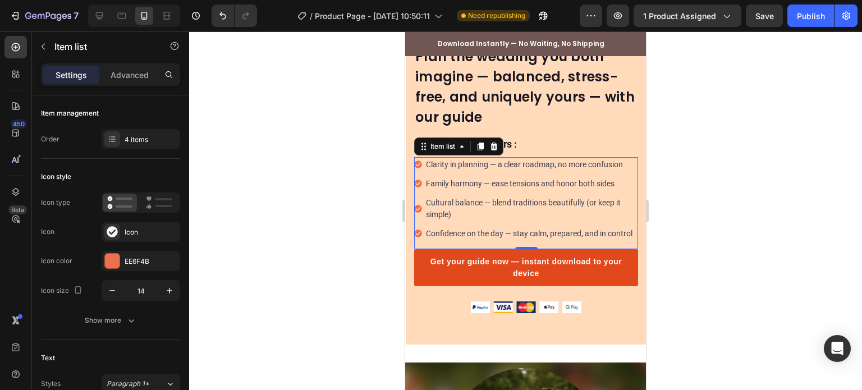
scroll to position [449, 0]
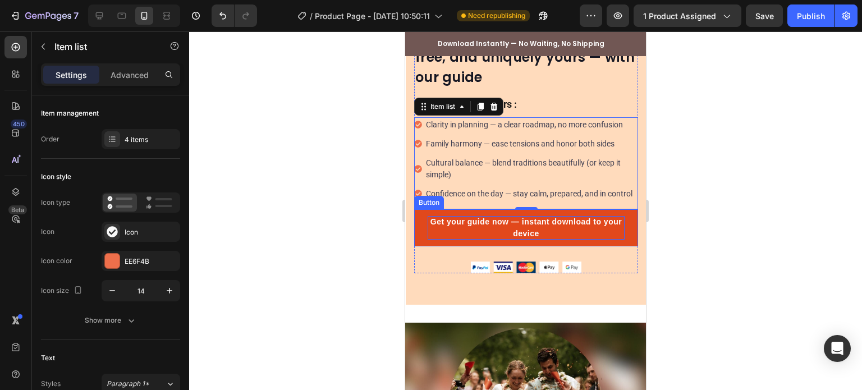
click at [501, 222] on p "Get your guide now — instant download to your device" at bounding box center [526, 228] width 197 height 24
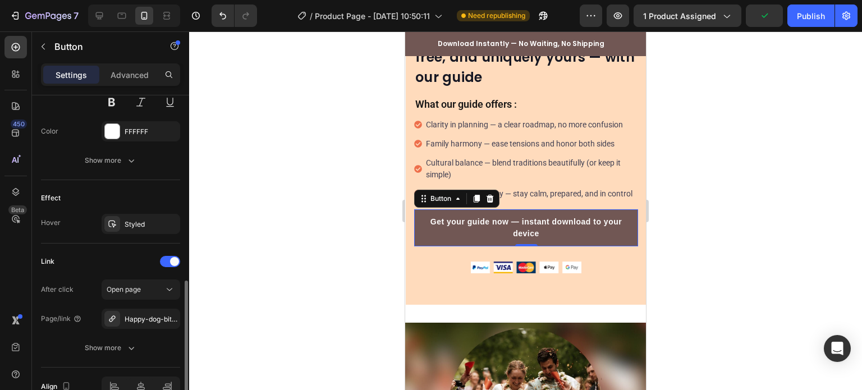
scroll to position [337, 0]
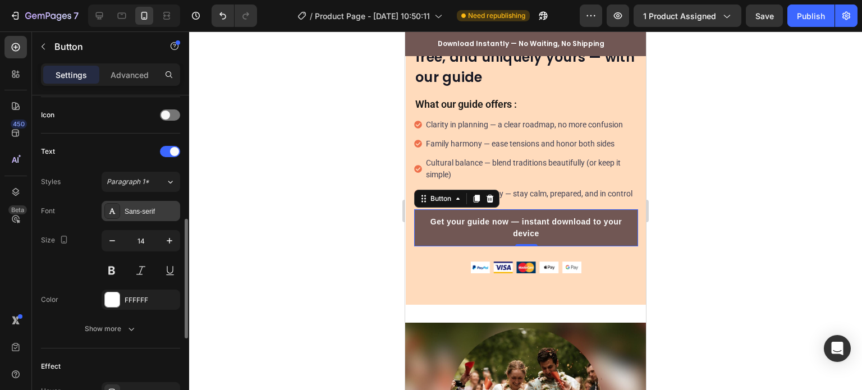
click at [160, 213] on div "Sans-serif" at bounding box center [151, 212] width 53 height 10
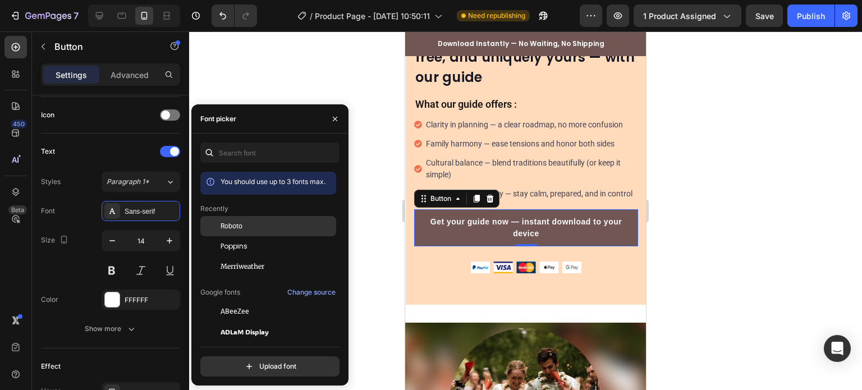
click at [259, 226] on div "Roboto" at bounding box center [277, 226] width 113 height 10
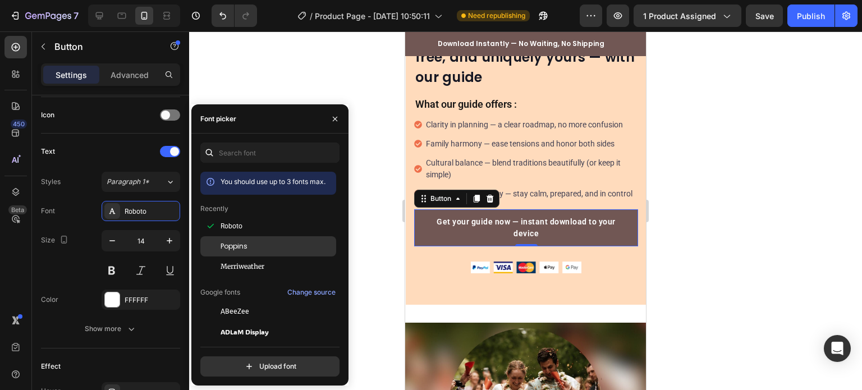
click at [263, 241] on div "Poppins" at bounding box center [277, 246] width 113 height 10
click at [376, 177] on div at bounding box center [525, 210] width 673 height 359
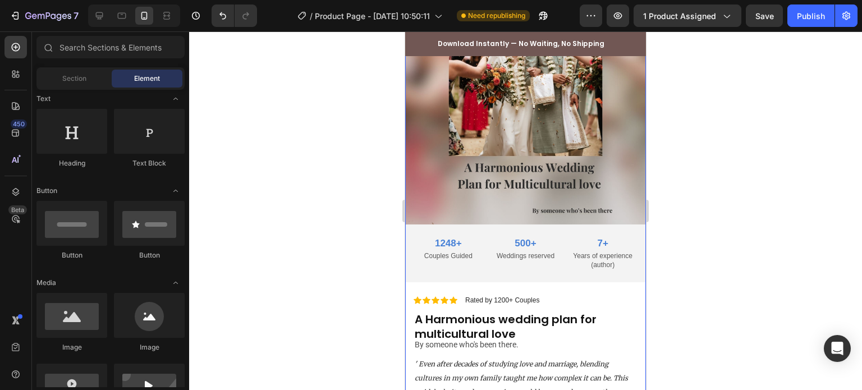
scroll to position [842, 0]
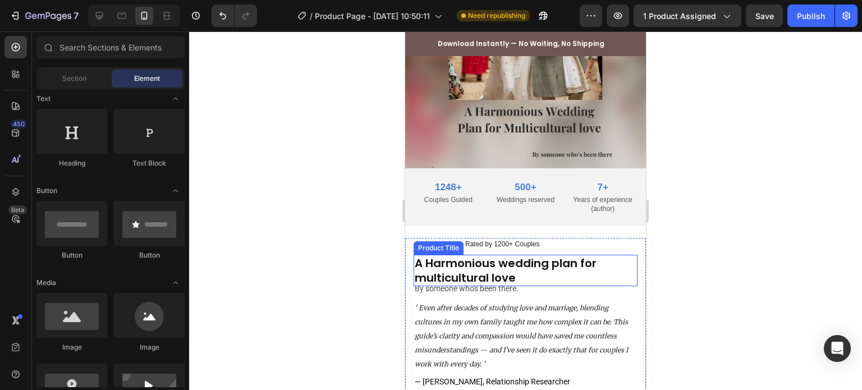
click at [489, 257] on h1 "A Harmonious wedding plan for multicultural love" at bounding box center [526, 270] width 224 height 31
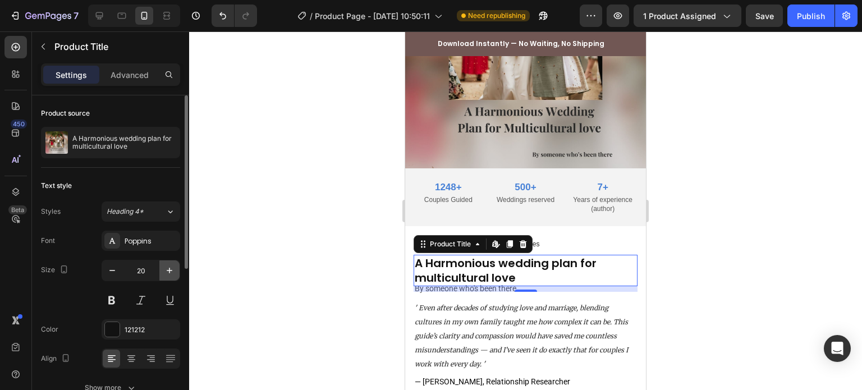
click at [172, 269] on icon "button" at bounding box center [170, 271] width 6 height 6
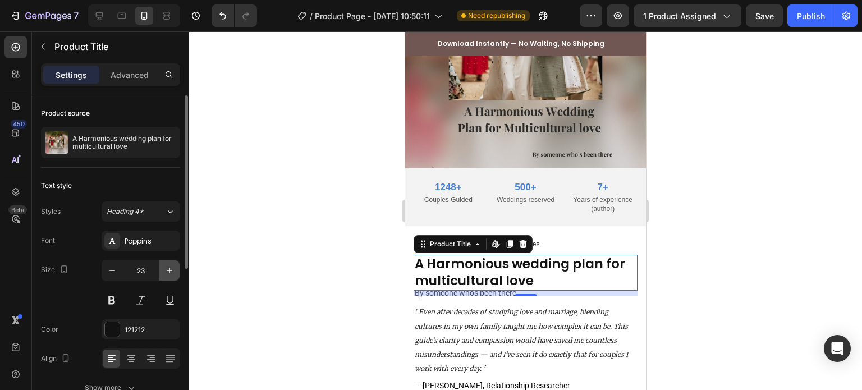
click at [169, 271] on icon "button" at bounding box center [170, 271] width 6 height 6
type input "24"
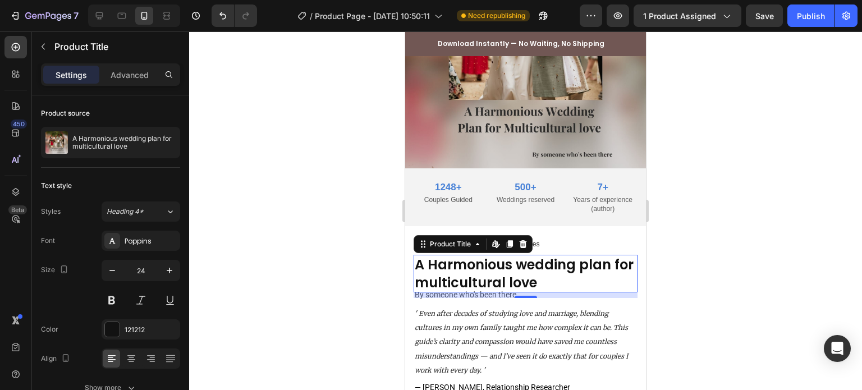
click at [430, 292] on div "10" at bounding box center [526, 295] width 224 height 6
click at [347, 286] on div at bounding box center [525, 210] width 673 height 359
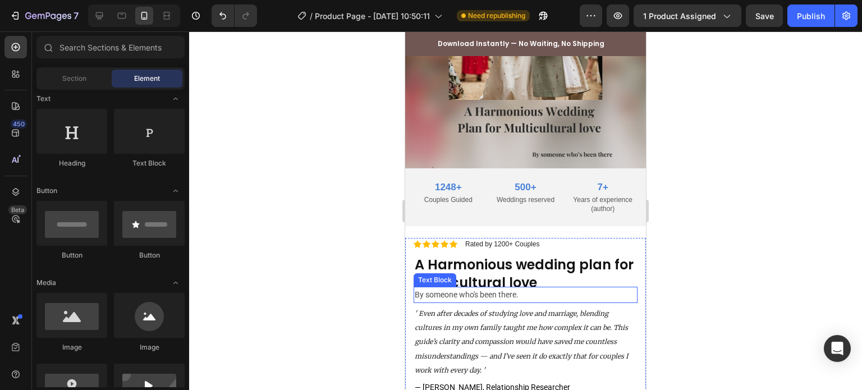
click at [441, 288] on p "By someone who's been there." at bounding box center [526, 295] width 222 height 14
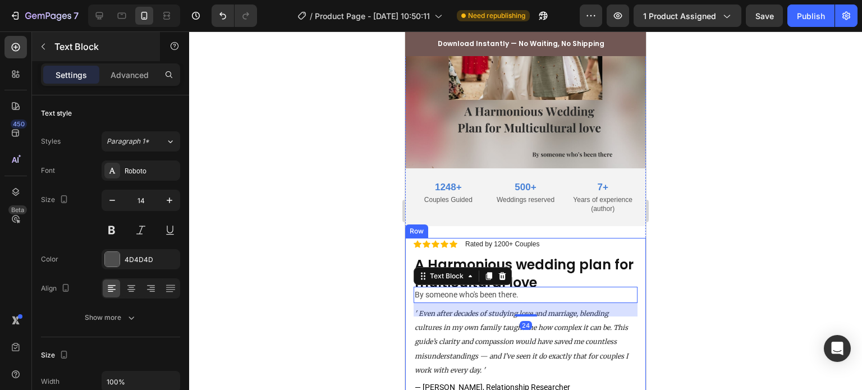
click at [108, 61] on div "Text Block" at bounding box center [96, 46] width 128 height 29
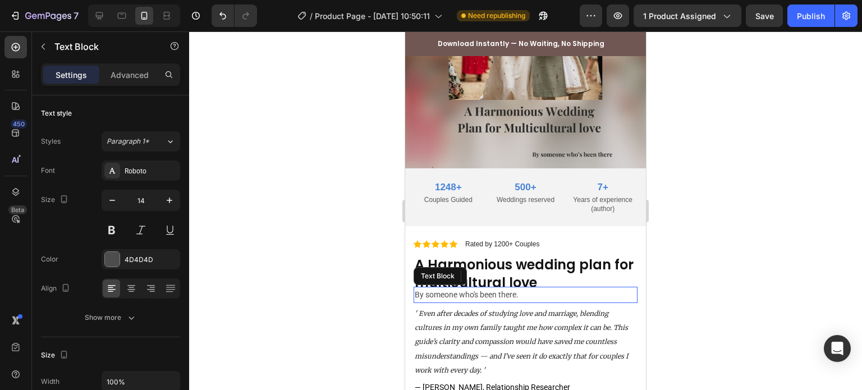
click at [477, 290] on p "By someone who's been there." at bounding box center [526, 295] width 222 height 14
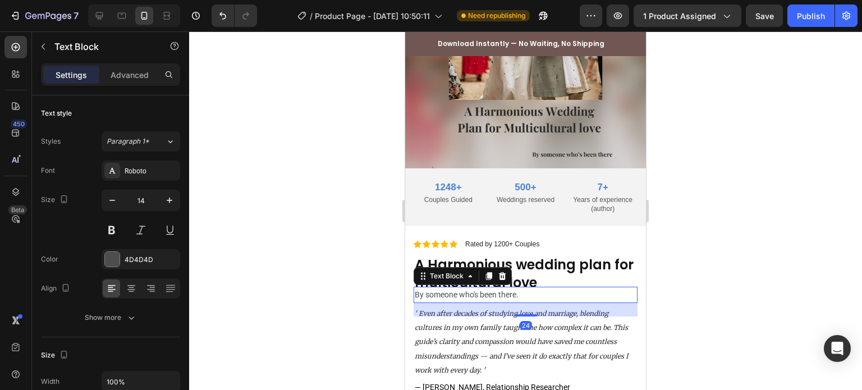
click at [136, 84] on div "Settings Advanced" at bounding box center [110, 74] width 139 height 22
click at [148, 67] on div "Advanced" at bounding box center [130, 75] width 56 height 18
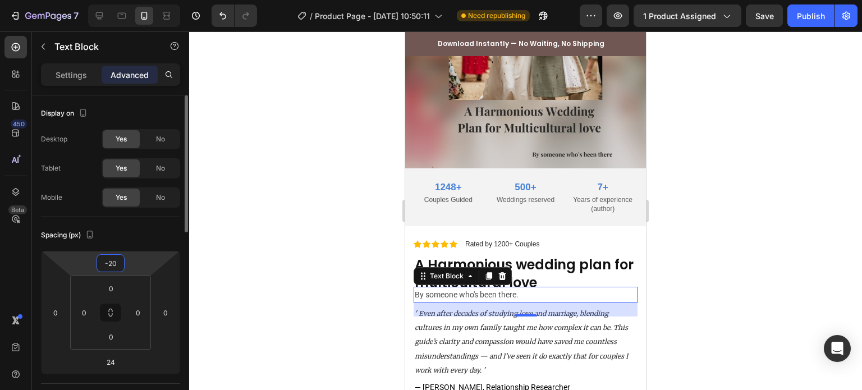
click at [110, 261] on input "-20" at bounding box center [110, 263] width 22 height 17
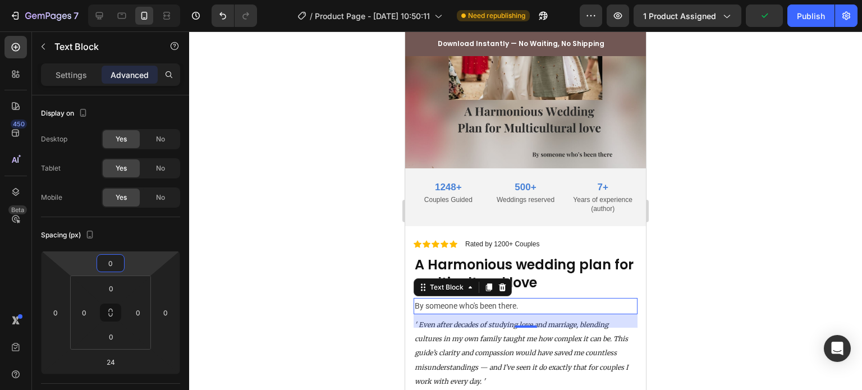
drag, startPoint x: 239, startPoint y: 210, endPoint x: 246, endPoint y: 210, distance: 6.7
click at [241, 210] on div at bounding box center [525, 210] width 673 height 359
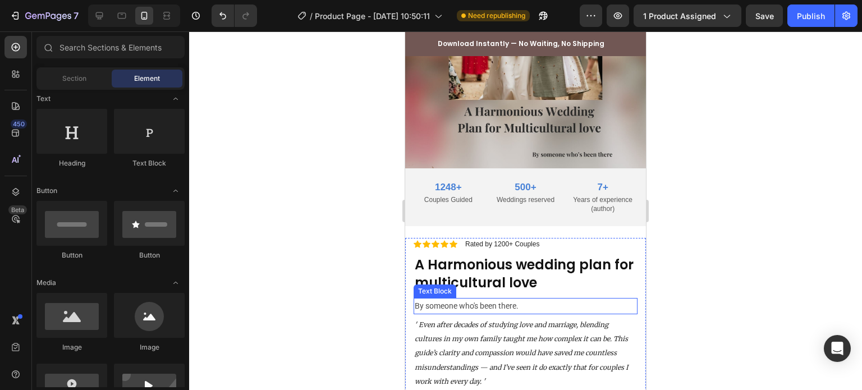
click at [485, 299] on p "By someone who's been there." at bounding box center [526, 306] width 222 height 14
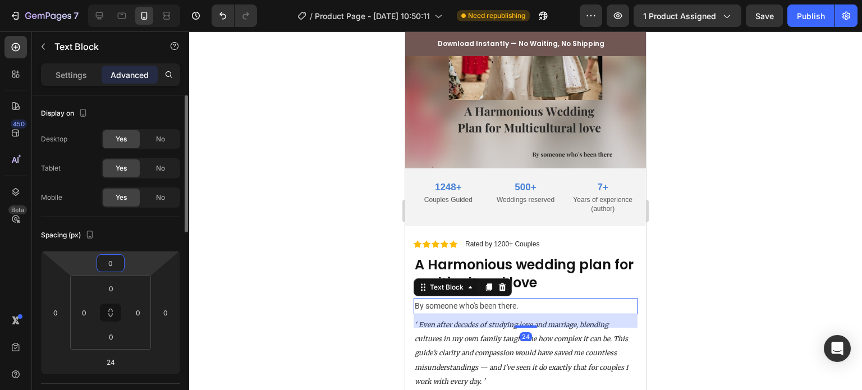
click at [108, 258] on input "0" at bounding box center [110, 263] width 22 height 17
type input "-10"
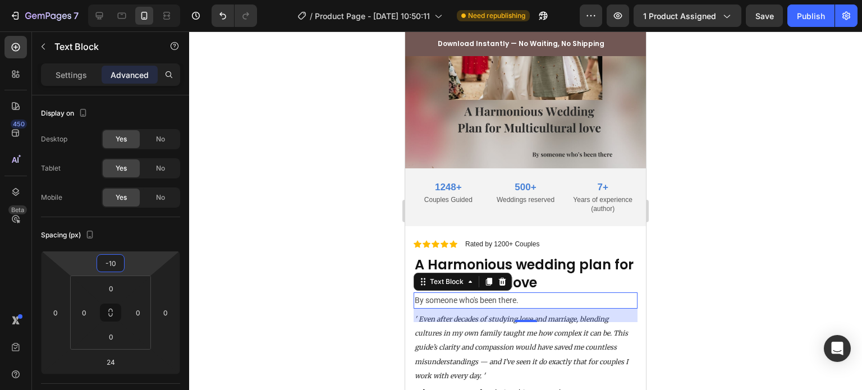
click at [253, 106] on div at bounding box center [525, 210] width 673 height 359
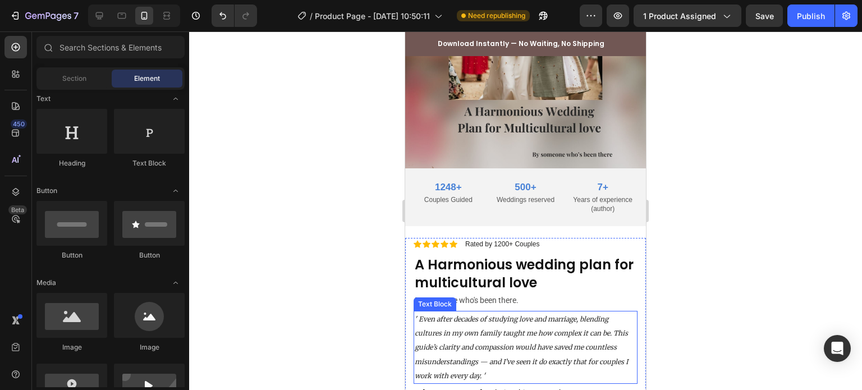
click at [468, 347] on p "' Even after decades of studying love and marriage, blending cultures in my own…" at bounding box center [526, 347] width 222 height 71
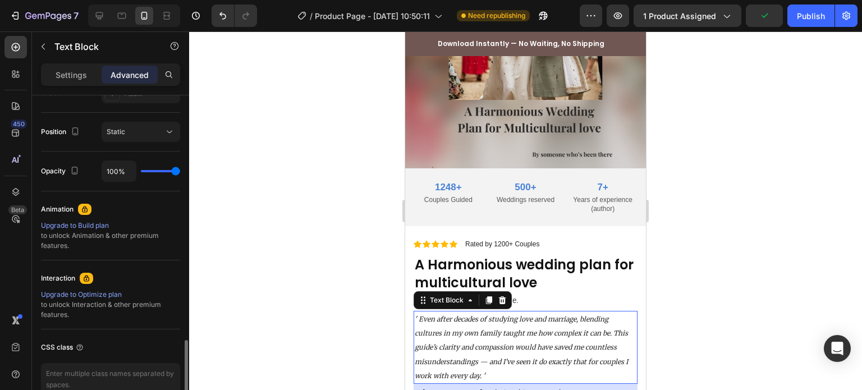
scroll to position [451, 0]
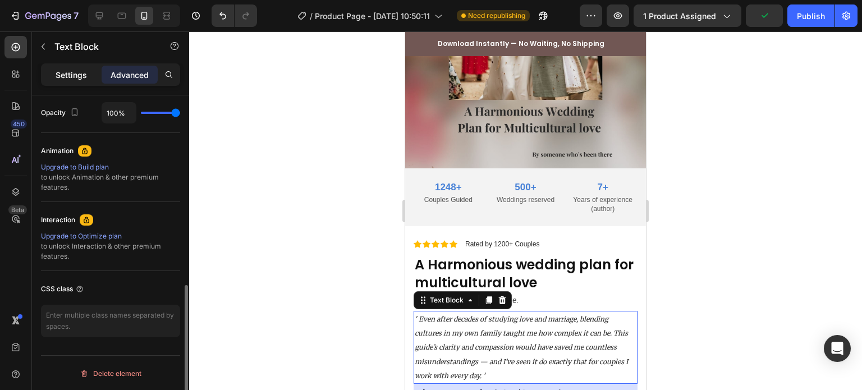
click at [43, 74] on div "Settings" at bounding box center [71, 75] width 56 height 18
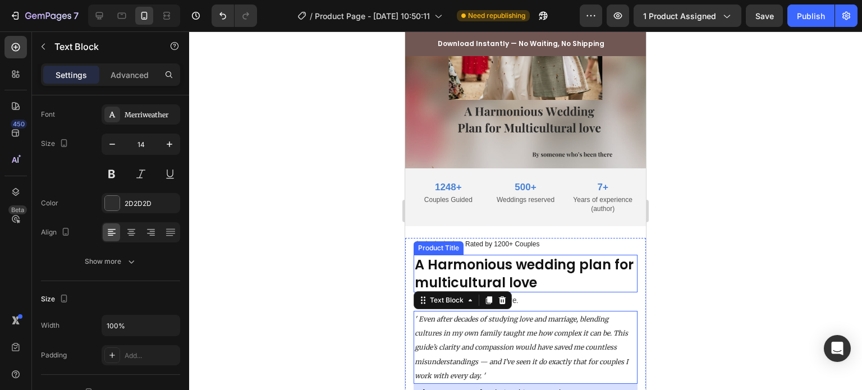
scroll to position [898, 0]
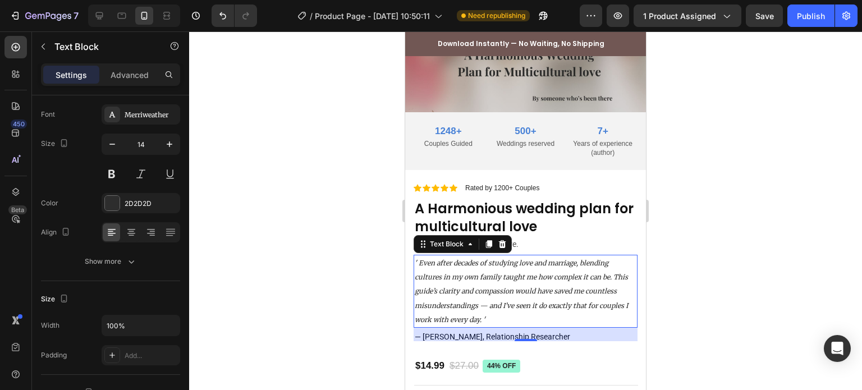
click at [480, 331] on div "24" at bounding box center [526, 334] width 224 height 13
drag, startPoint x: 341, startPoint y: 303, endPoint x: 373, endPoint y: 313, distance: 33.5
click at [342, 303] on div at bounding box center [525, 210] width 673 height 359
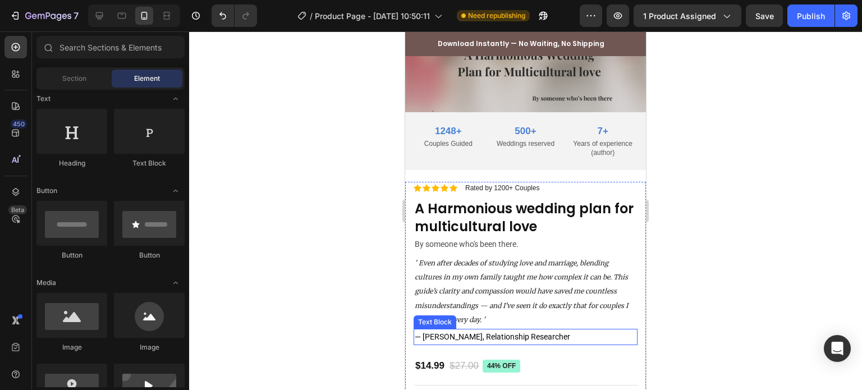
click at [441, 332] on span "— [PERSON_NAME], Relationship Researcher" at bounding box center [492, 336] width 155 height 9
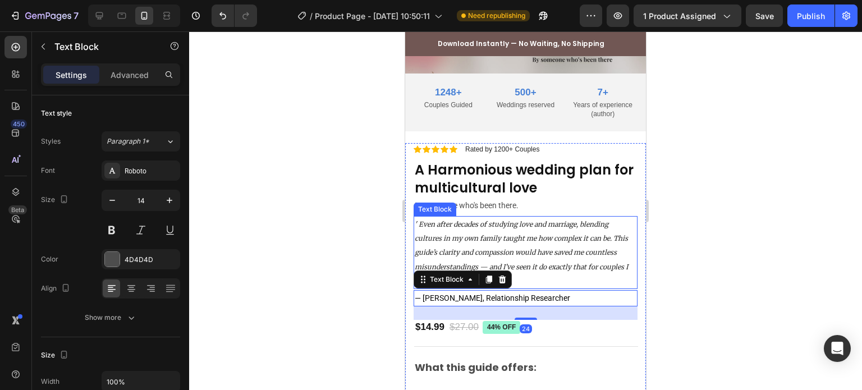
scroll to position [1010, 0]
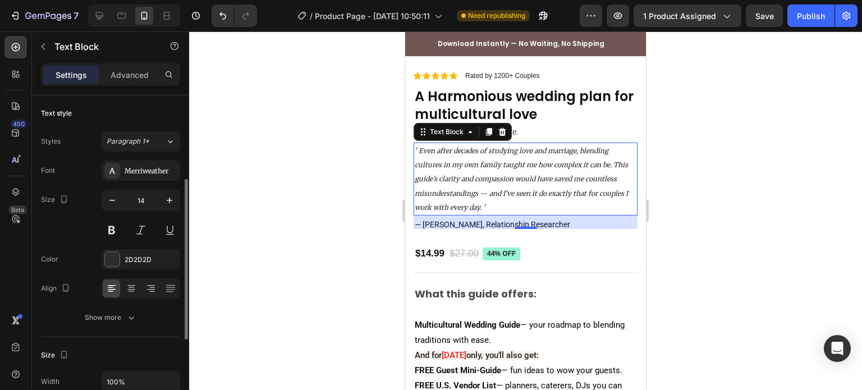
click at [514, 162] on p "' Even after decades of studying love and marriage, blending cultures in my own…" at bounding box center [526, 179] width 222 height 71
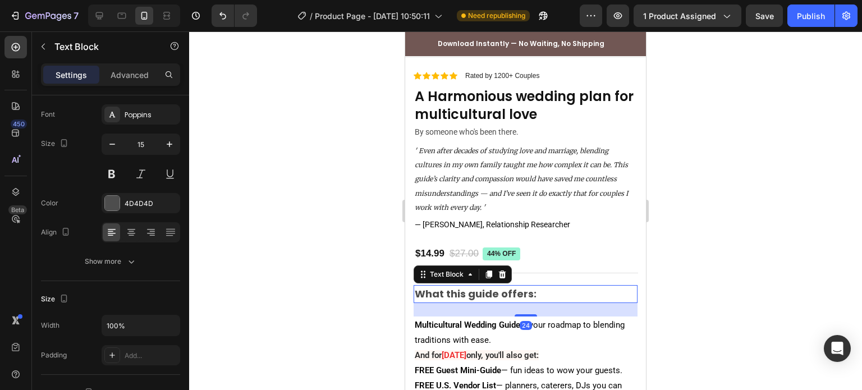
click at [471, 287] on strong "What this guide offers:" at bounding box center [476, 294] width 122 height 14
click at [170, 145] on icon "button" at bounding box center [170, 144] width 6 height 6
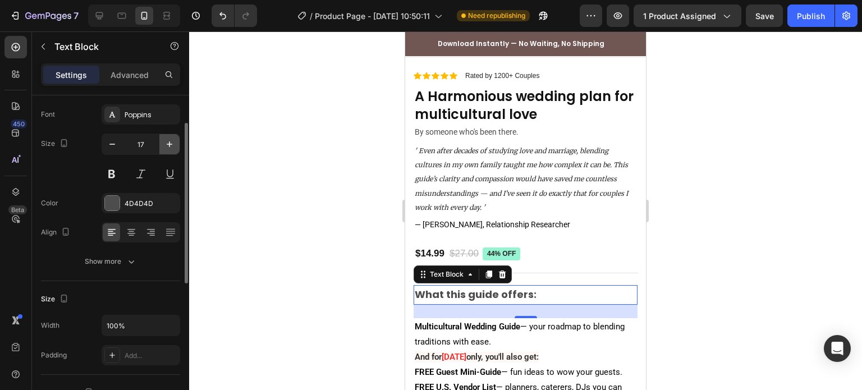
click at [170, 145] on icon "button" at bounding box center [170, 144] width 6 height 6
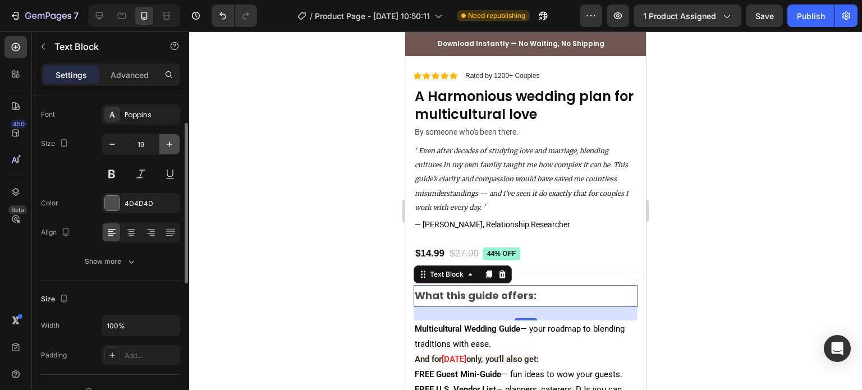
click at [170, 145] on icon "button" at bounding box center [170, 144] width 6 height 6
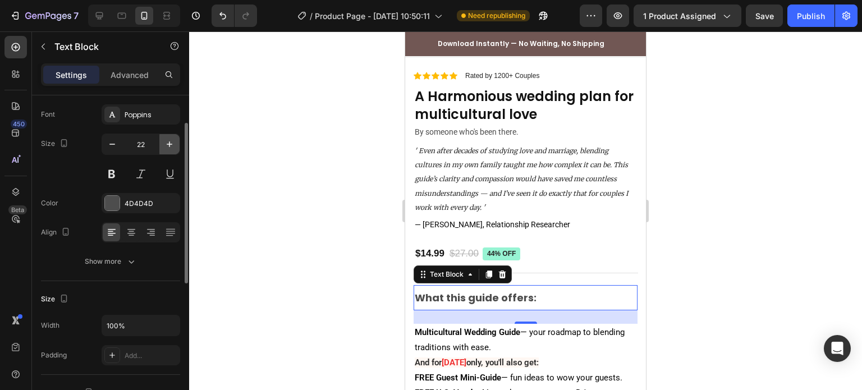
click at [170, 145] on icon "button" at bounding box center [170, 144] width 6 height 6
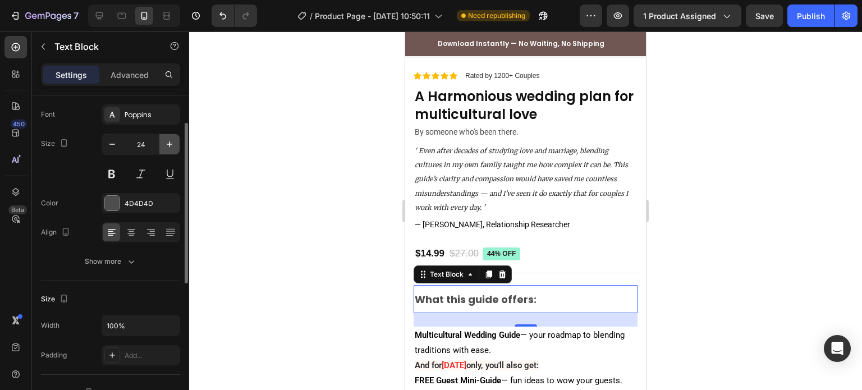
click at [170, 145] on icon "button" at bounding box center [170, 144] width 6 height 6
type input "26"
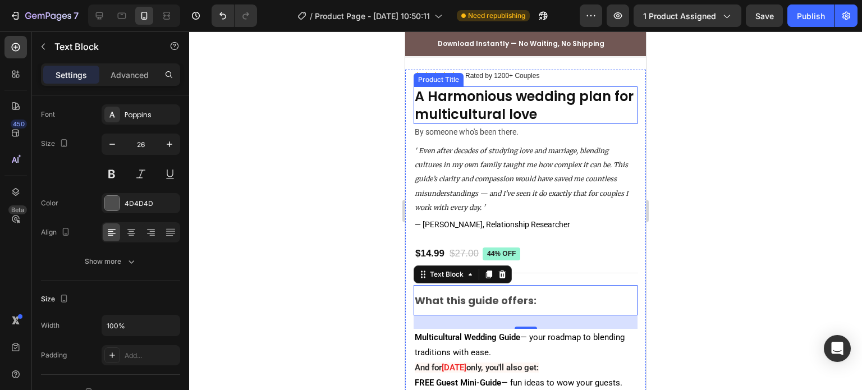
click at [497, 100] on h1 "A Harmonious wedding plan for multicultural love" at bounding box center [526, 104] width 224 height 37
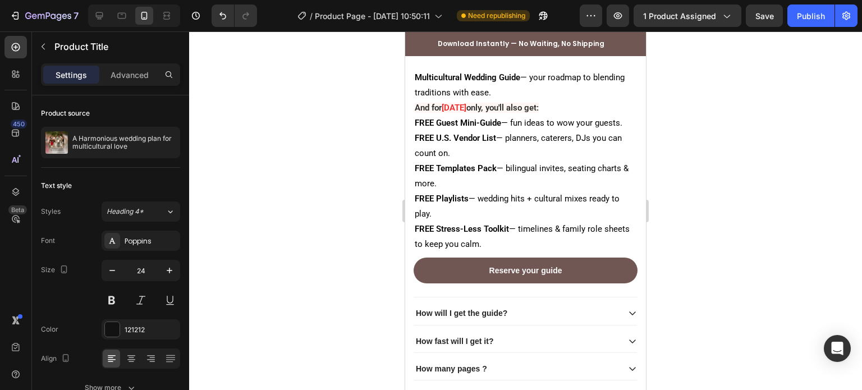
scroll to position [1123, 0]
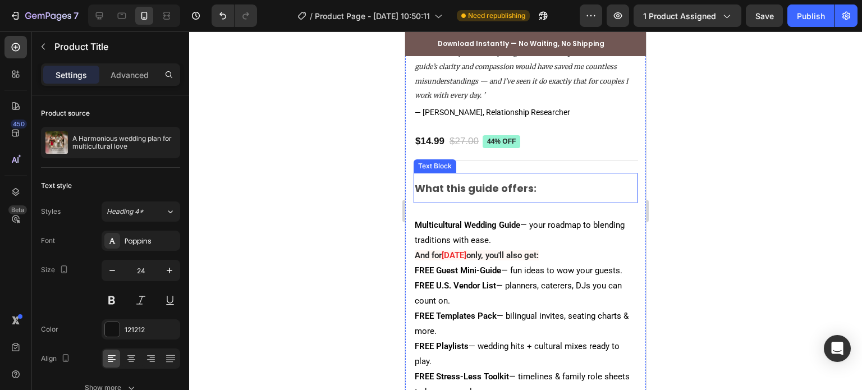
click at [475, 174] on p "What this guide offers:" at bounding box center [526, 188] width 222 height 28
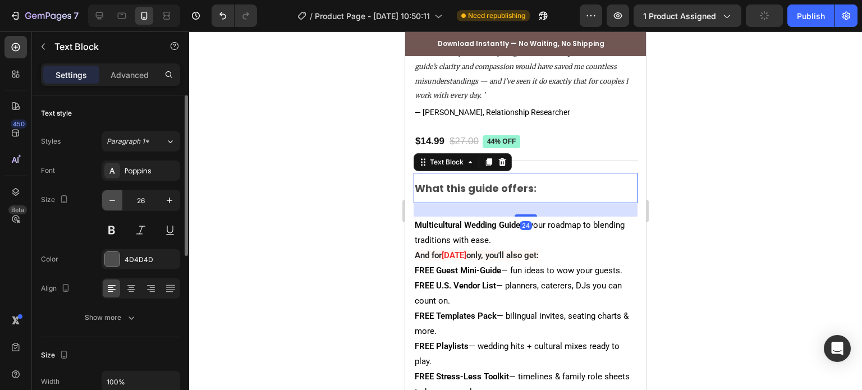
click at [110, 204] on icon "button" at bounding box center [112, 200] width 11 height 11
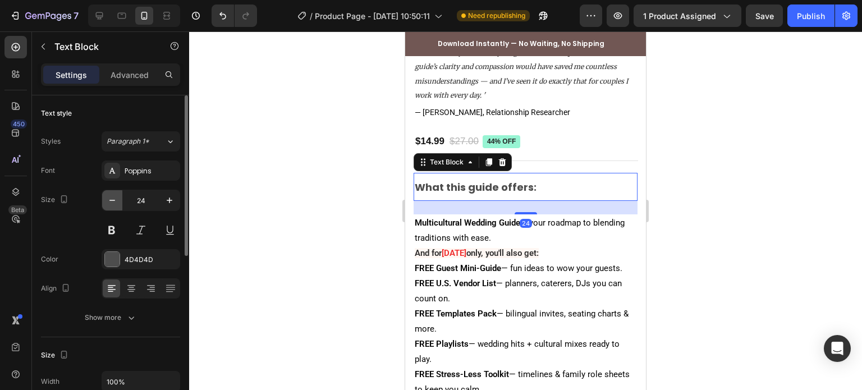
click at [110, 204] on icon "button" at bounding box center [112, 200] width 11 height 11
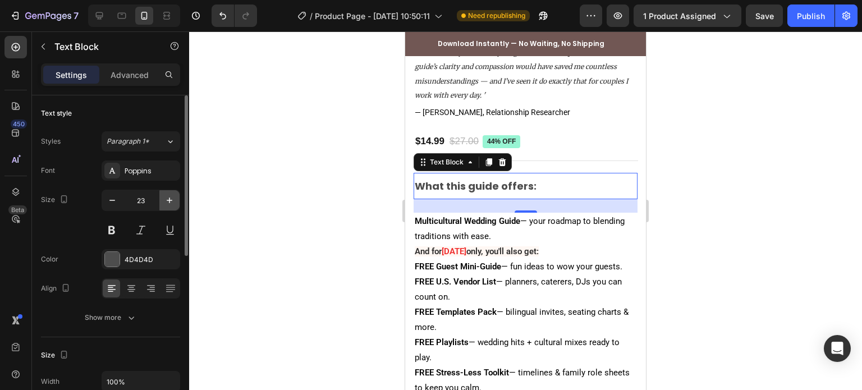
click at [177, 201] on button "button" at bounding box center [169, 200] width 20 height 20
type input "24"
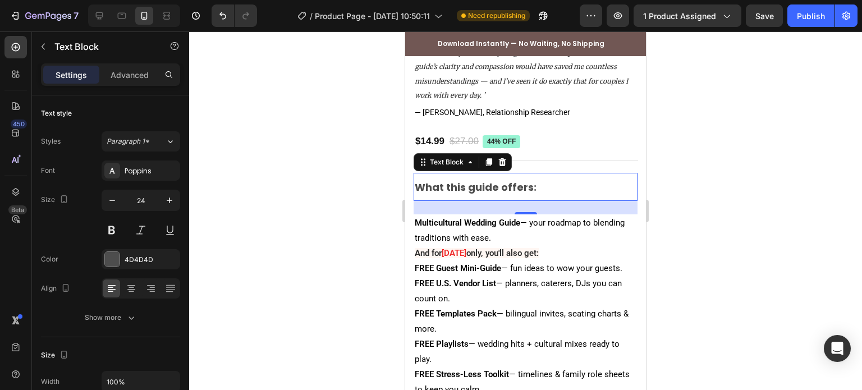
drag, startPoint x: 323, startPoint y: 189, endPoint x: 361, endPoint y: 197, distance: 39.0
click at [327, 191] on div at bounding box center [525, 210] width 673 height 359
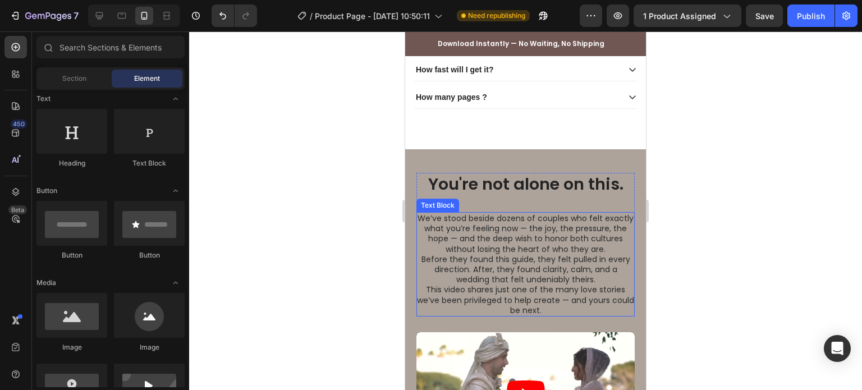
scroll to position [1572, 0]
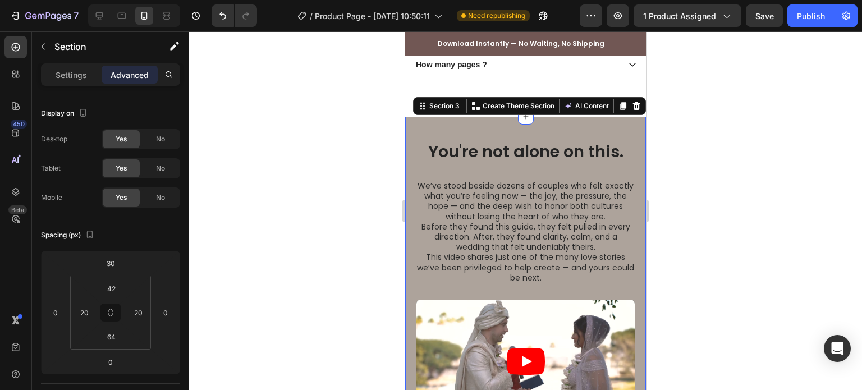
click at [512, 123] on div "You're not alone on this. Heading We’ve stood beside dozens of couples who felt…" at bounding box center [525, 288] width 241 height 342
click at [503, 146] on h2 "You're not alone on this." at bounding box center [525, 152] width 218 height 24
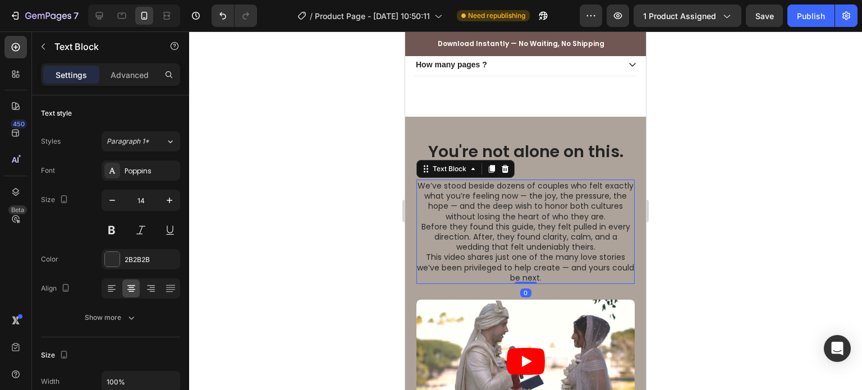
click at [491, 217] on p "We’ve stood beside dozens of couples who felt exactly what you’re feeling now —…" at bounding box center [525, 201] width 217 height 41
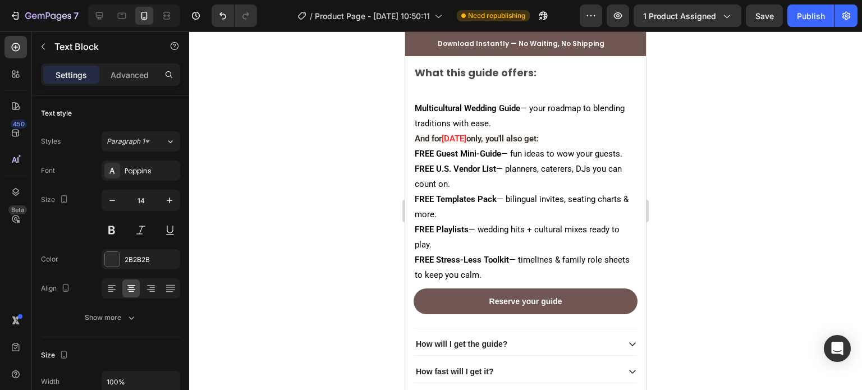
scroll to position [1235, 0]
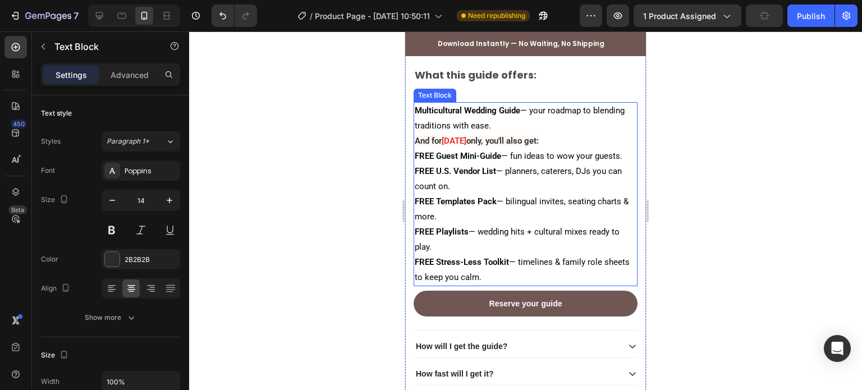
click at [415, 196] on strong "FREE Templates Pack" at bounding box center [456, 201] width 82 height 10
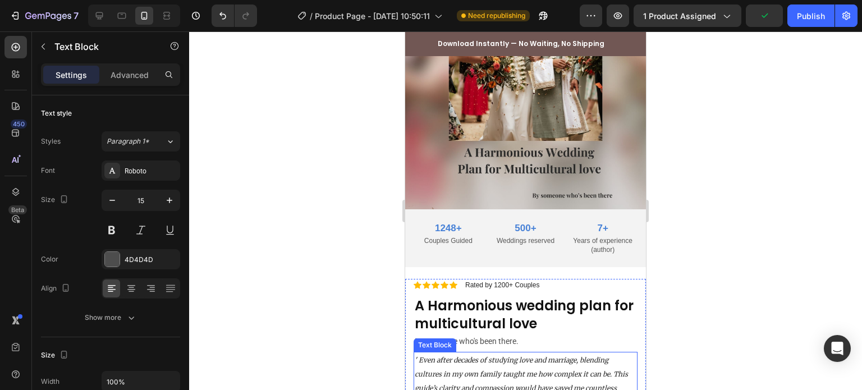
scroll to position [786, 0]
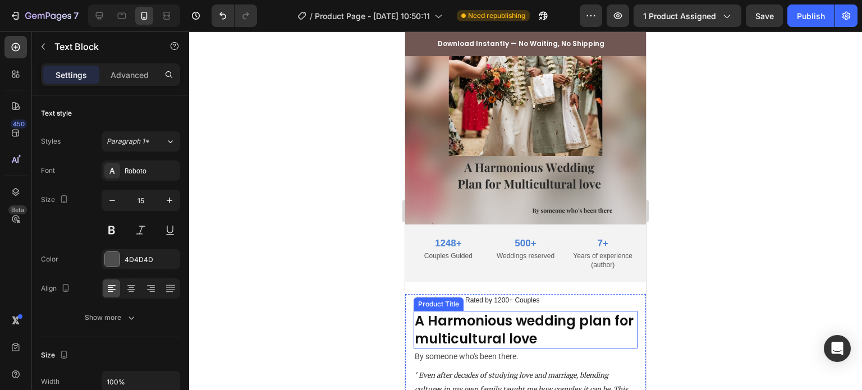
click at [485, 327] on h1 "A Harmonious wedding plan for multicultural love" at bounding box center [526, 329] width 224 height 37
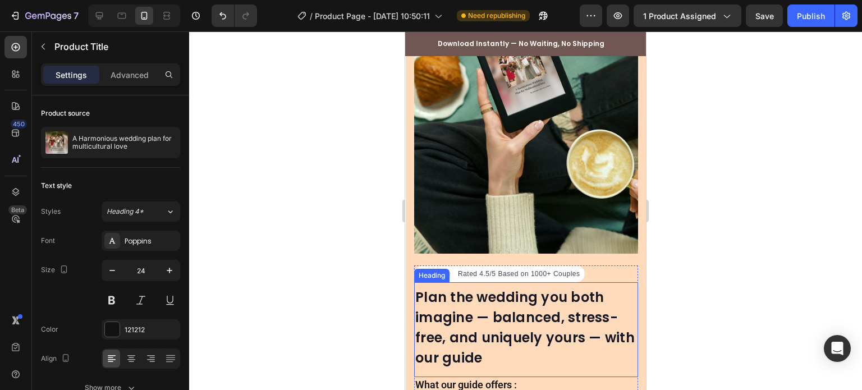
scroll to position [168, 0]
click at [474, 323] on h2 "Plan the wedding you both imagine — balanced, stress-free, and uniquely yours —…" at bounding box center [526, 327] width 224 height 83
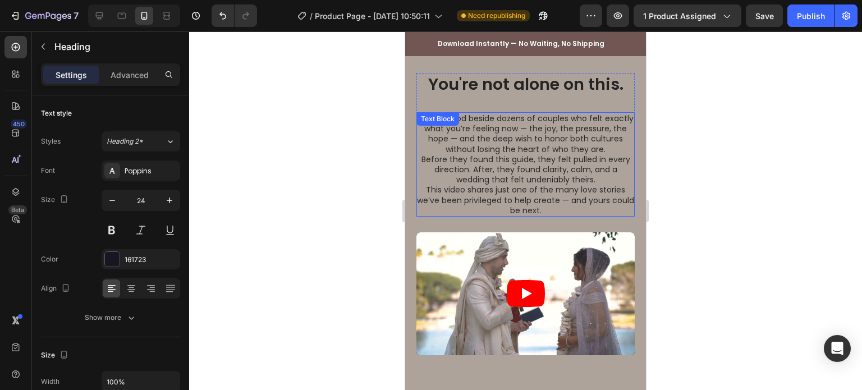
scroll to position [1515, 0]
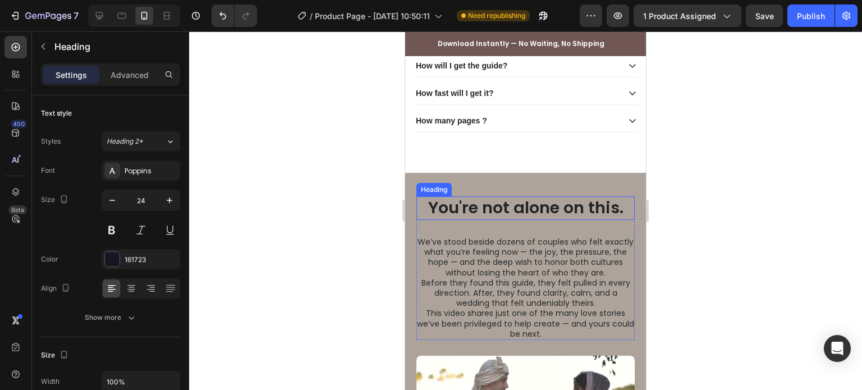
click at [483, 200] on h2 "You're not alone on this." at bounding box center [525, 208] width 218 height 24
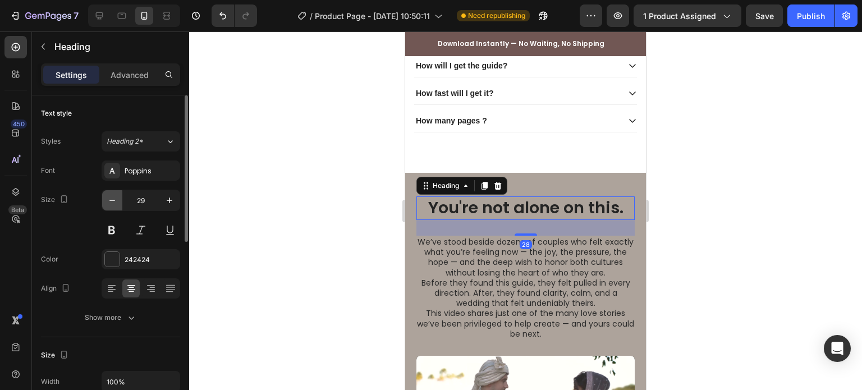
click at [118, 204] on button "button" at bounding box center [112, 200] width 20 height 20
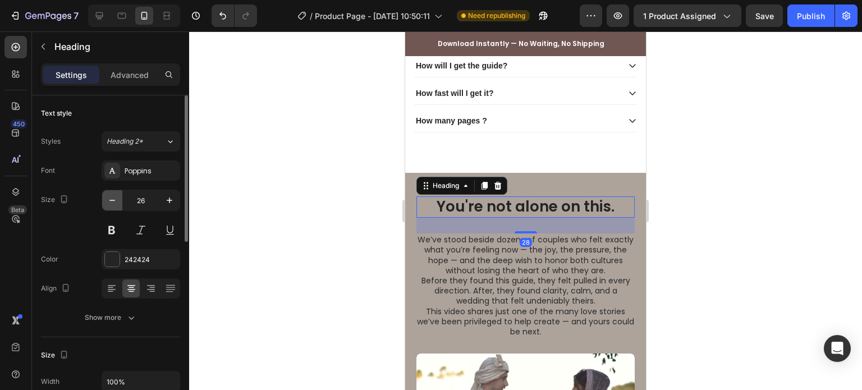
click at [118, 204] on button "button" at bounding box center [112, 200] width 20 height 20
click at [105, 205] on button "button" at bounding box center [112, 200] width 20 height 20
type input "24"
click at [494, 245] on p "We’ve stood beside dozens of couples who felt exactly what you’re feeling now —…" at bounding box center [525, 253] width 217 height 41
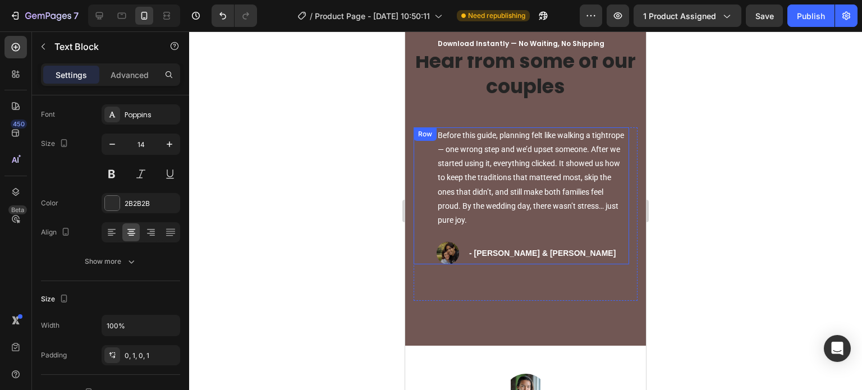
scroll to position [2021, 0]
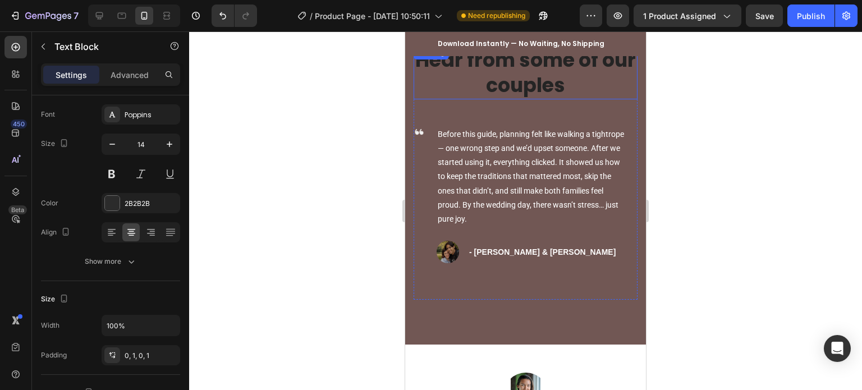
click at [492, 80] on h2 "Hear from some of our couples" at bounding box center [526, 72] width 224 height 53
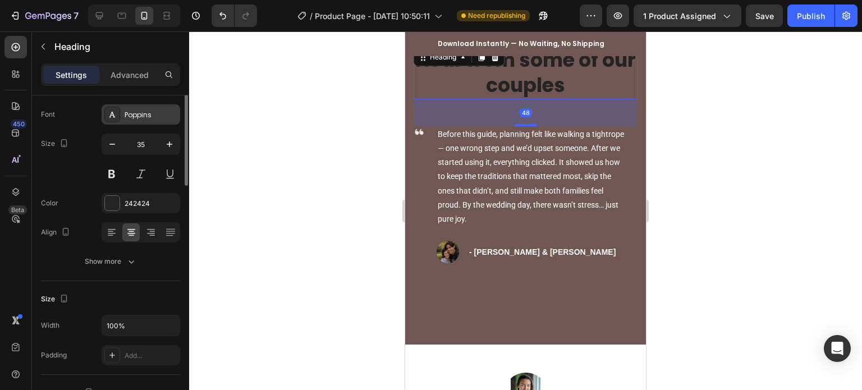
scroll to position [0, 0]
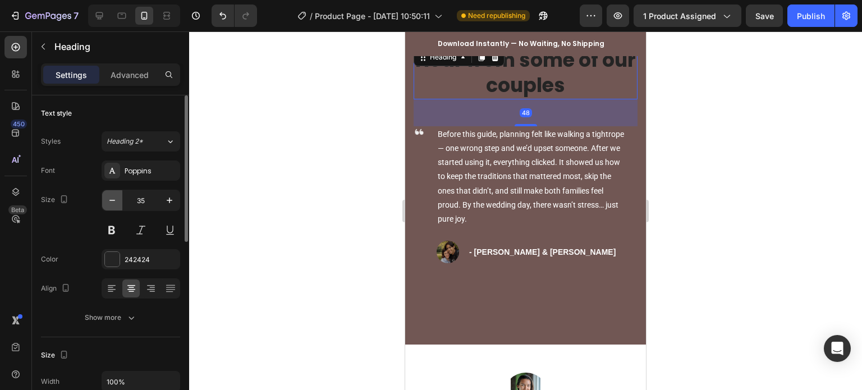
click at [107, 199] on icon "button" at bounding box center [112, 200] width 11 height 11
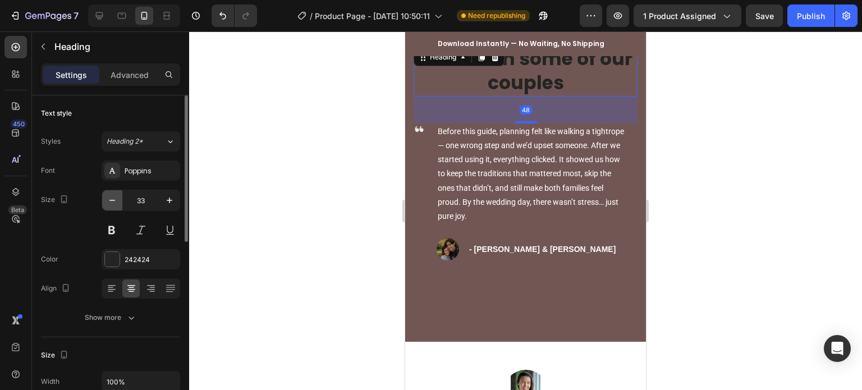
click at [107, 199] on icon "button" at bounding box center [112, 200] width 11 height 11
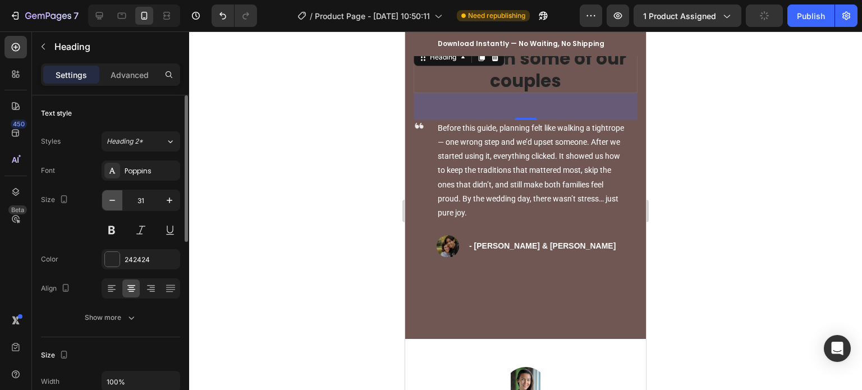
click at [107, 199] on icon "button" at bounding box center [112, 200] width 11 height 11
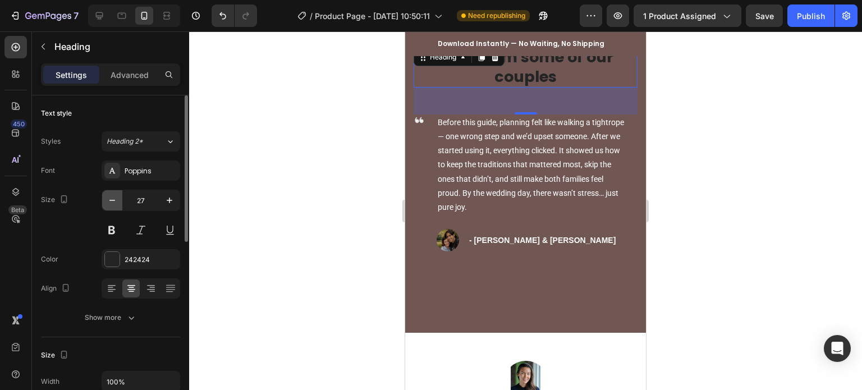
click at [107, 199] on icon "button" at bounding box center [112, 200] width 11 height 11
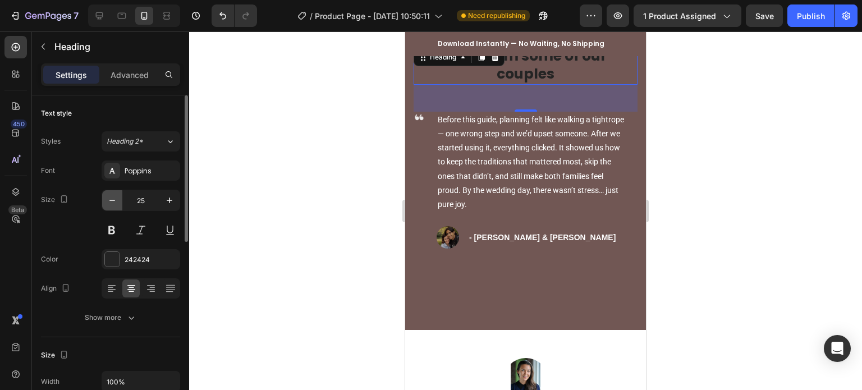
click at [112, 201] on icon "button" at bounding box center [112, 200] width 11 height 11
type input "24"
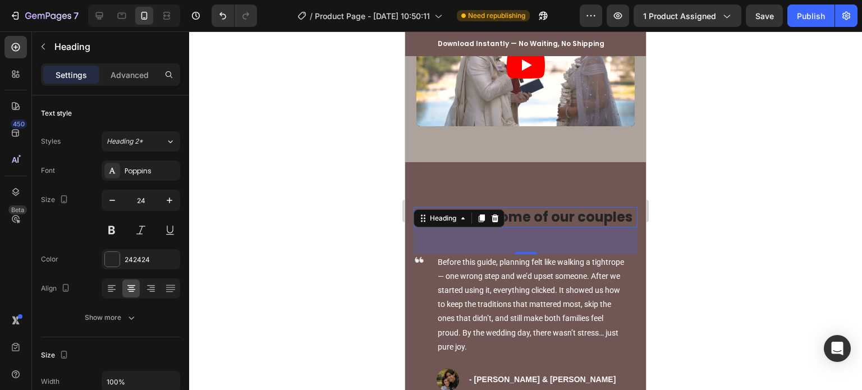
scroll to position [1852, 0]
click at [336, 244] on div at bounding box center [525, 210] width 673 height 359
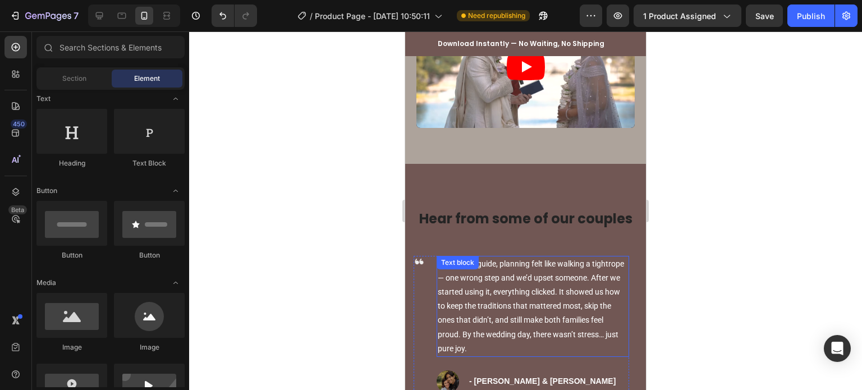
click at [479, 281] on p "Before this guide, planning felt like walking a tightrope — one wrong step and …" at bounding box center [533, 306] width 190 height 99
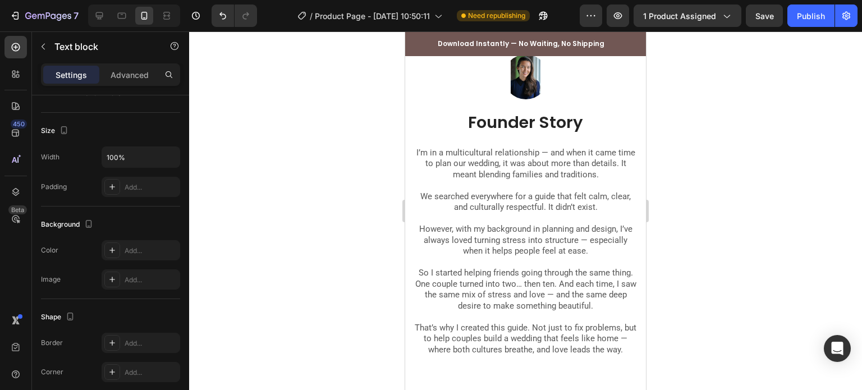
scroll to position [2301, 0]
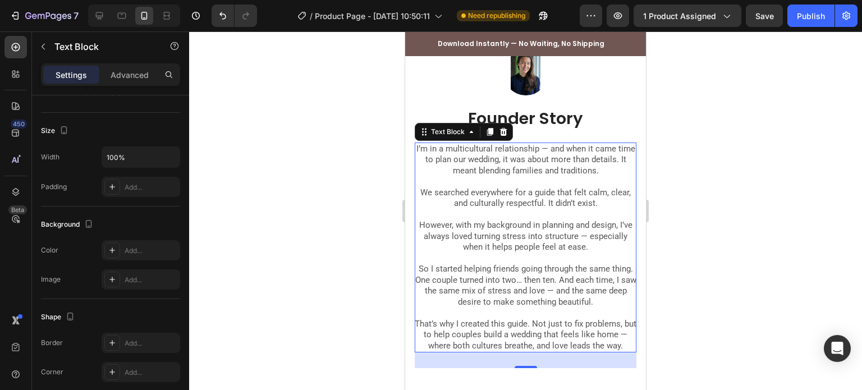
click at [489, 233] on p "However, with my background in planning and design, I’ve always loved turning s…" at bounding box center [526, 236] width 222 height 33
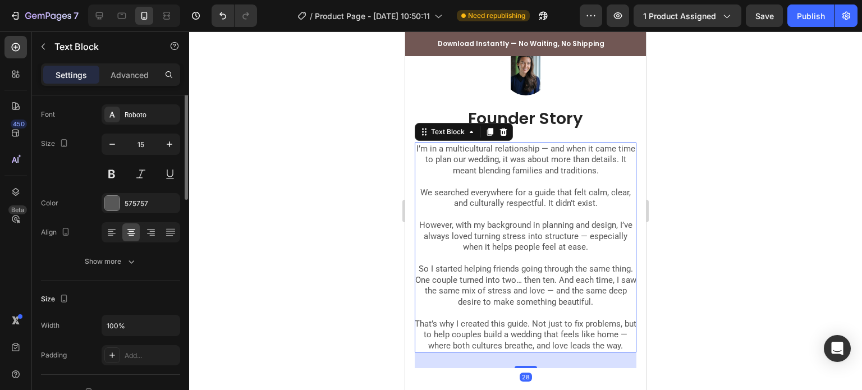
scroll to position [0, 0]
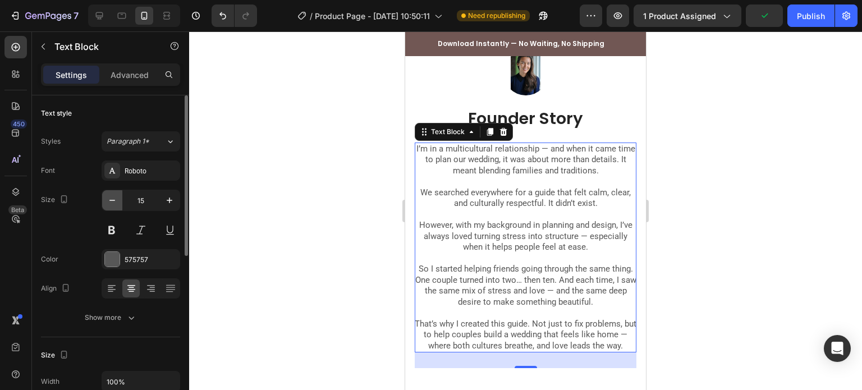
click at [112, 200] on icon "button" at bounding box center [112, 200] width 6 height 1
type input "14"
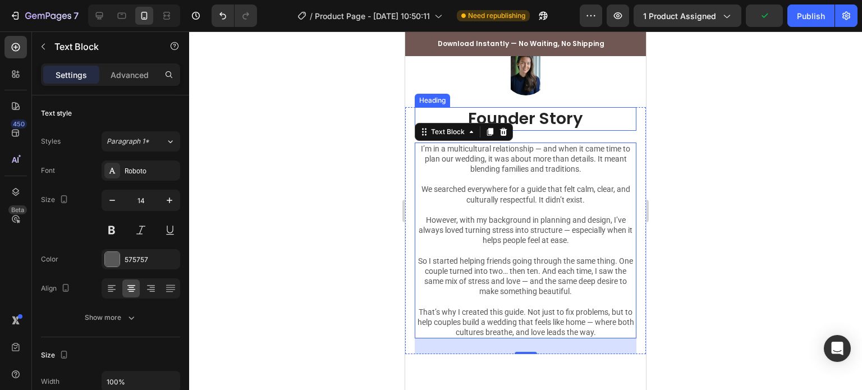
click at [556, 120] on h2 "Founder Story" at bounding box center [526, 119] width 222 height 24
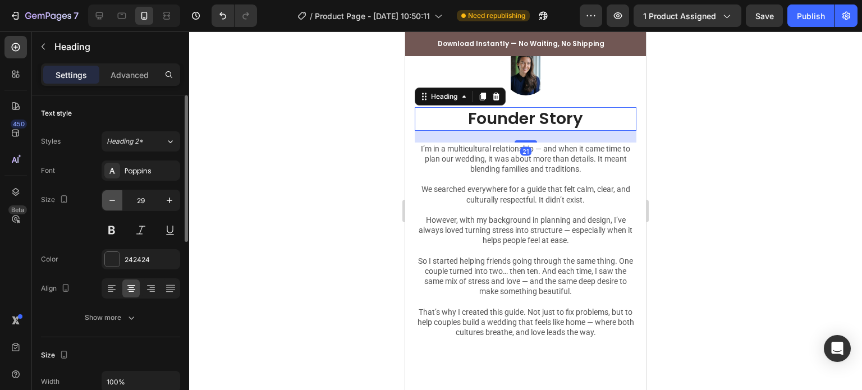
click at [110, 201] on icon "button" at bounding box center [112, 200] width 11 height 11
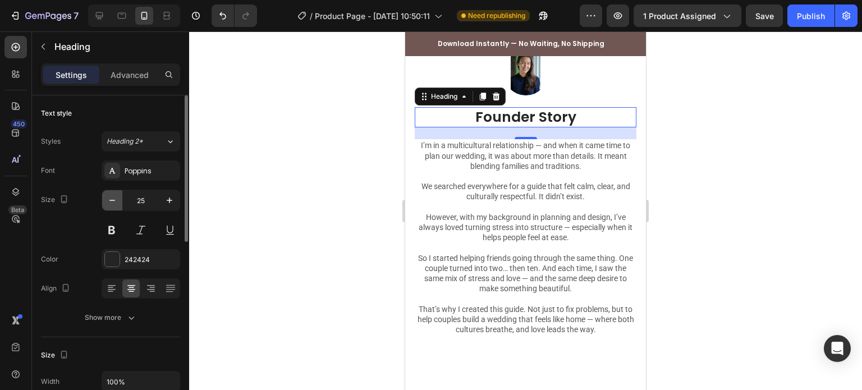
click at [110, 201] on icon "button" at bounding box center [112, 200] width 11 height 11
type input "24"
click at [296, 190] on div at bounding box center [525, 210] width 673 height 359
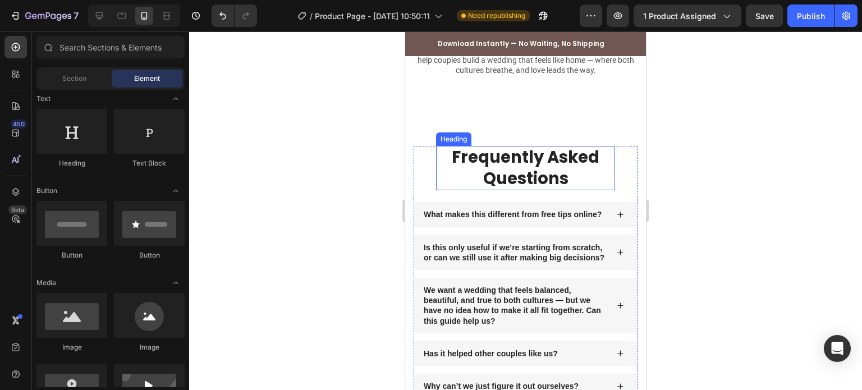
scroll to position [2526, 0]
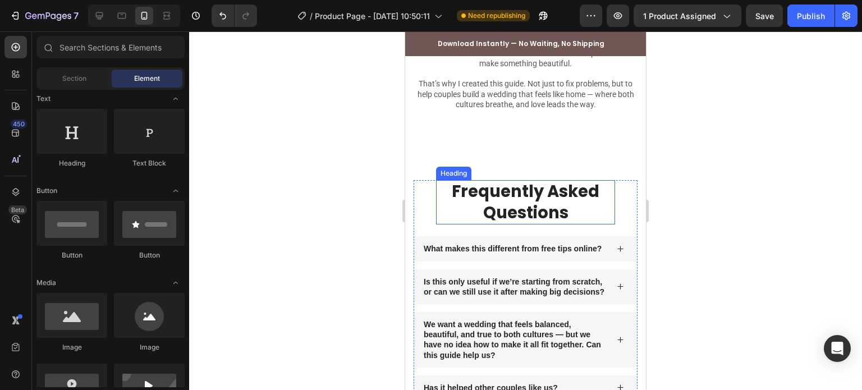
click at [497, 207] on strong "Frequently Asked Questions" at bounding box center [526, 202] width 148 height 44
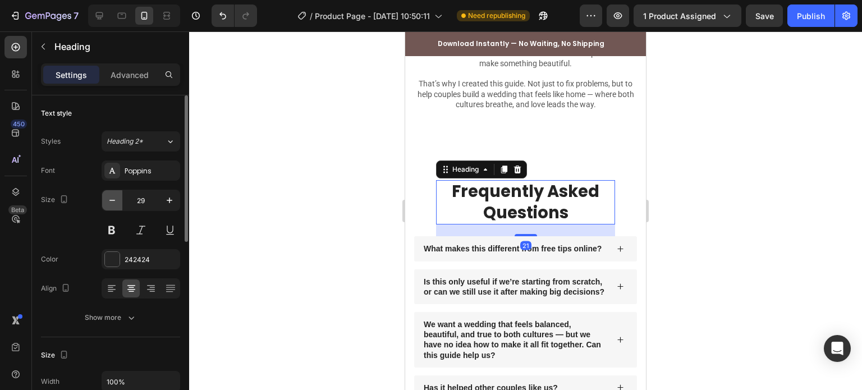
click at [113, 204] on icon "button" at bounding box center [112, 200] width 11 height 11
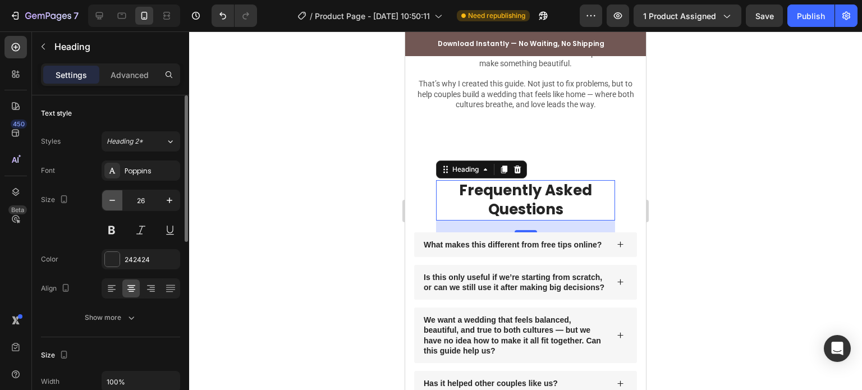
click at [113, 204] on icon "button" at bounding box center [112, 200] width 11 height 11
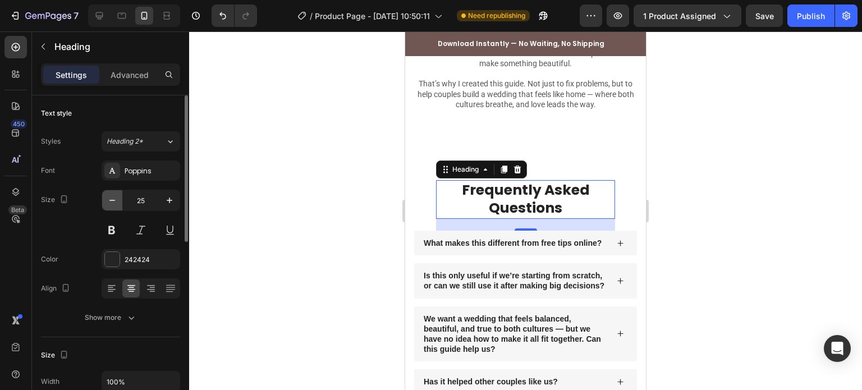
click at [113, 204] on icon "button" at bounding box center [112, 200] width 11 height 11
type input "24"
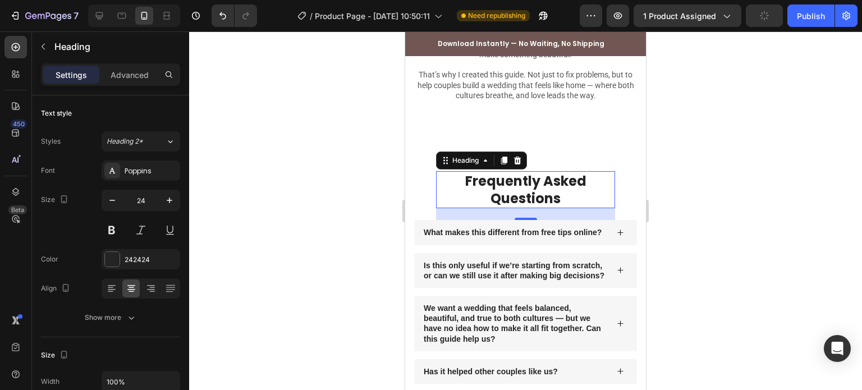
scroll to position [2582, 0]
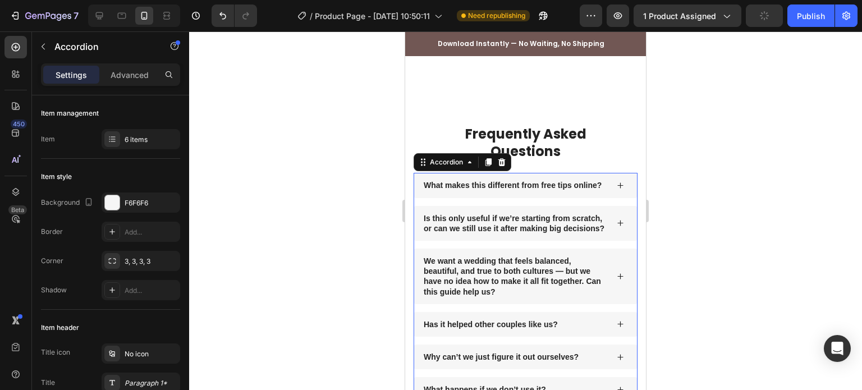
click at [435, 190] on p "What makes this different from free tips online?" at bounding box center [513, 185] width 178 height 10
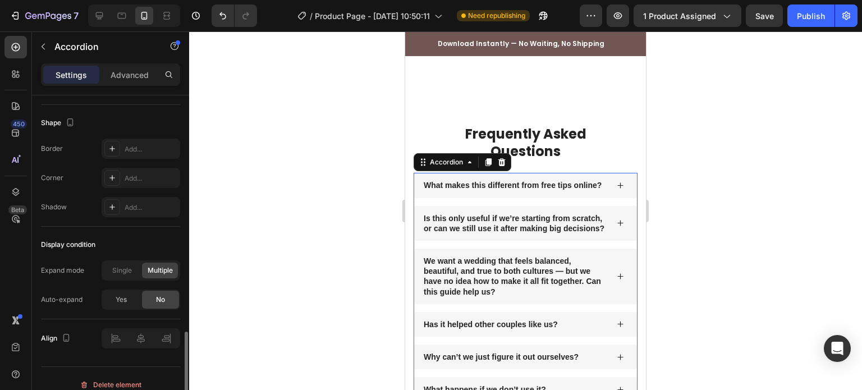
scroll to position [740, 0]
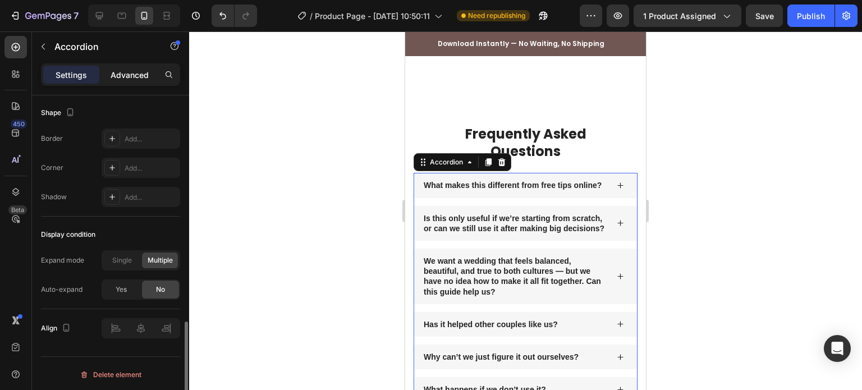
click at [121, 80] on p "Advanced" at bounding box center [130, 75] width 38 height 12
type input "100%"
type input "100"
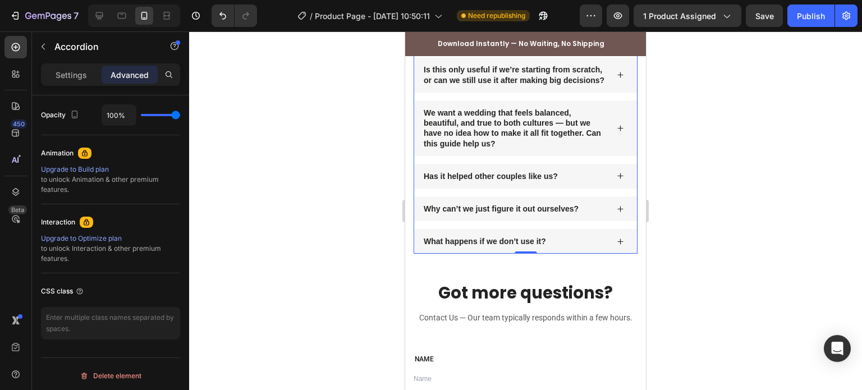
scroll to position [2919, 0]
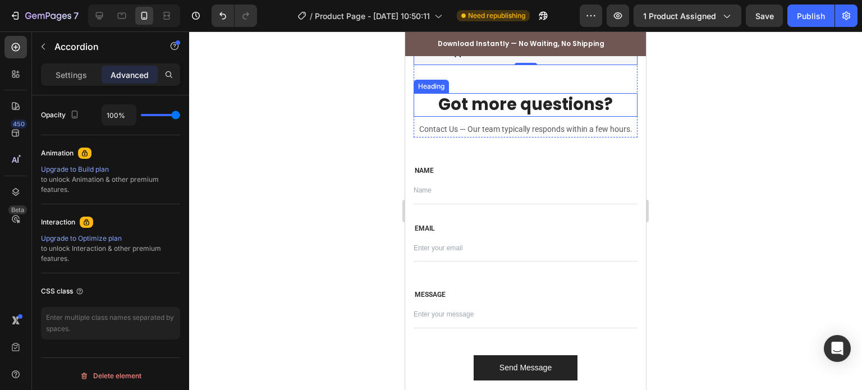
click at [508, 117] on h2 "Got more questions?" at bounding box center [526, 105] width 224 height 24
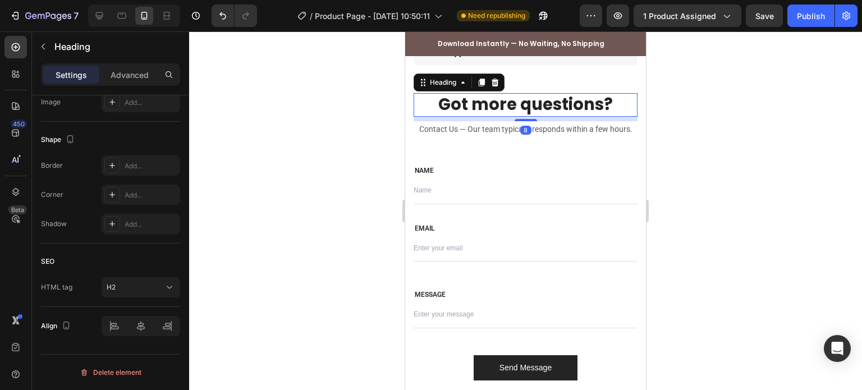
scroll to position [0, 0]
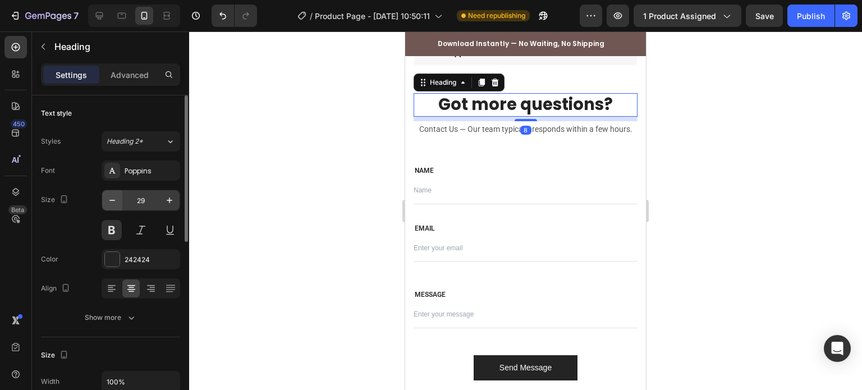
click at [104, 203] on button "button" at bounding box center [112, 200] width 20 height 20
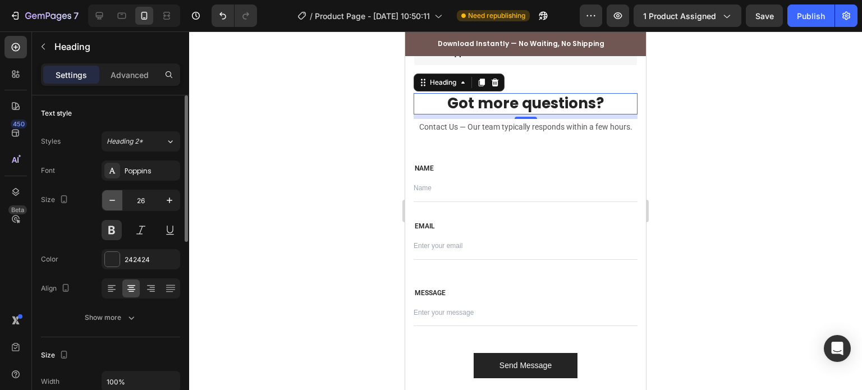
click at [104, 203] on button "button" at bounding box center [112, 200] width 20 height 20
type input "24"
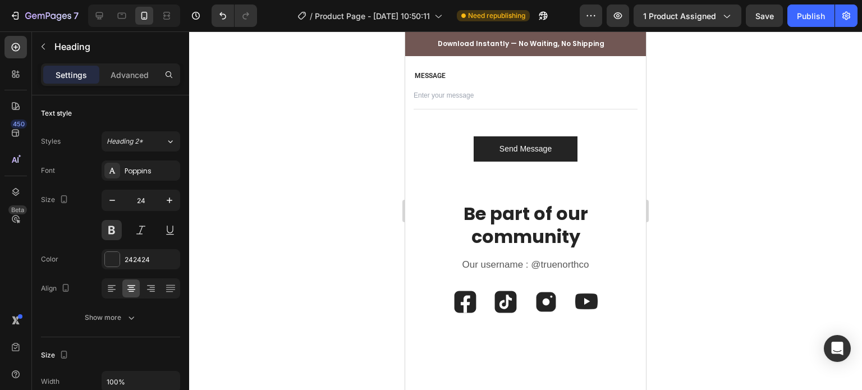
scroll to position [3143, 0]
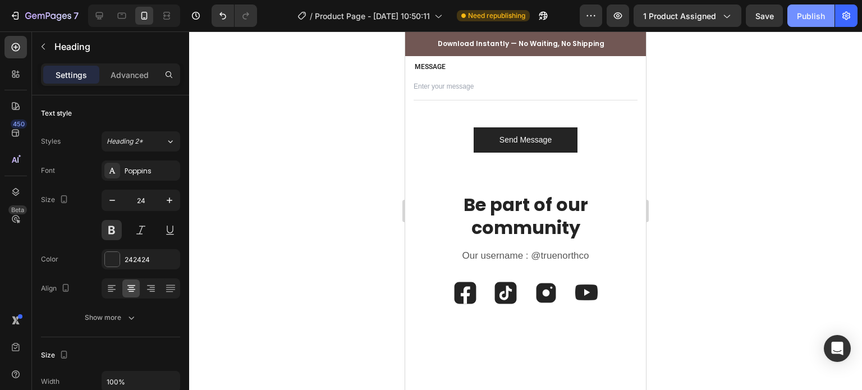
click at [808, 20] on div "Publish" at bounding box center [811, 16] width 28 height 12
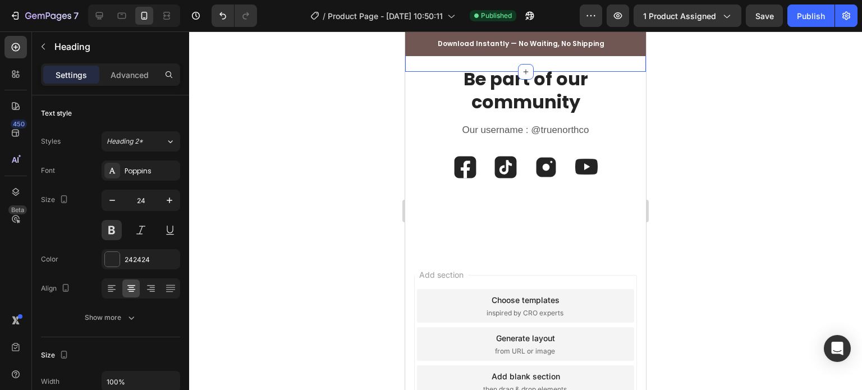
scroll to position [3271, 0]
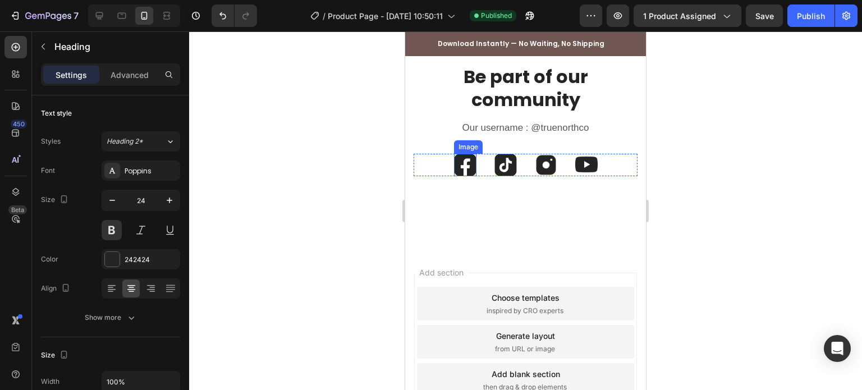
click at [464, 176] on img at bounding box center [465, 165] width 22 height 22
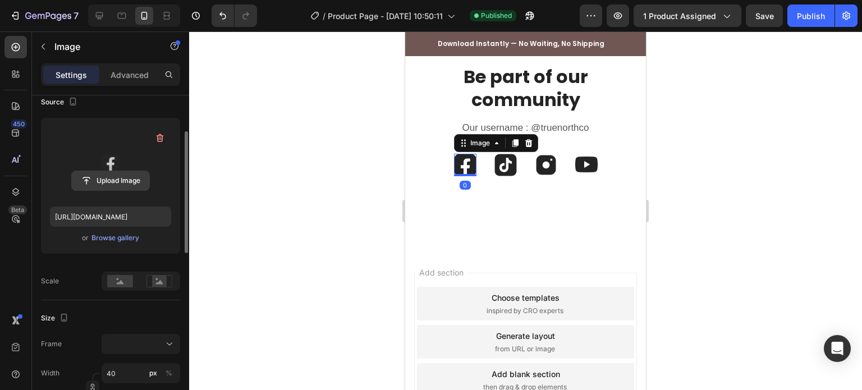
scroll to position [92, 0]
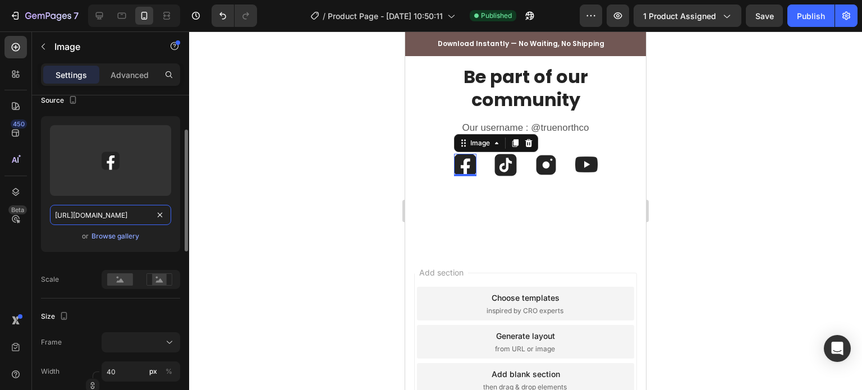
click at [107, 222] on input "[URL][DOMAIN_NAME]" at bounding box center [110, 215] width 121 height 20
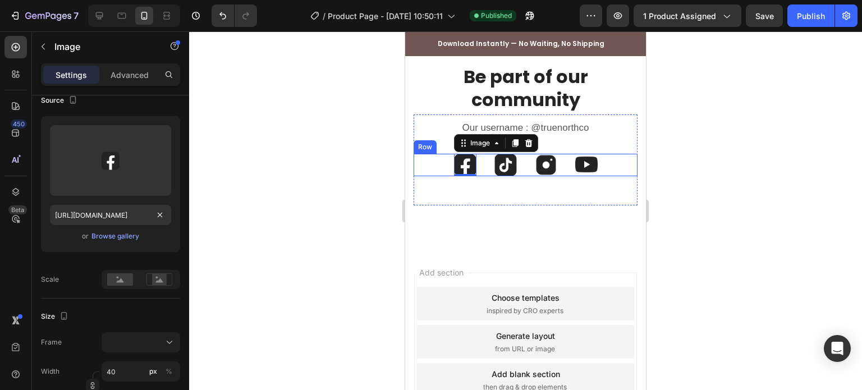
click at [488, 176] on div "Image 0 Image Image Image Row" at bounding box center [526, 165] width 224 height 22
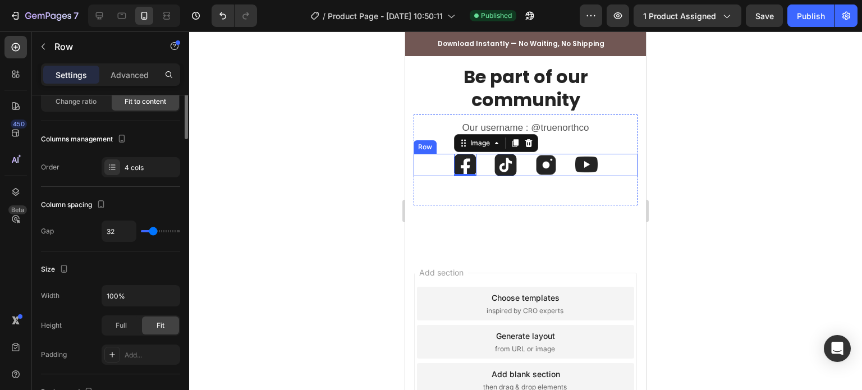
scroll to position [0, 0]
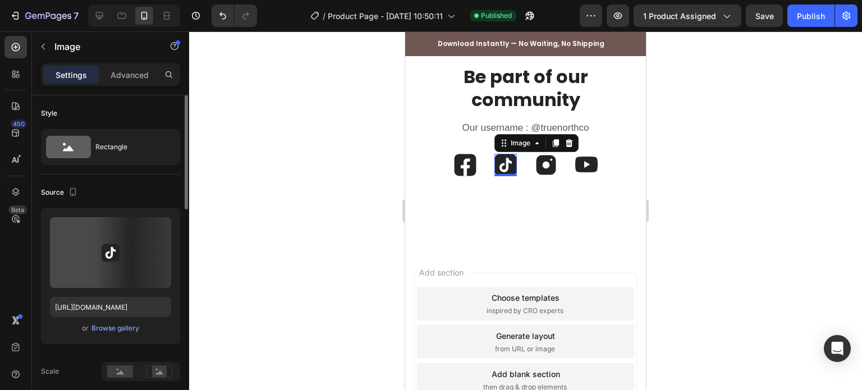
click at [501, 176] on img at bounding box center [505, 165] width 22 height 22
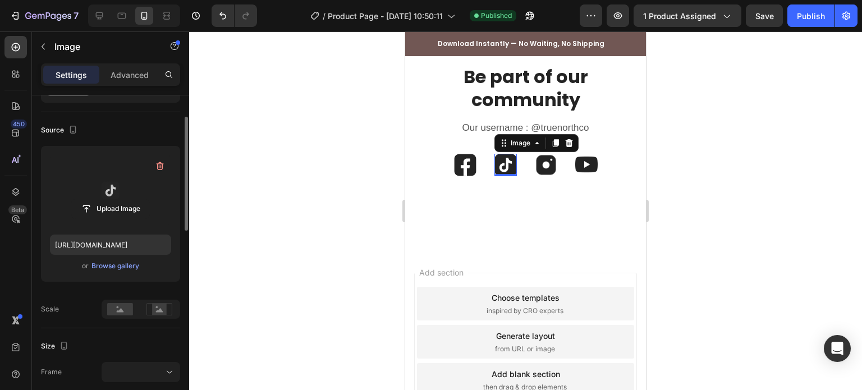
scroll to position [73, 0]
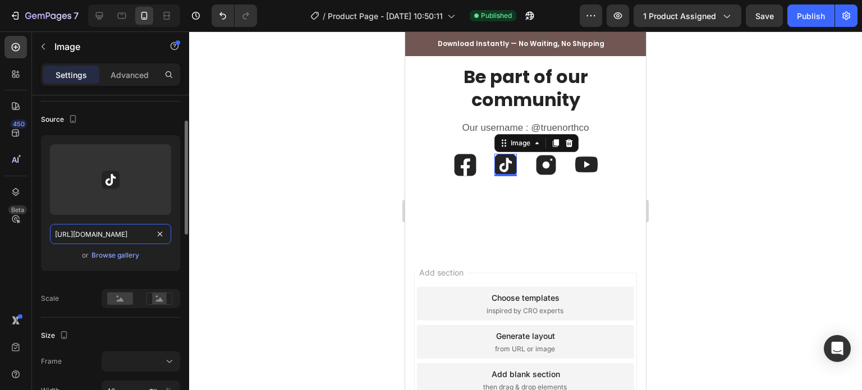
click at [112, 241] on input "[URL][DOMAIN_NAME]" at bounding box center [110, 234] width 121 height 20
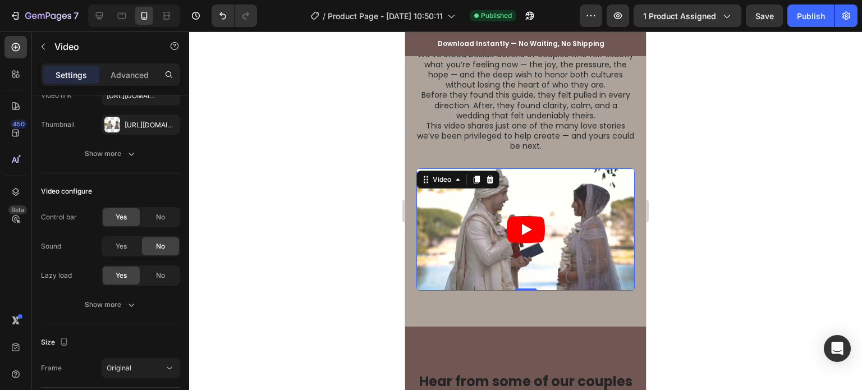
scroll to position [0, 0]
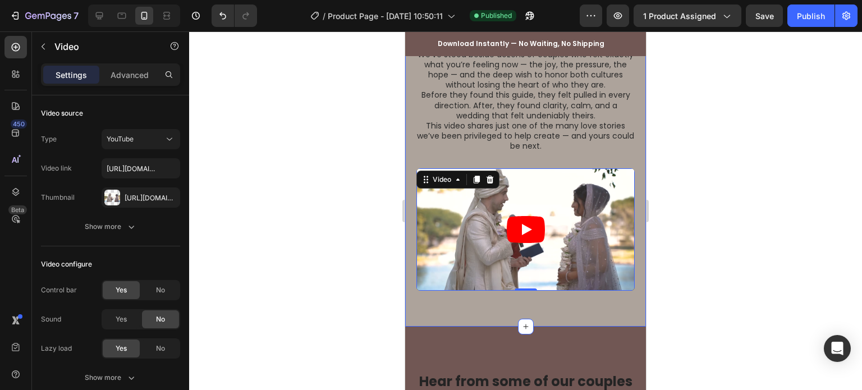
click at [355, 226] on div at bounding box center [525, 210] width 673 height 359
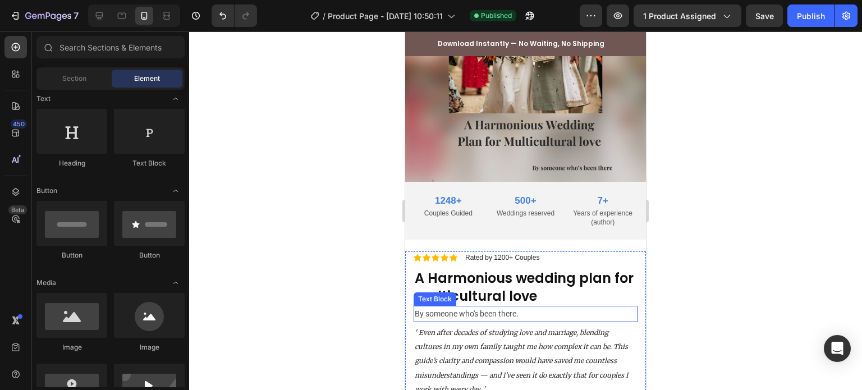
scroll to position [826, 0]
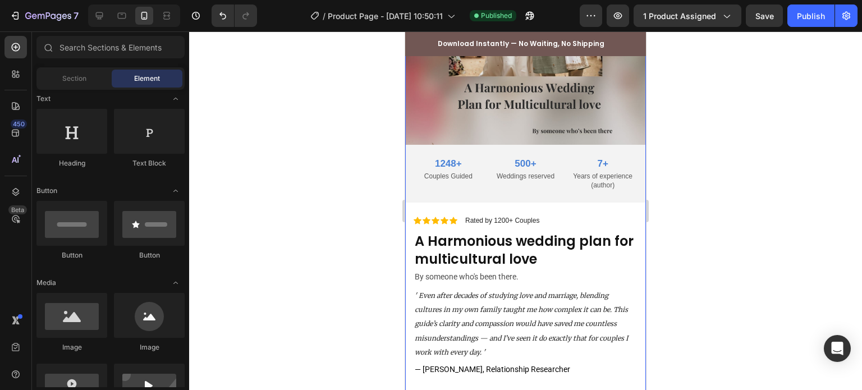
scroll to position [970, 0]
